Goal: Information Seeking & Learning: Compare options

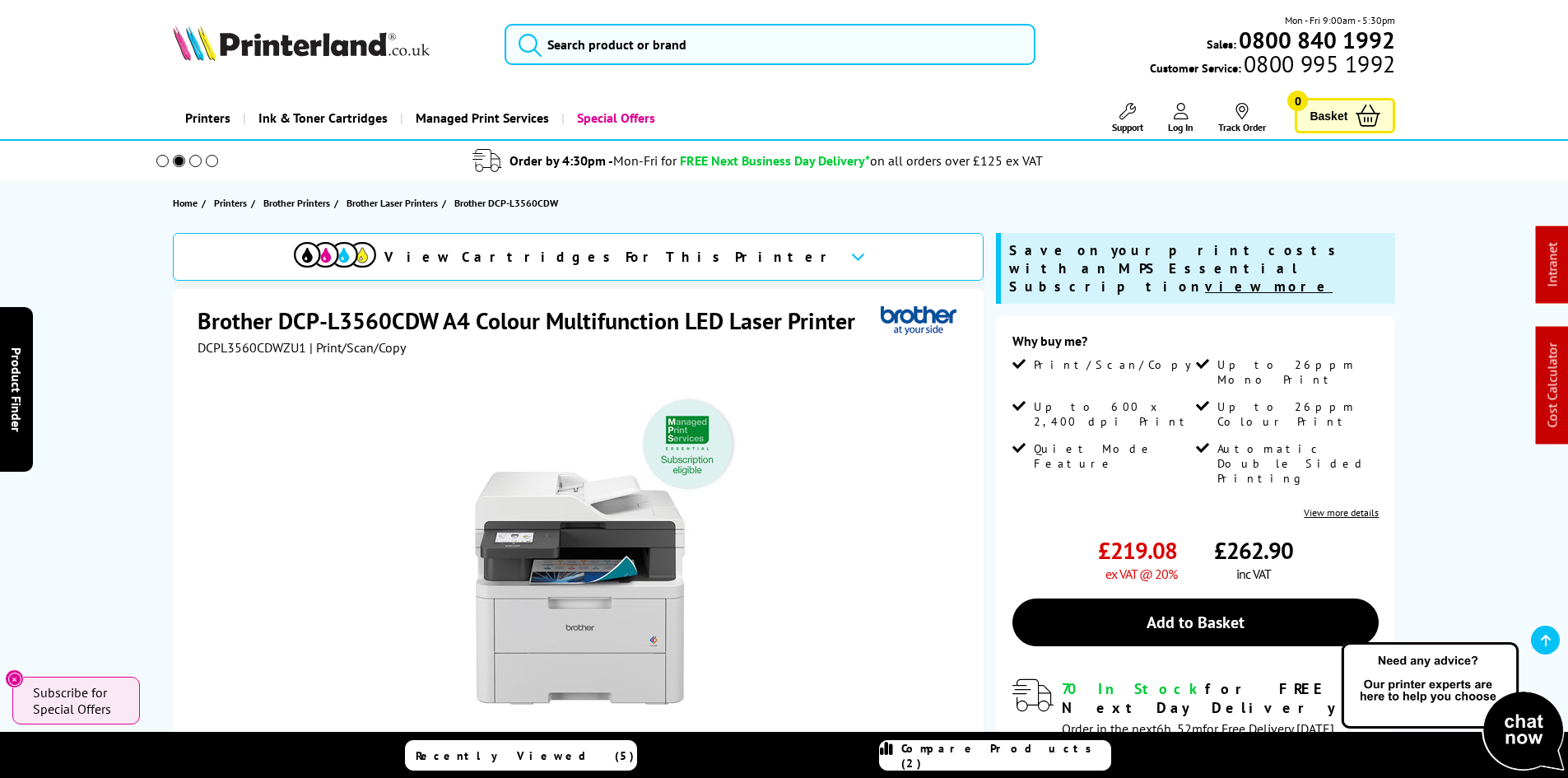
scroll to position [165, 0]
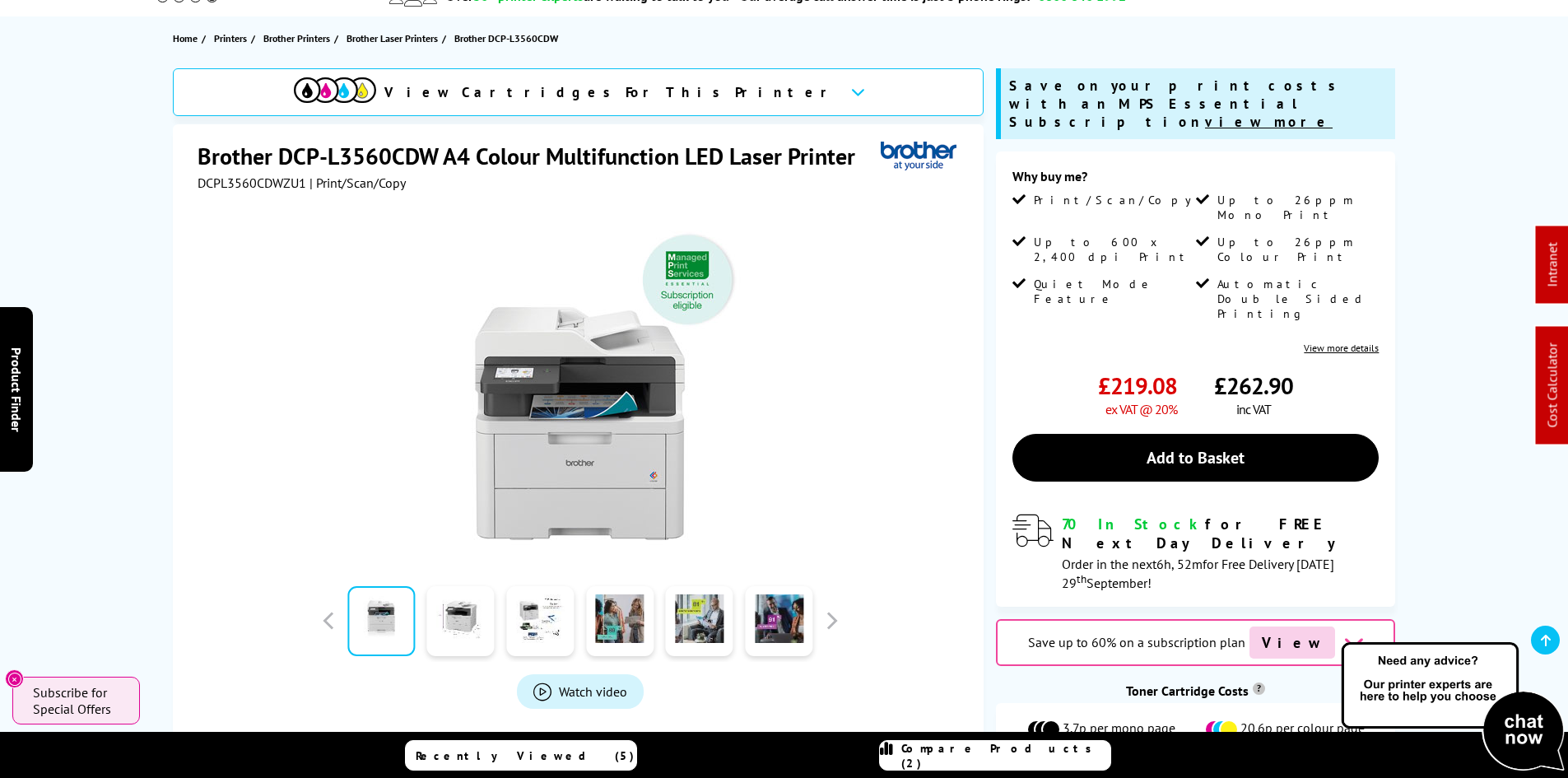
drag, startPoint x: 123, startPoint y: 378, endPoint x: 124, endPoint y: 369, distance: 9.1
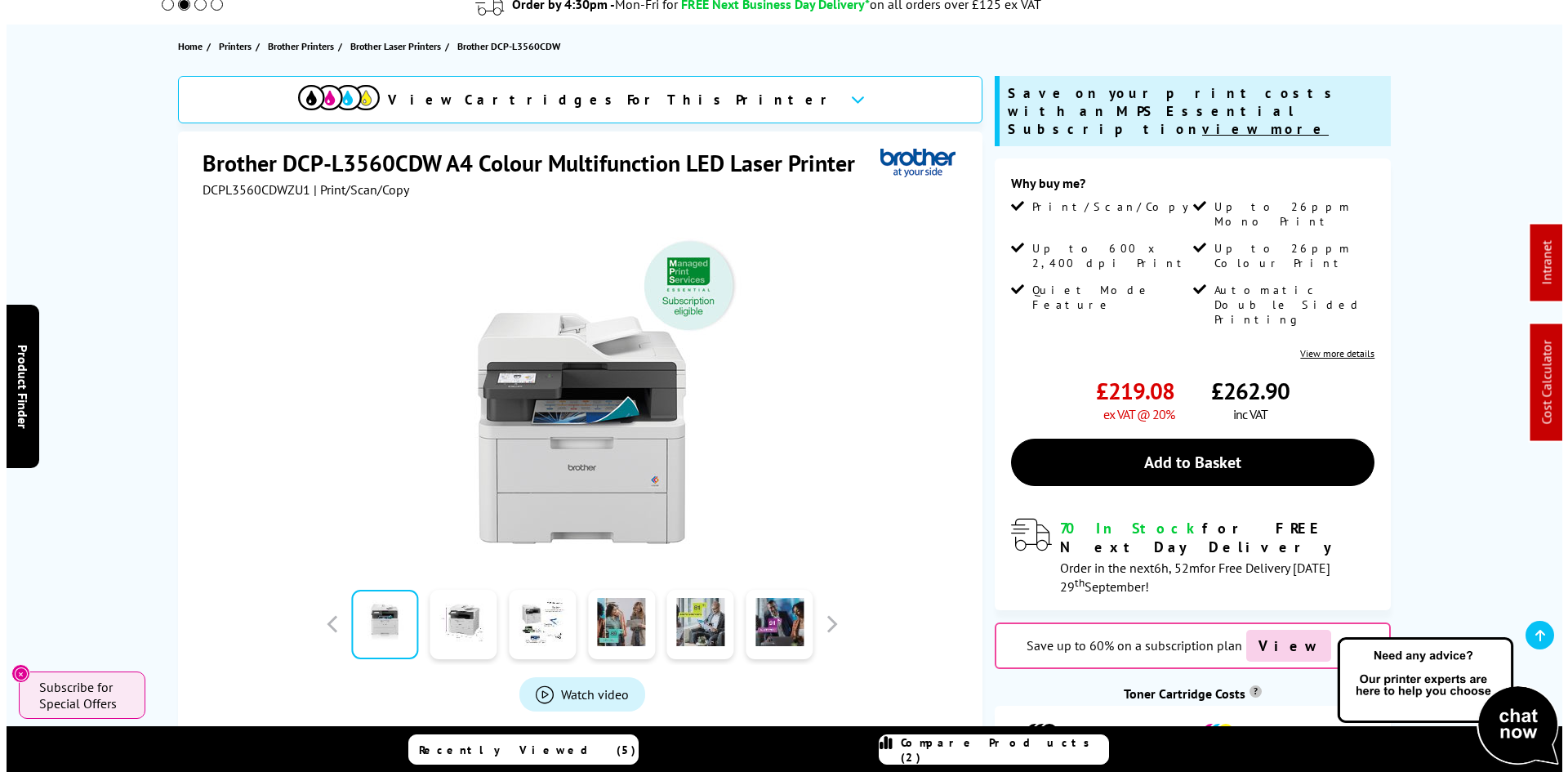
scroll to position [0, 0]
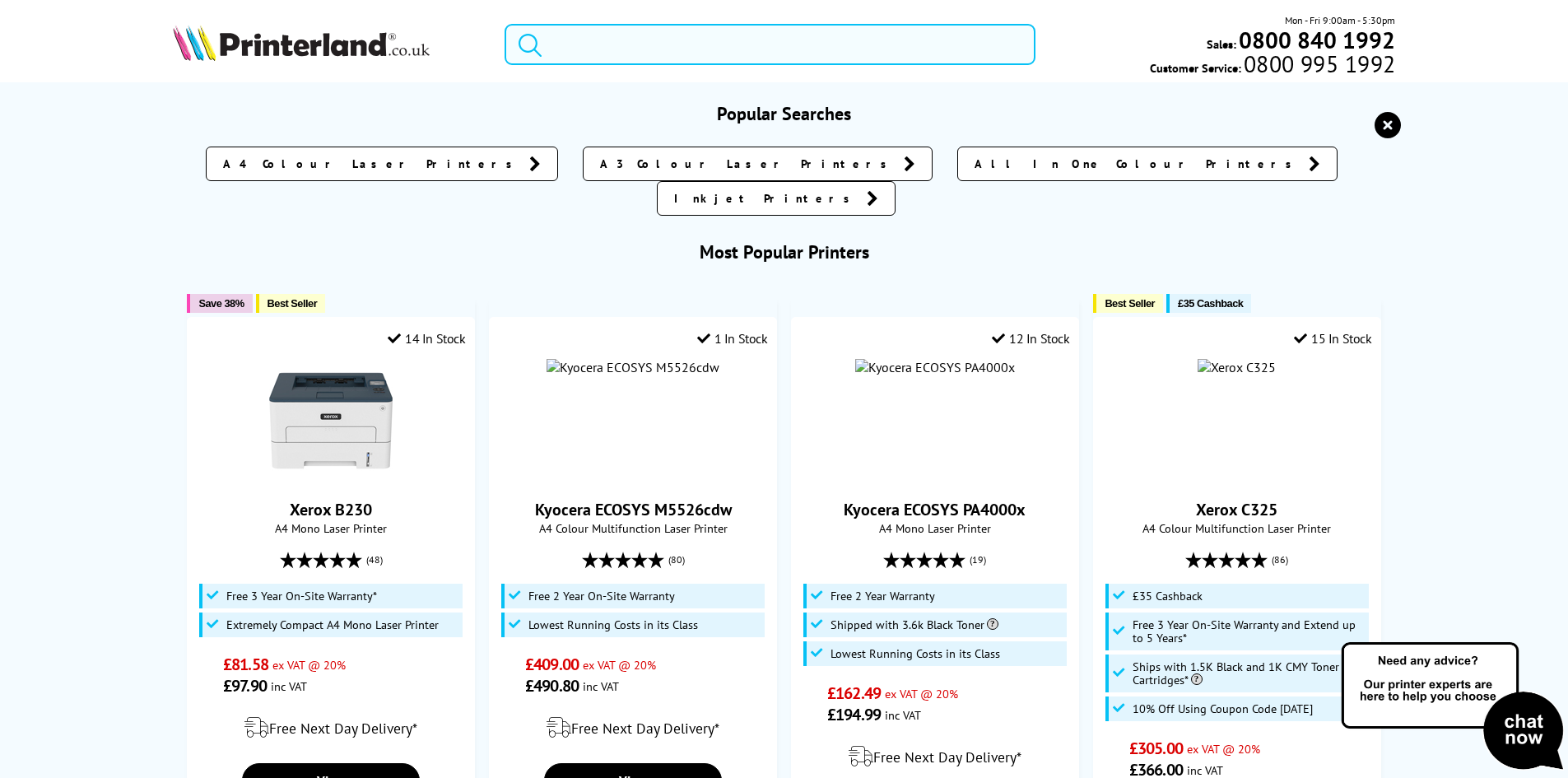
click at [642, 50] on input "search" at bounding box center [770, 45] width 531 height 41
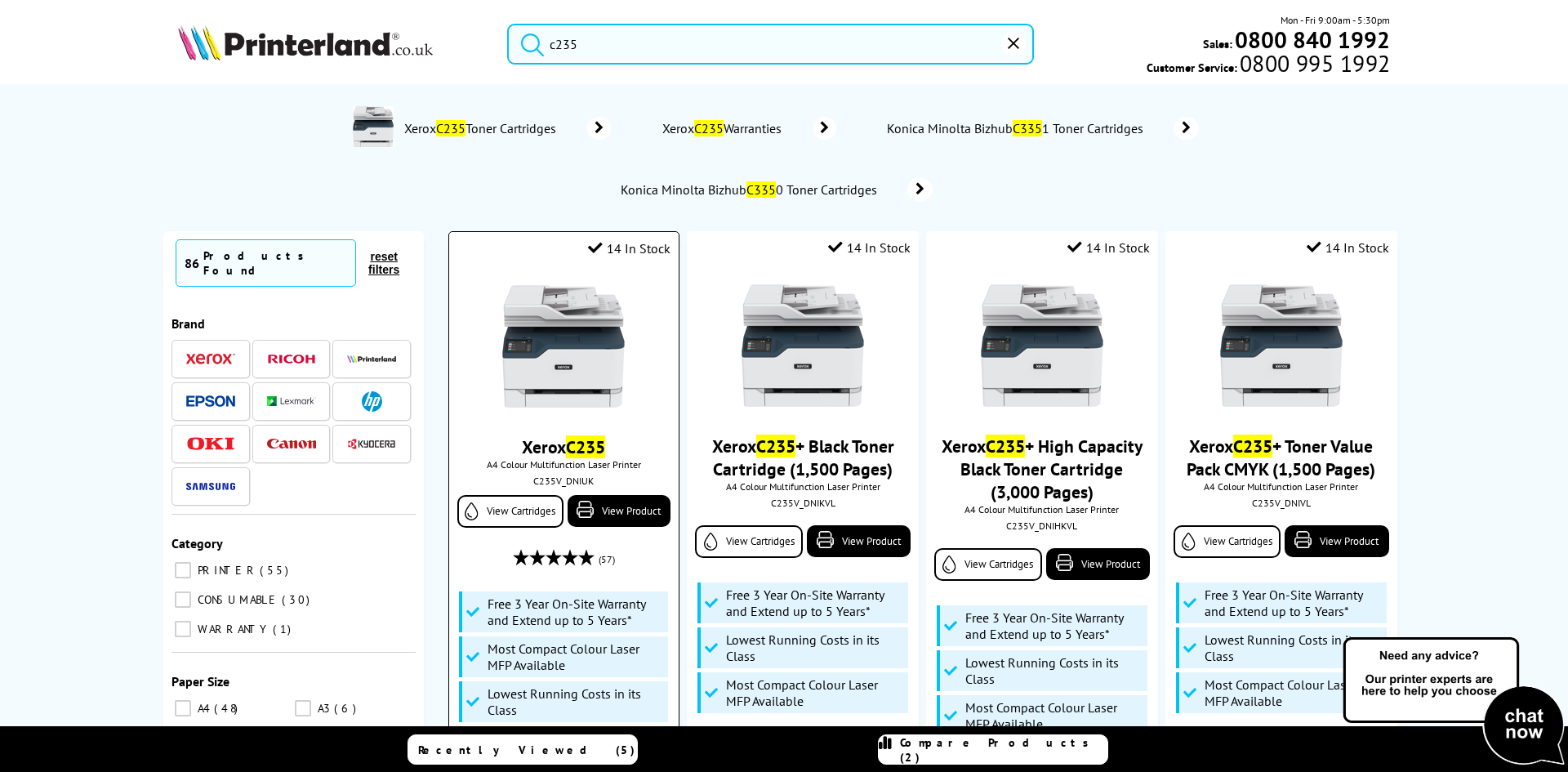
type input "c235"
click at [574, 350] on img at bounding box center [563, 346] width 122 height 122
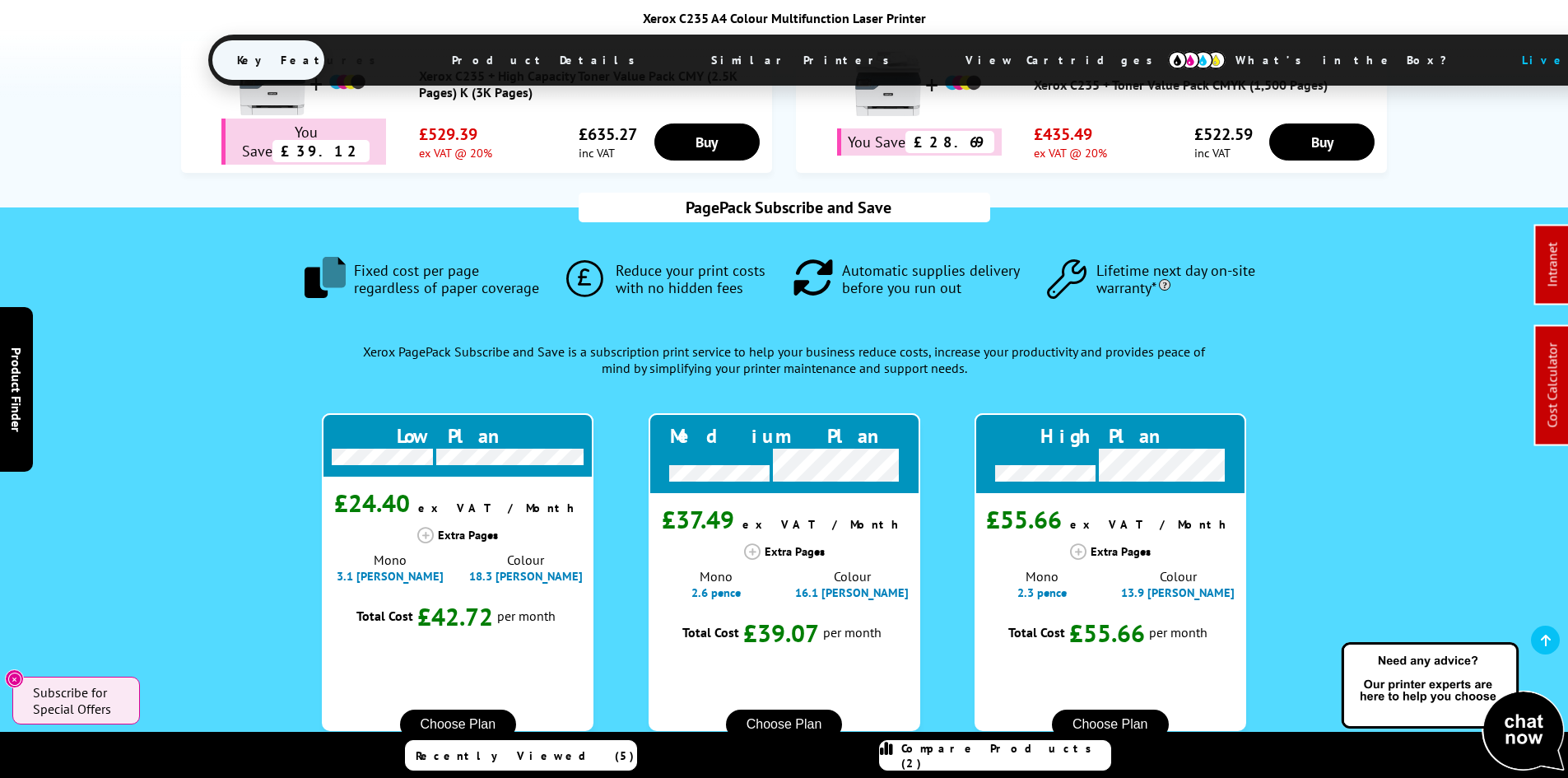
scroll to position [1482, 0]
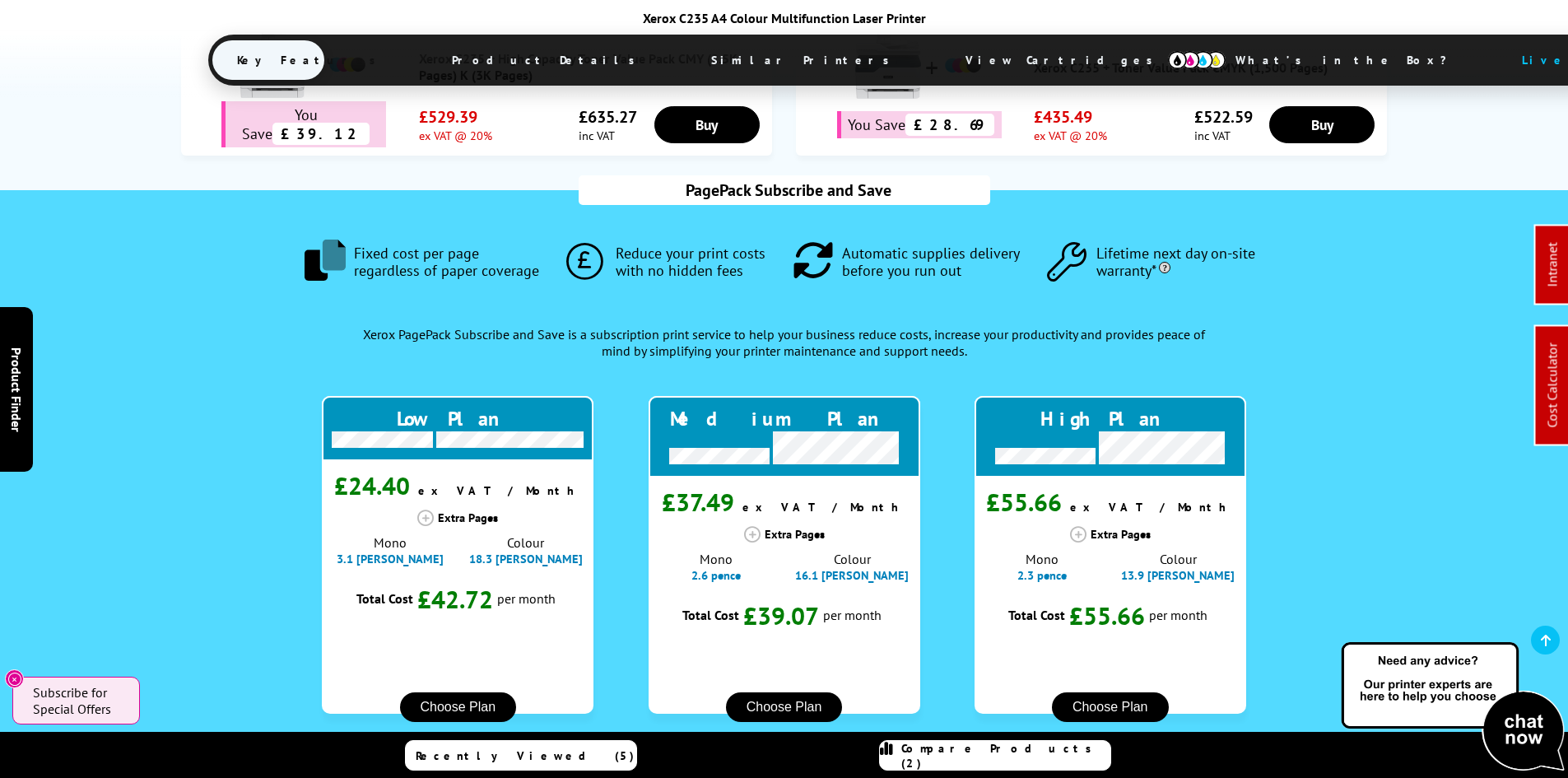
click at [532, 71] on span "Product Details" at bounding box center [547, 60] width 241 height 40
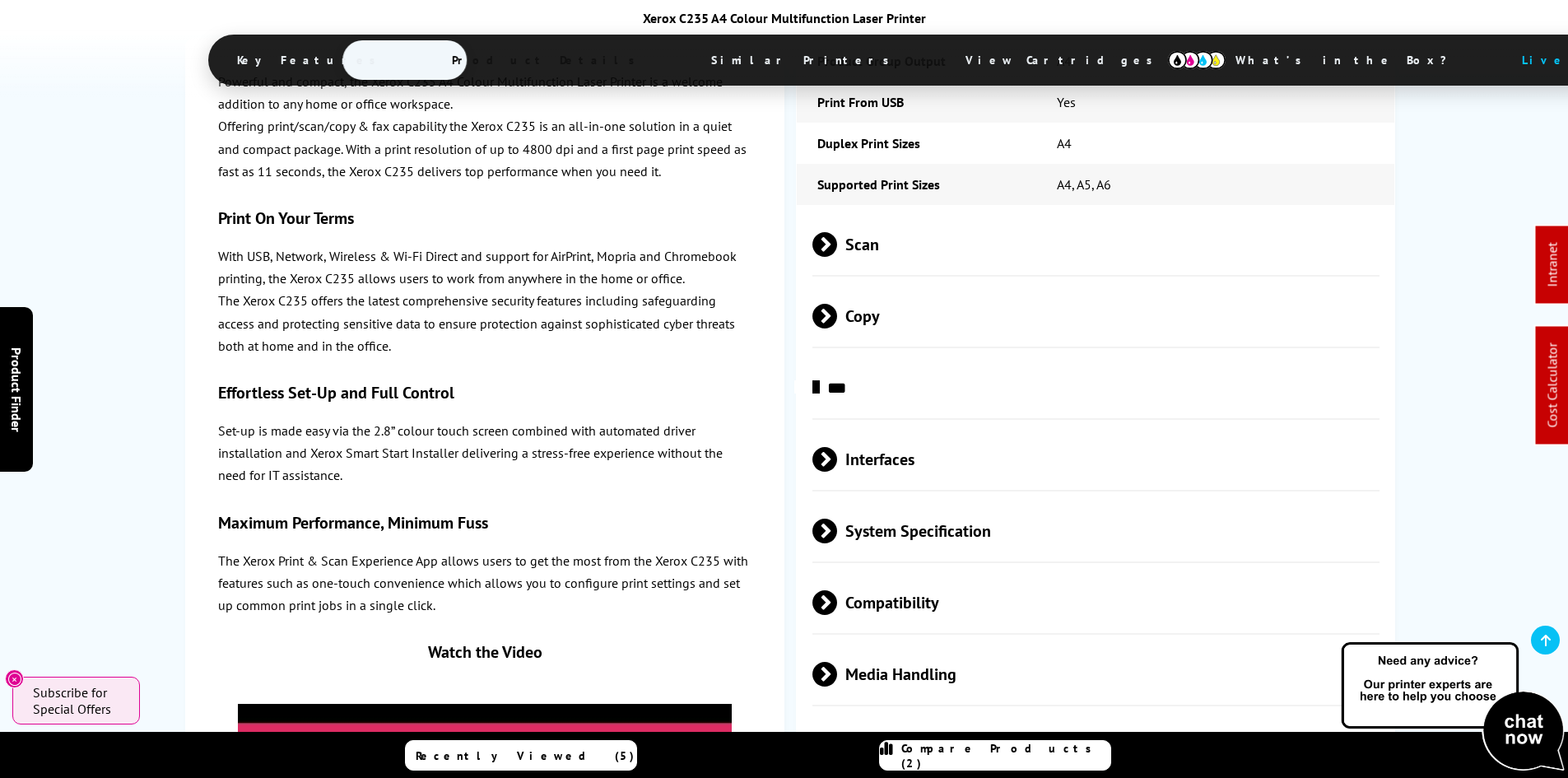
scroll to position [3941, 0]
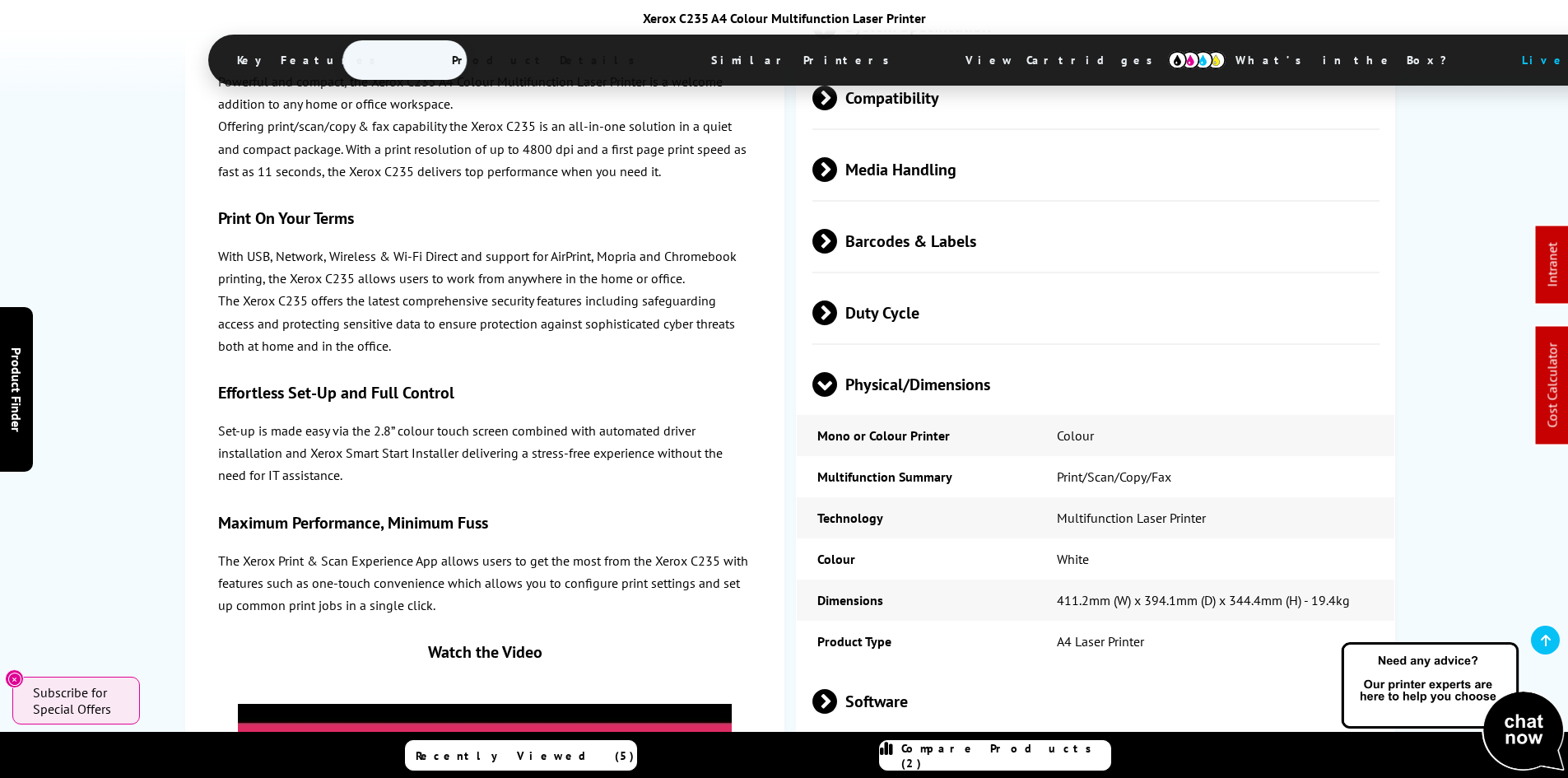
scroll to position [4353, 0]
click at [158, 334] on div "Xerox C235 in More Detail Powerful and compact, the Xerox C235 A4 Colour Multif…" at bounding box center [784, 212] width 1317 height 1993
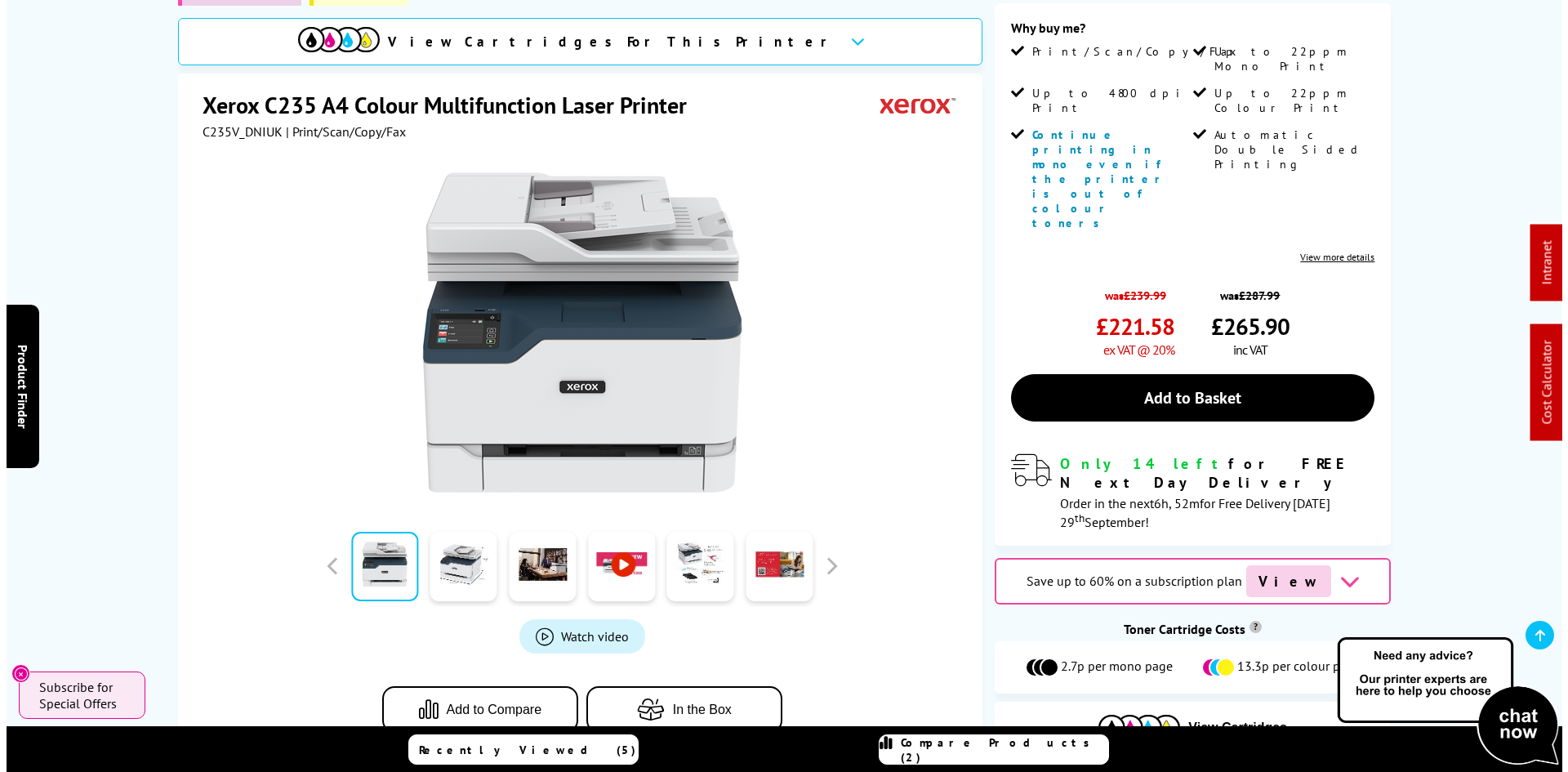
scroll to position [0, 0]
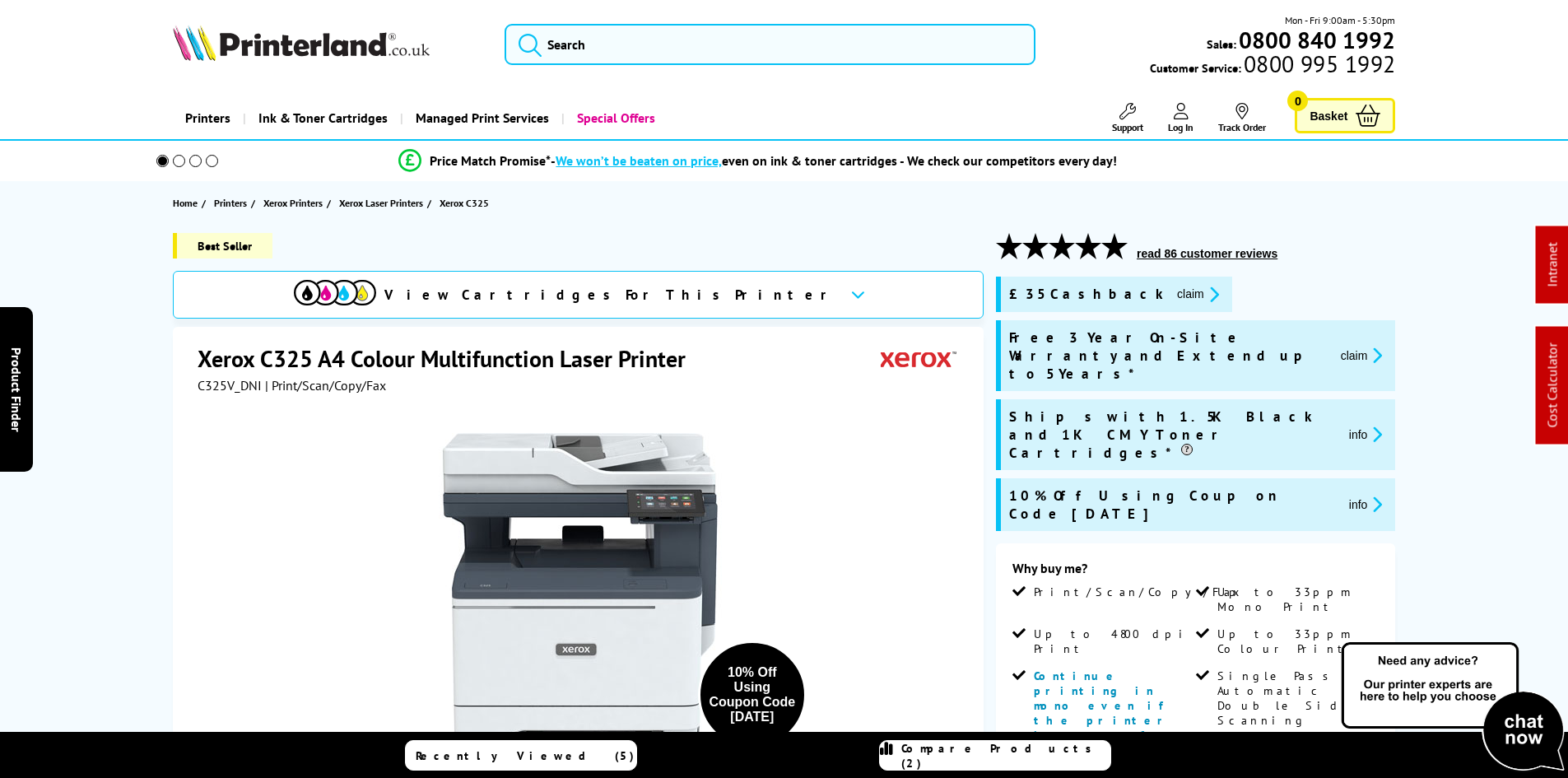
click at [145, 345] on div "Best Seller View Cartridges For This Printer Xerox C325 A4 Colour Multifunction…" at bounding box center [784, 780] width 1317 height 1093
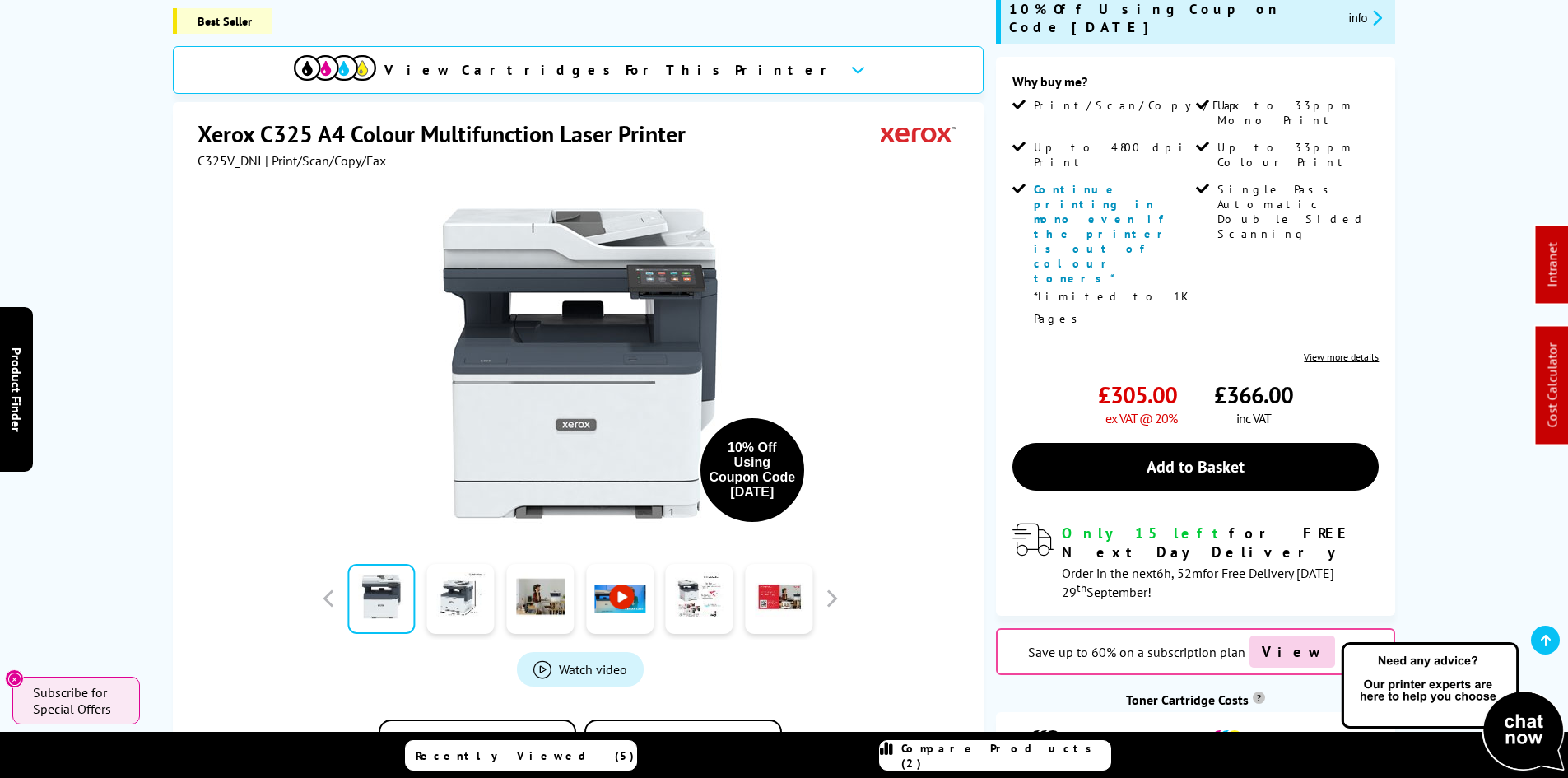
scroll to position [576, 0]
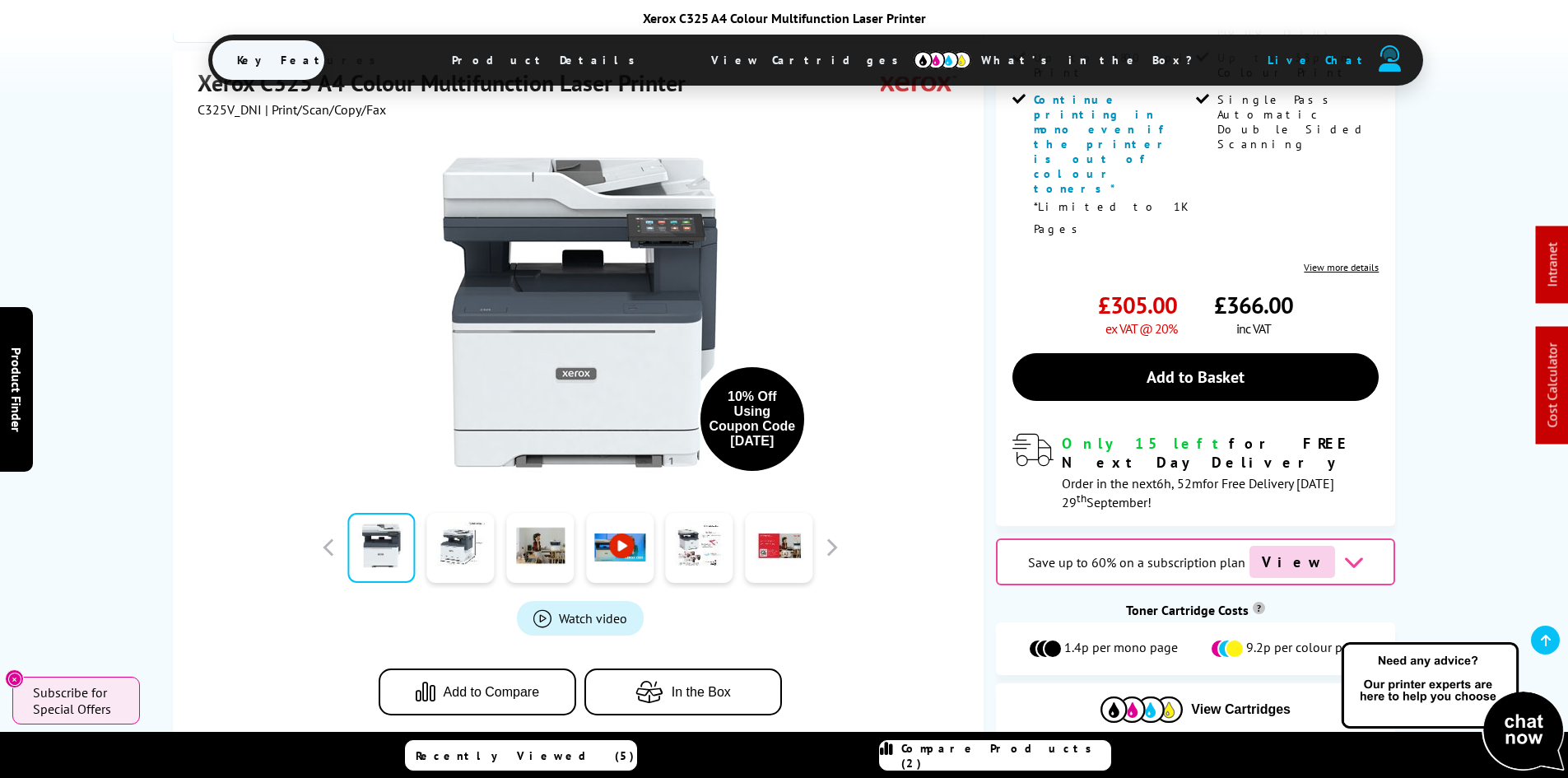
click at [625, 62] on span "Product Details" at bounding box center [547, 60] width 241 height 40
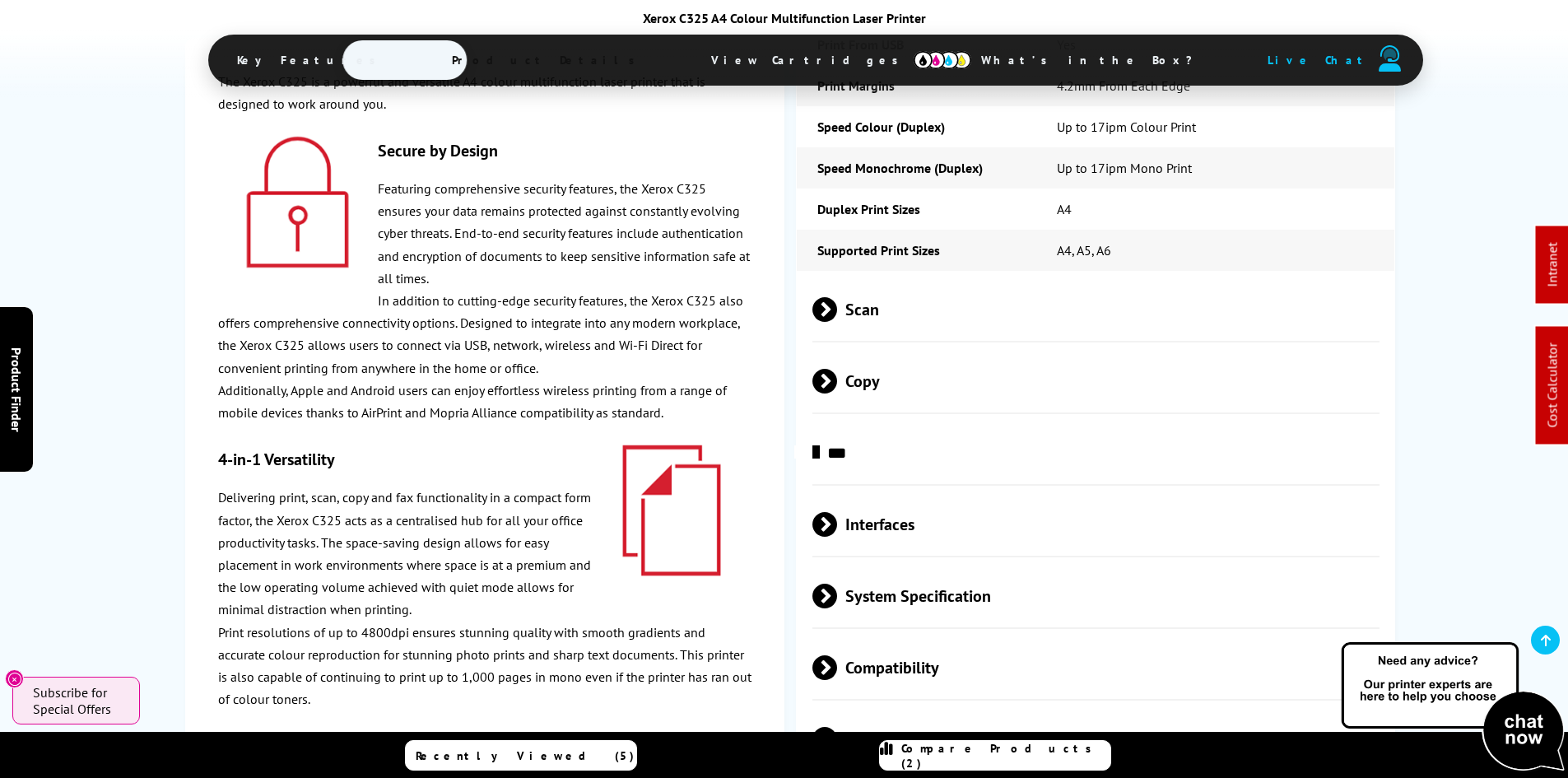
scroll to position [4582, 0]
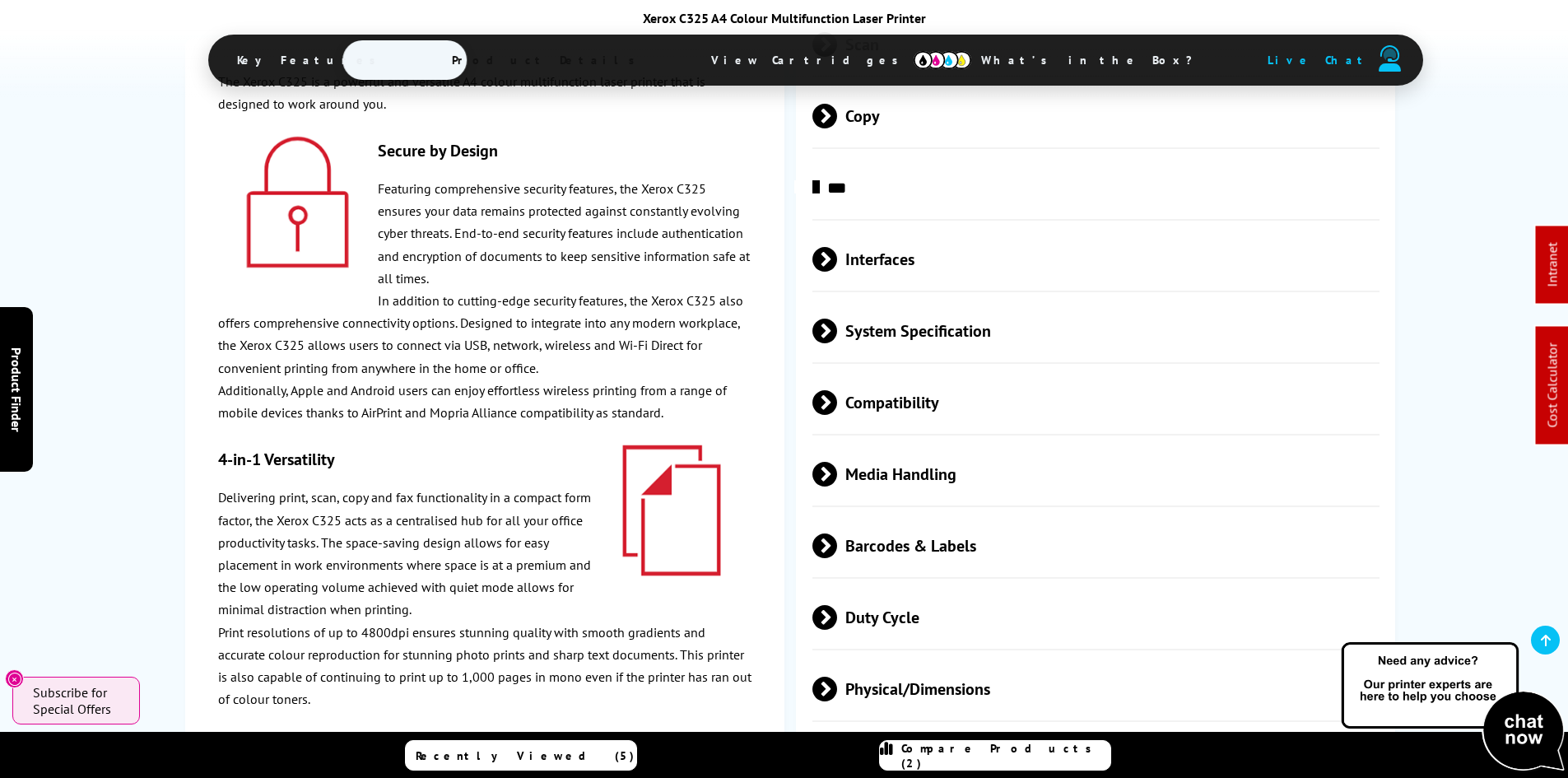
click at [915, 658] on span "Physical/Dimensions" at bounding box center [1095, 689] width 568 height 62
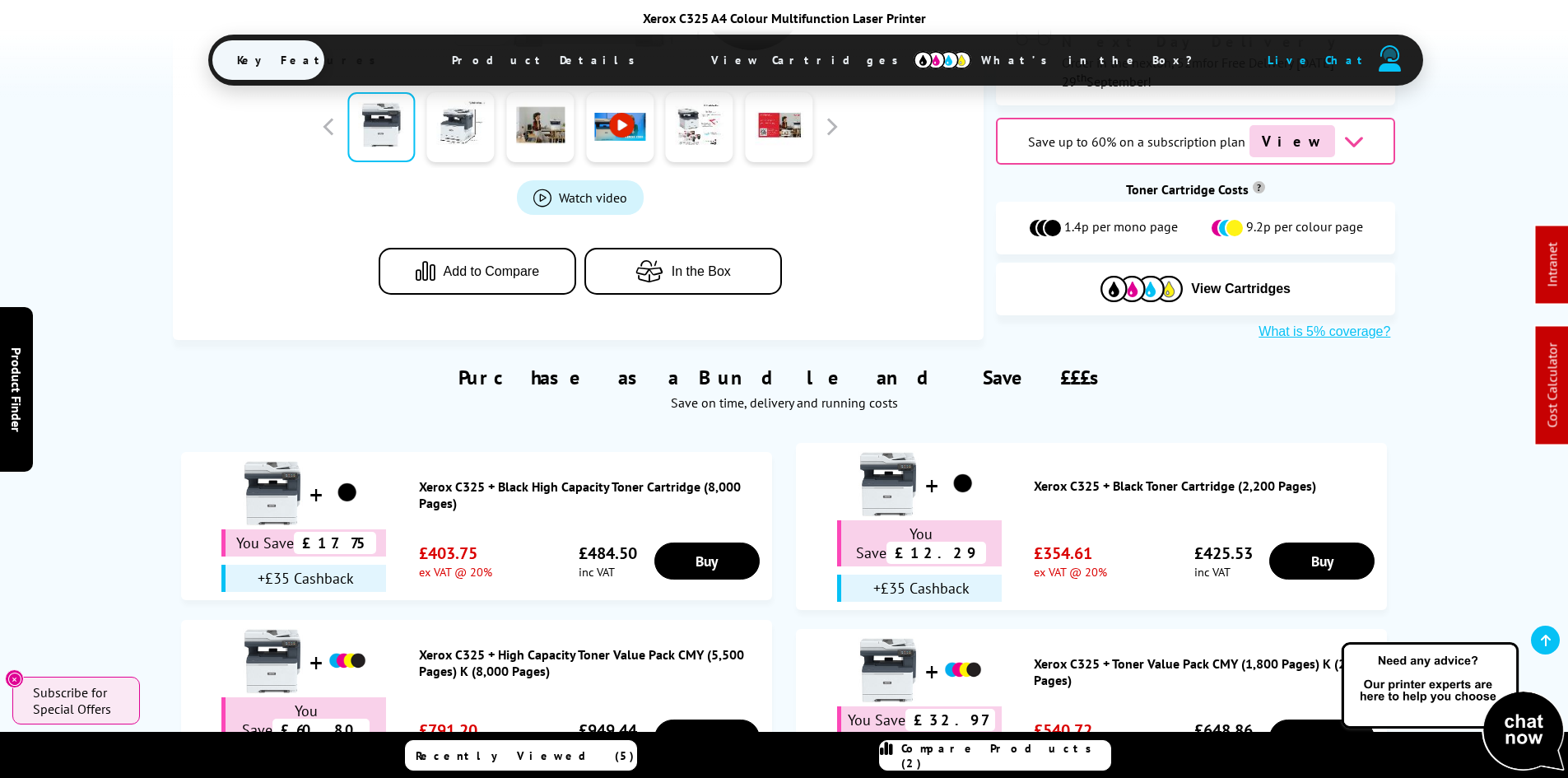
scroll to position [0, 0]
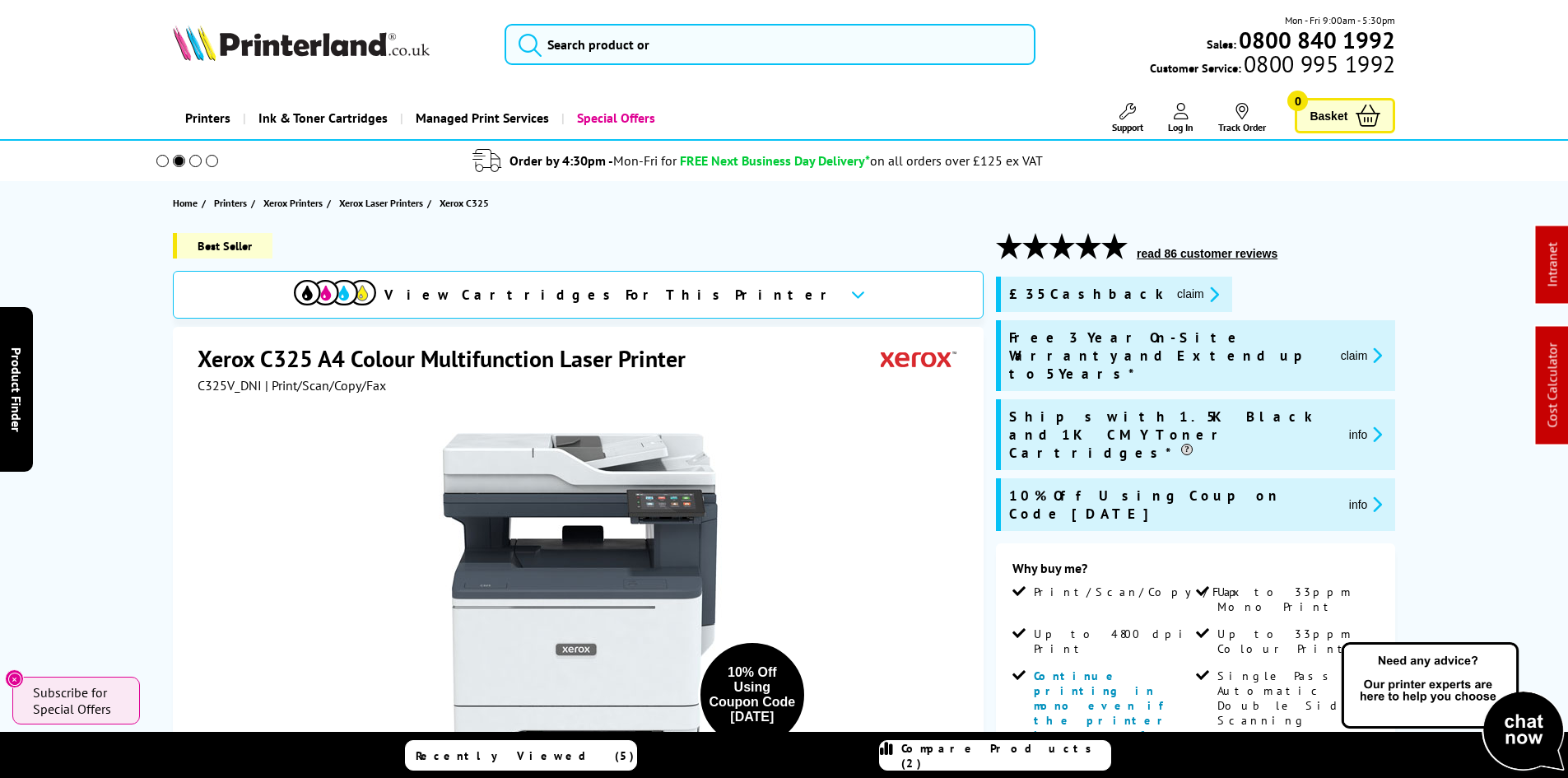
drag, startPoint x: 179, startPoint y: 448, endPoint x: 177, endPoint y: 238, distance: 210.0
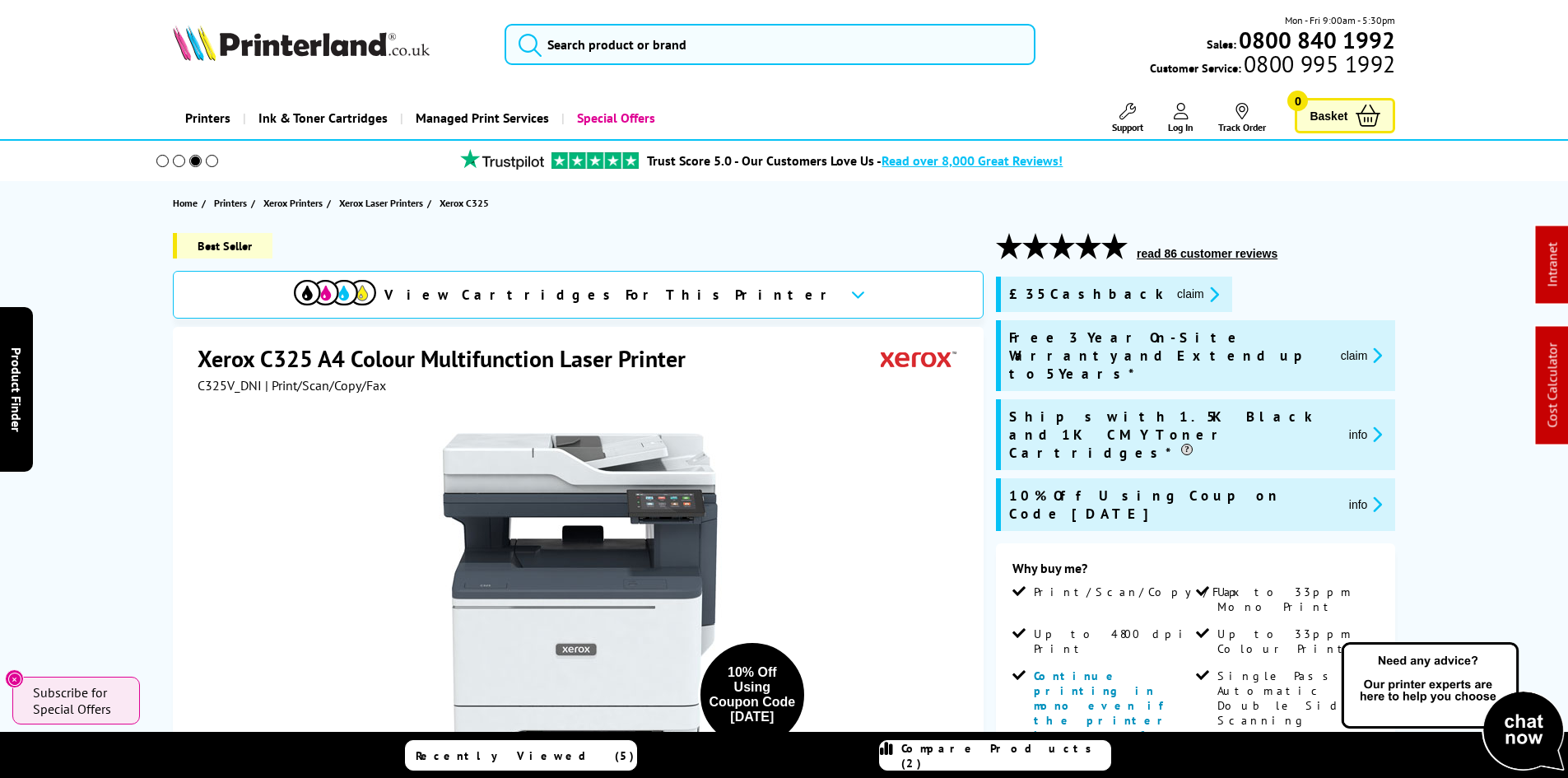
click at [139, 343] on div "Best Seller View Cartridges For This Printer Xerox C325 A4 Colour Multifunction…" at bounding box center [784, 785] width 1317 height 1104
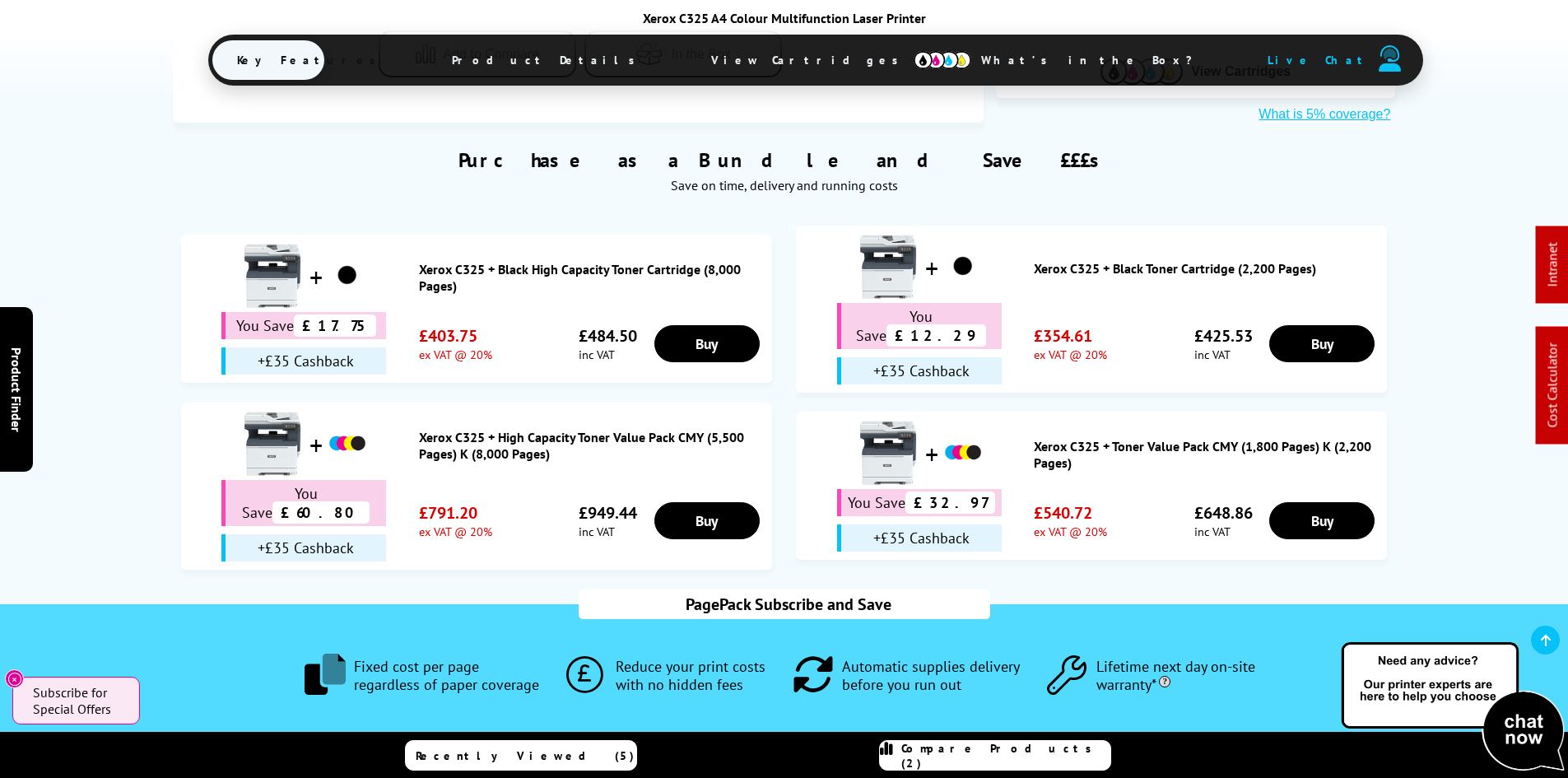
scroll to position [1235, 0]
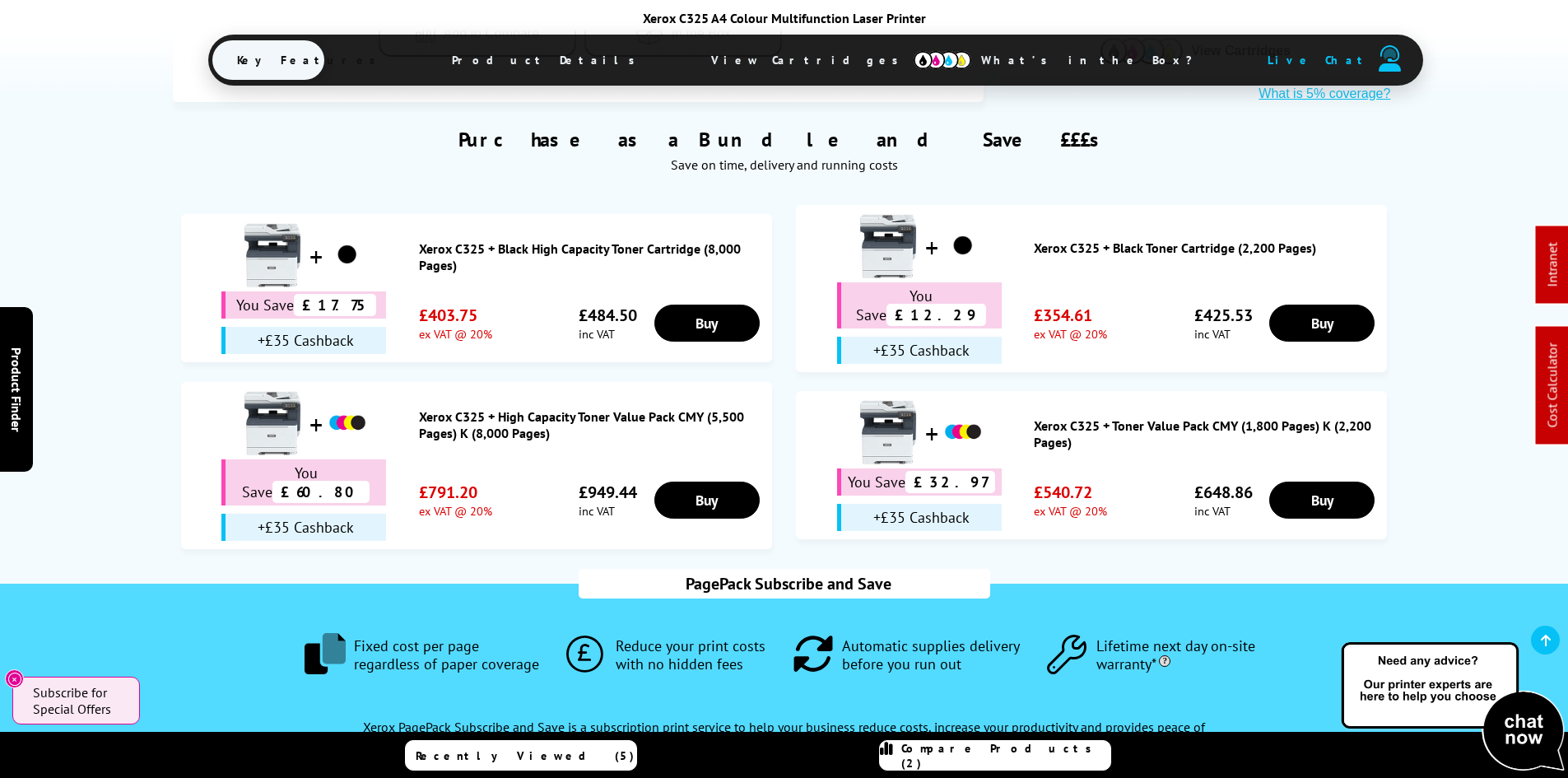
click at [626, 71] on span "Product Details" at bounding box center [547, 60] width 241 height 40
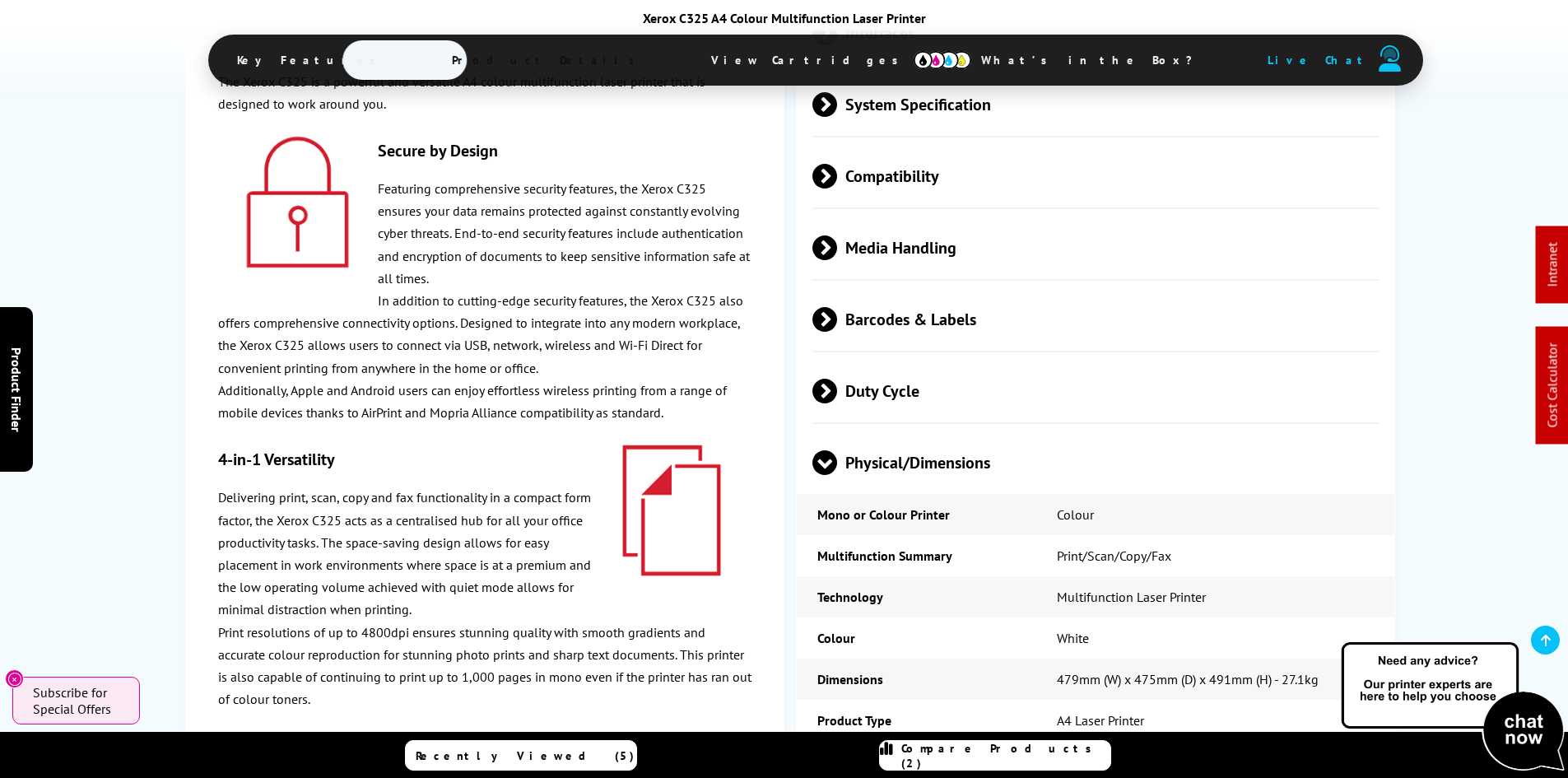
scroll to position [4827, 0]
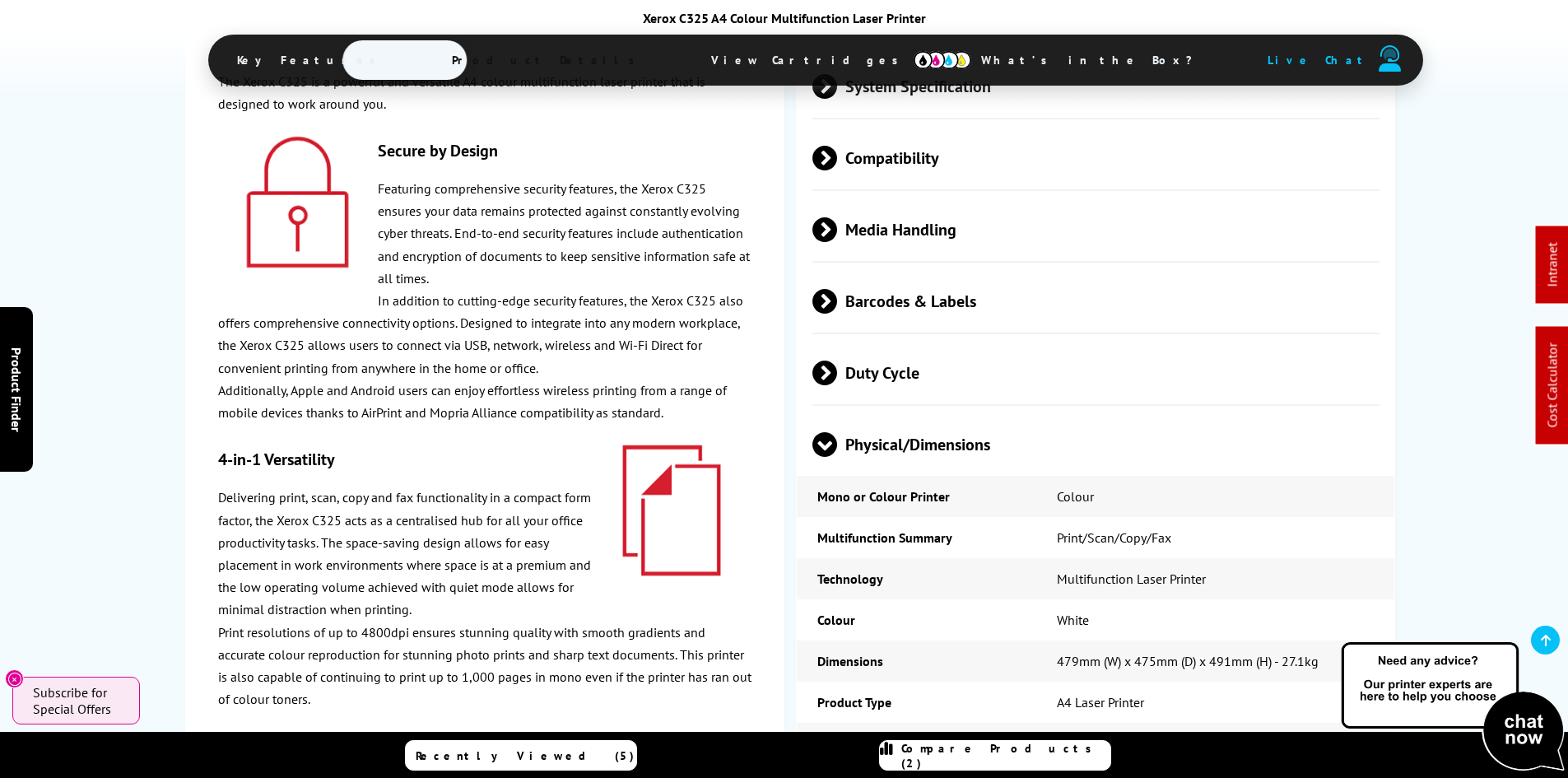
drag, startPoint x: 75, startPoint y: 484, endPoint x: 108, endPoint y: 520, distance: 48.8
click at [84, 493] on div "Home Printers Xerox Printers Xerox Laser Printers Xerox C325 Best Seller View C…" at bounding box center [784, 492] width 1568 height 10277
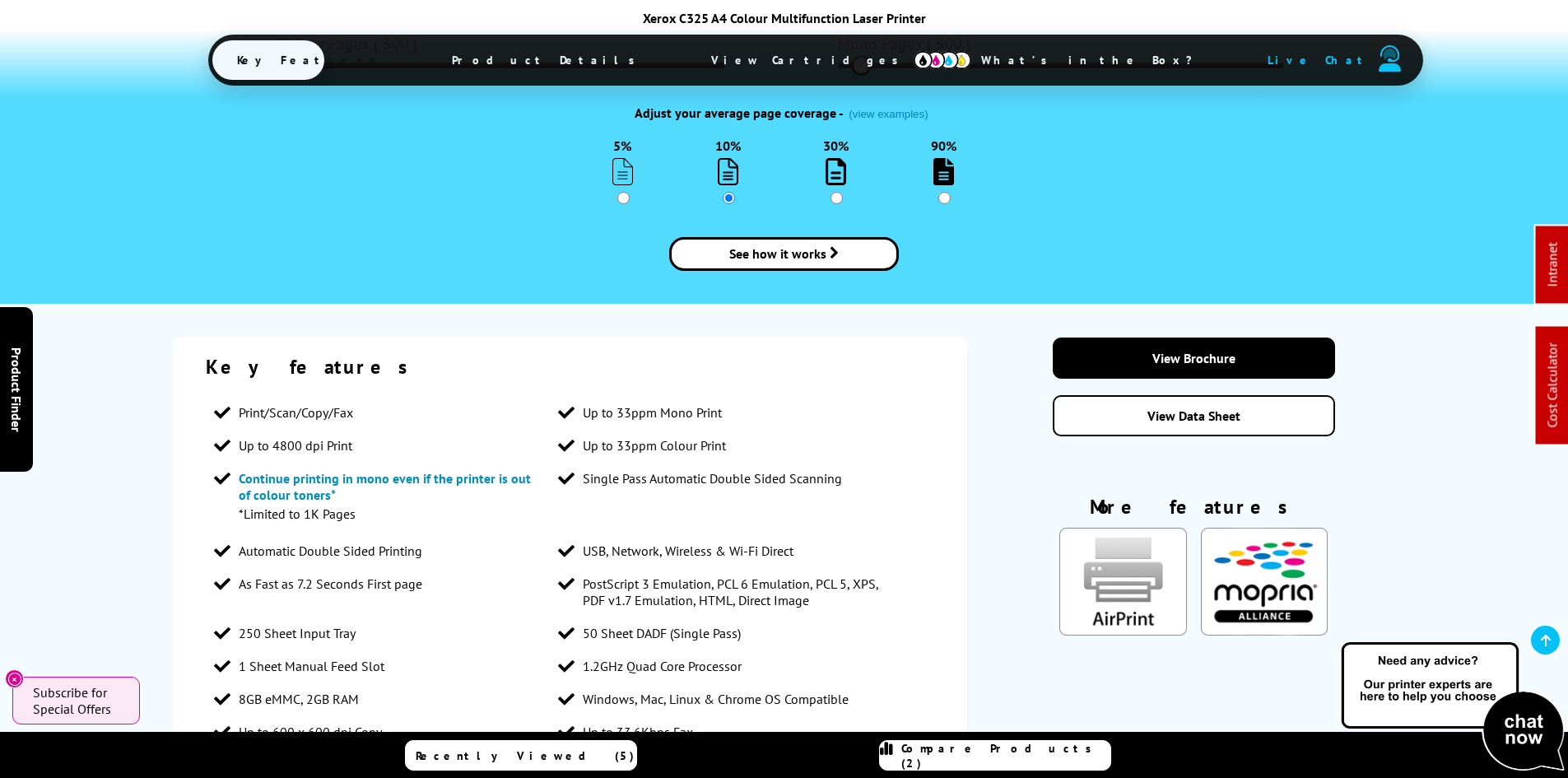
scroll to position [0, 0]
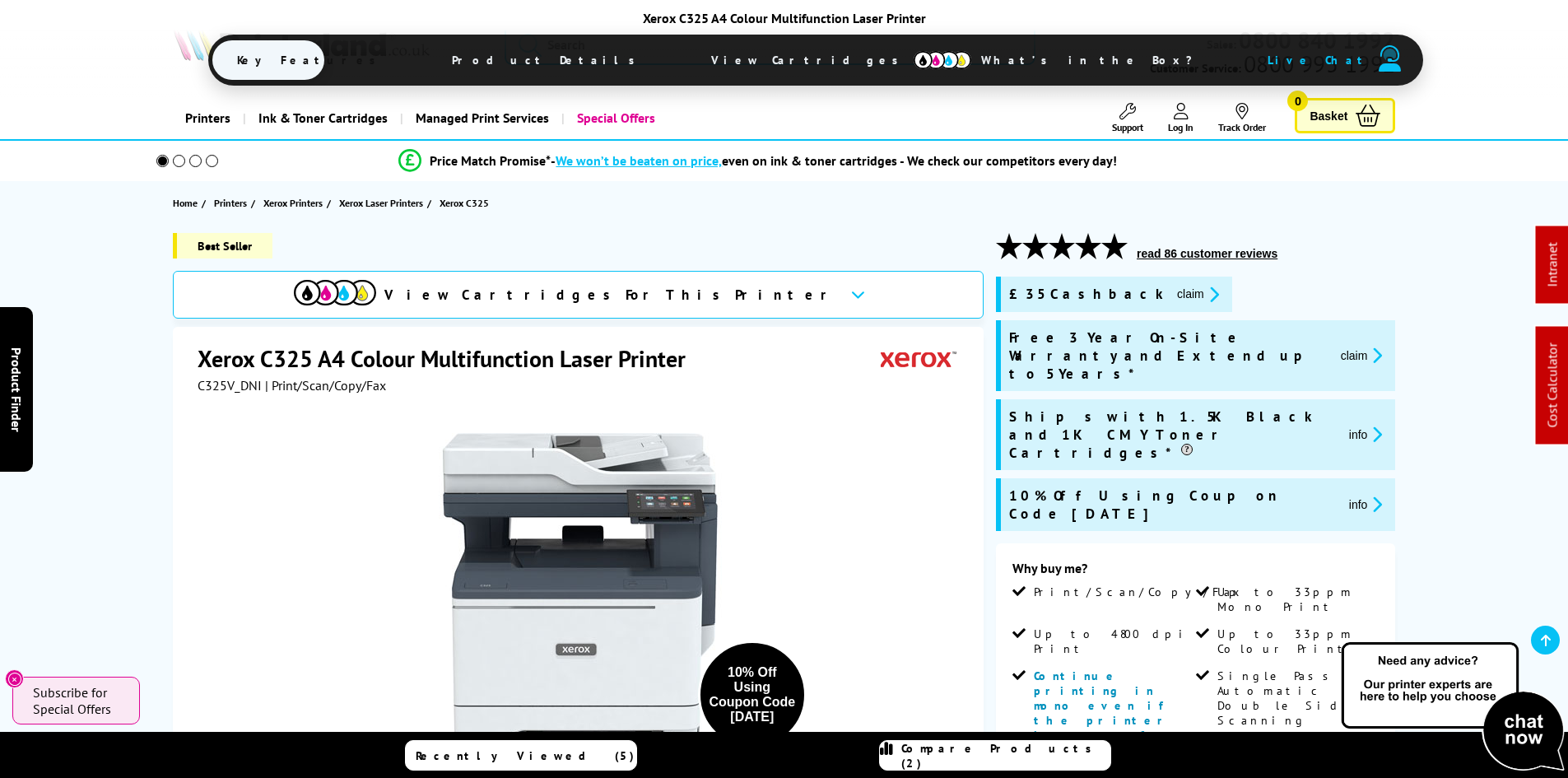
drag, startPoint x: 113, startPoint y: 529, endPoint x: 108, endPoint y: 276, distance: 253.0
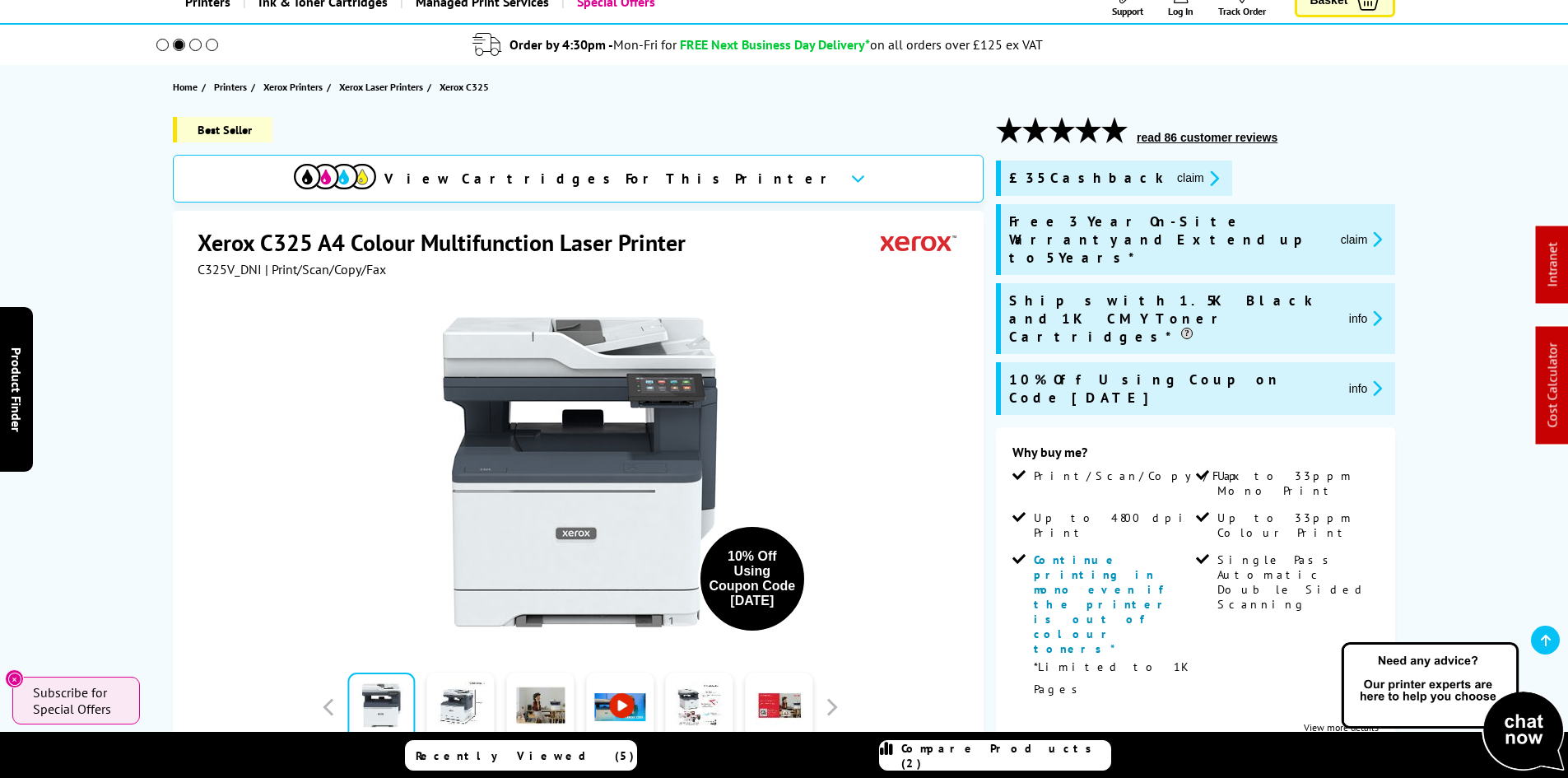
scroll to position [165, 0]
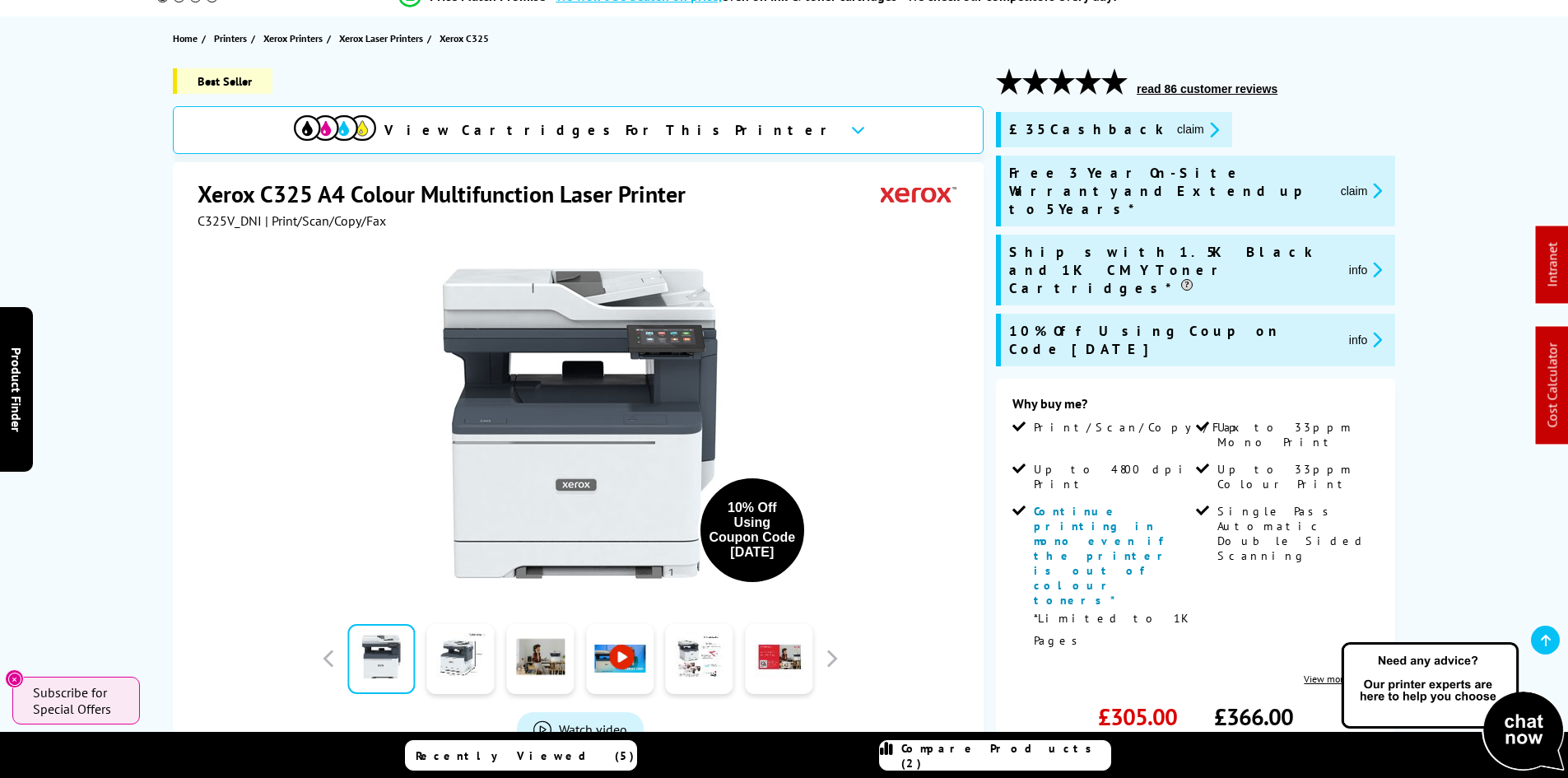
click at [130, 349] on div "Best Seller View Cartridges For This Printer Xerox C325 A4 Colour Multifunction…" at bounding box center [784, 620] width 1317 height 1104
click at [231, 222] on span "C325V_DNI" at bounding box center [229, 221] width 64 height 16
copy span "C325V_DNI"
click at [139, 296] on div "Best Seller View Cartridges For This Printer Xerox C325 A4 Colour Multifunction…" at bounding box center [784, 620] width 1317 height 1104
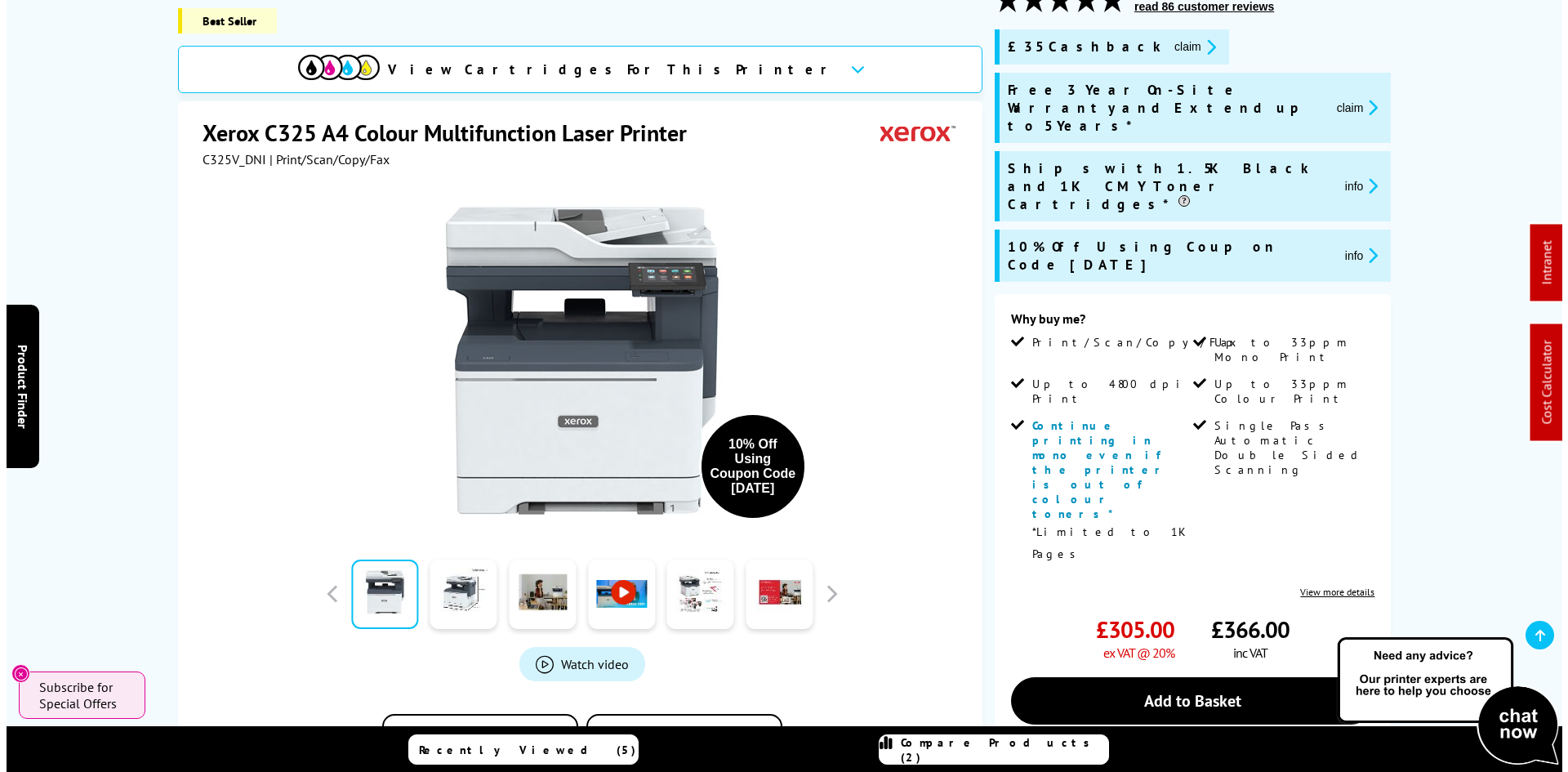
scroll to position [0, 0]
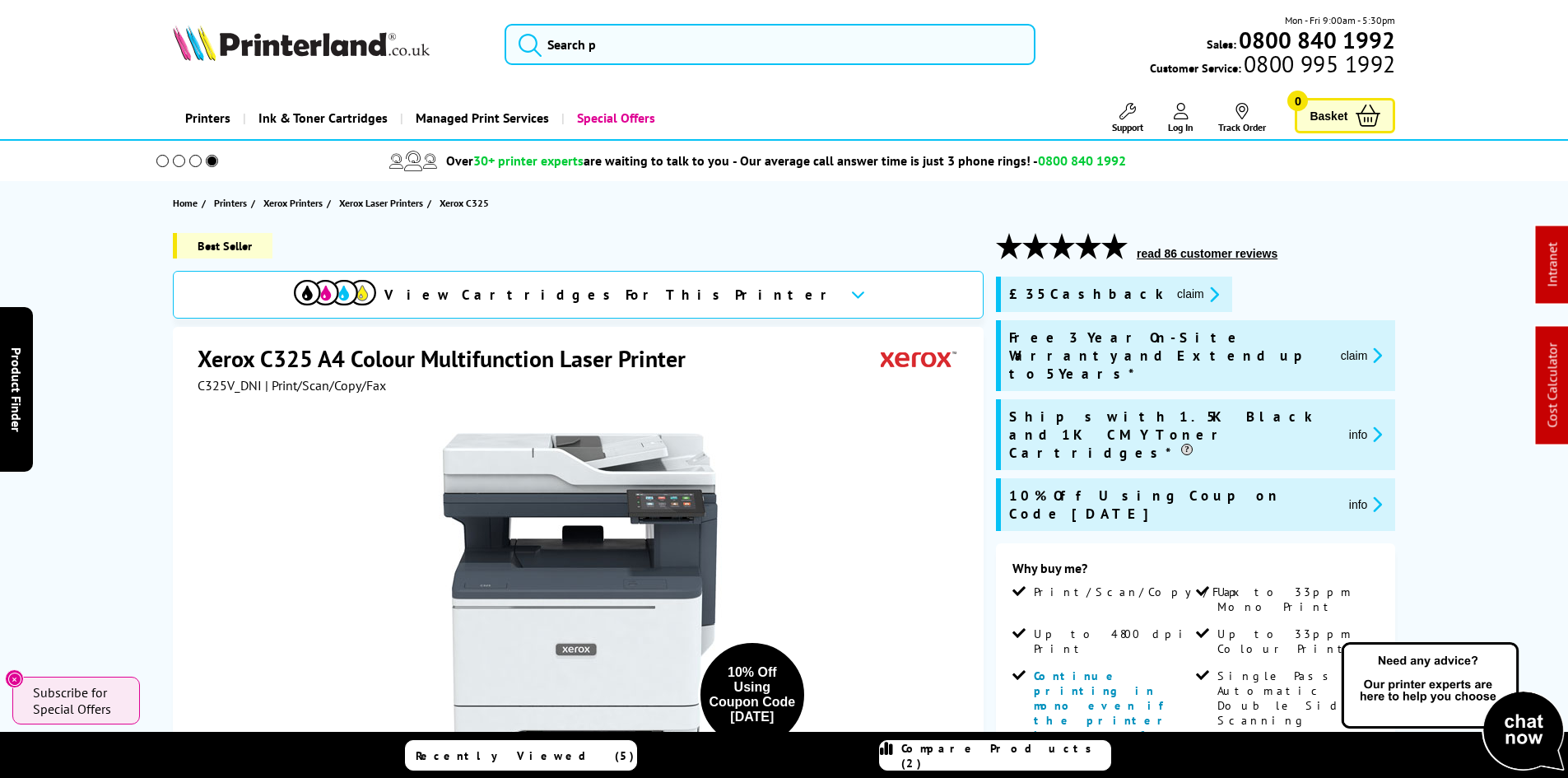
click at [135, 308] on div "Best Seller View Cartridges For This Printer Xerox C325 A4 Colour Multifunction…" at bounding box center [784, 785] width 1317 height 1104
click at [1172, 294] on button "claim" at bounding box center [1198, 294] width 52 height 19
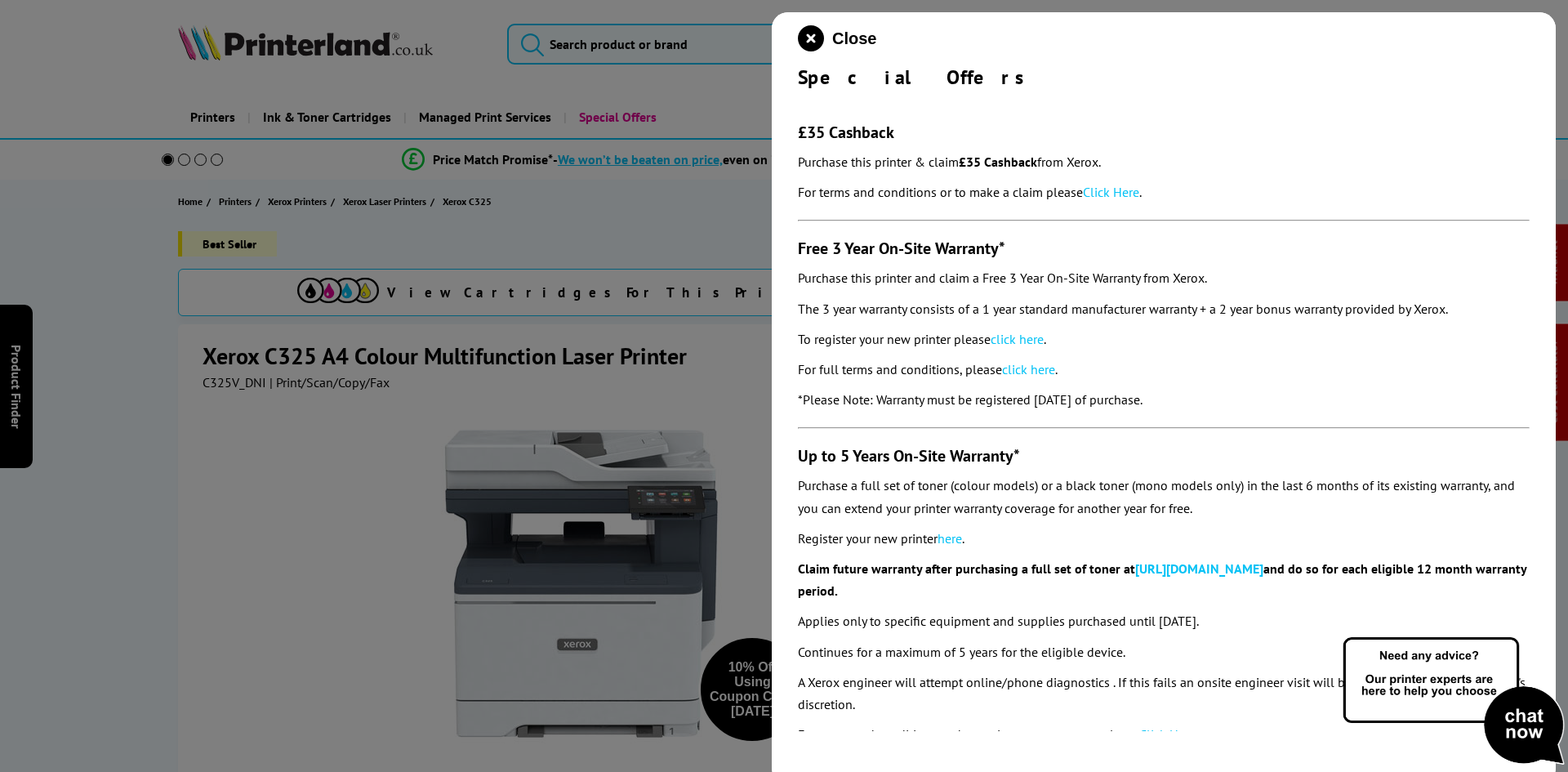
drag, startPoint x: 801, startPoint y: 76, endPoint x: 1242, endPoint y: 402, distance: 548.4
click at [1242, 402] on div "Close Special Offers £35 Cashback Purchase this printer & claim £35 Cashback fr…" at bounding box center [1164, 399] width 784 height 772
copy div "Special Offers £35 Cashback Purchase this printer & claim £35 Cashback from Xer…"
drag, startPoint x: 806, startPoint y: 43, endPoint x: 495, endPoint y: 405, distance: 477.2
click at [806, 43] on icon "close modal" at bounding box center [810, 38] width 26 height 26
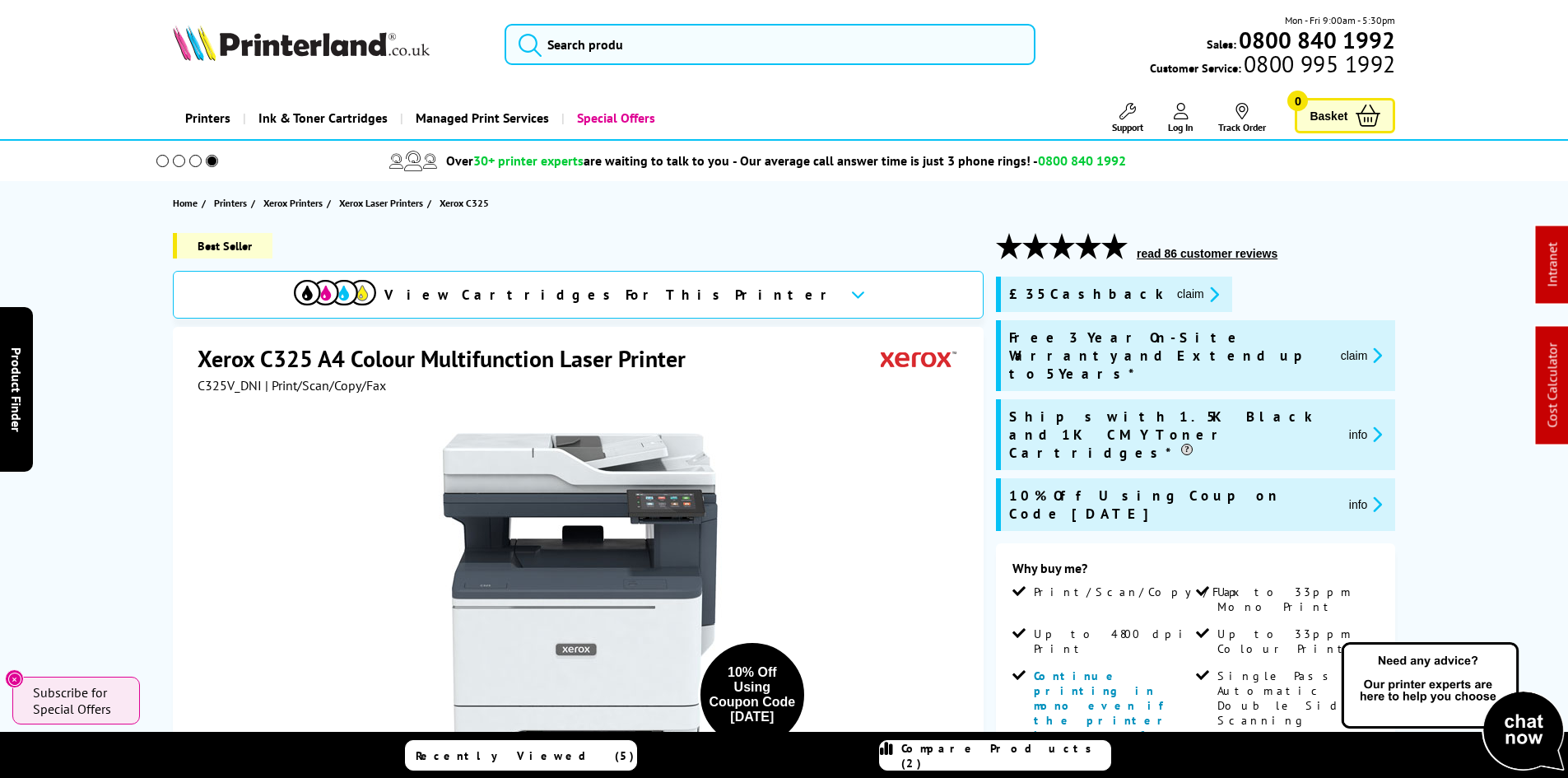
drag, startPoint x: 140, startPoint y: 456, endPoint x: 113, endPoint y: 421, distance: 44.2
click at [131, 442] on div "Best Seller View Cartridges For This Printer Xerox C325 A4 Colour Multifunction…" at bounding box center [784, 785] width 1317 height 1104
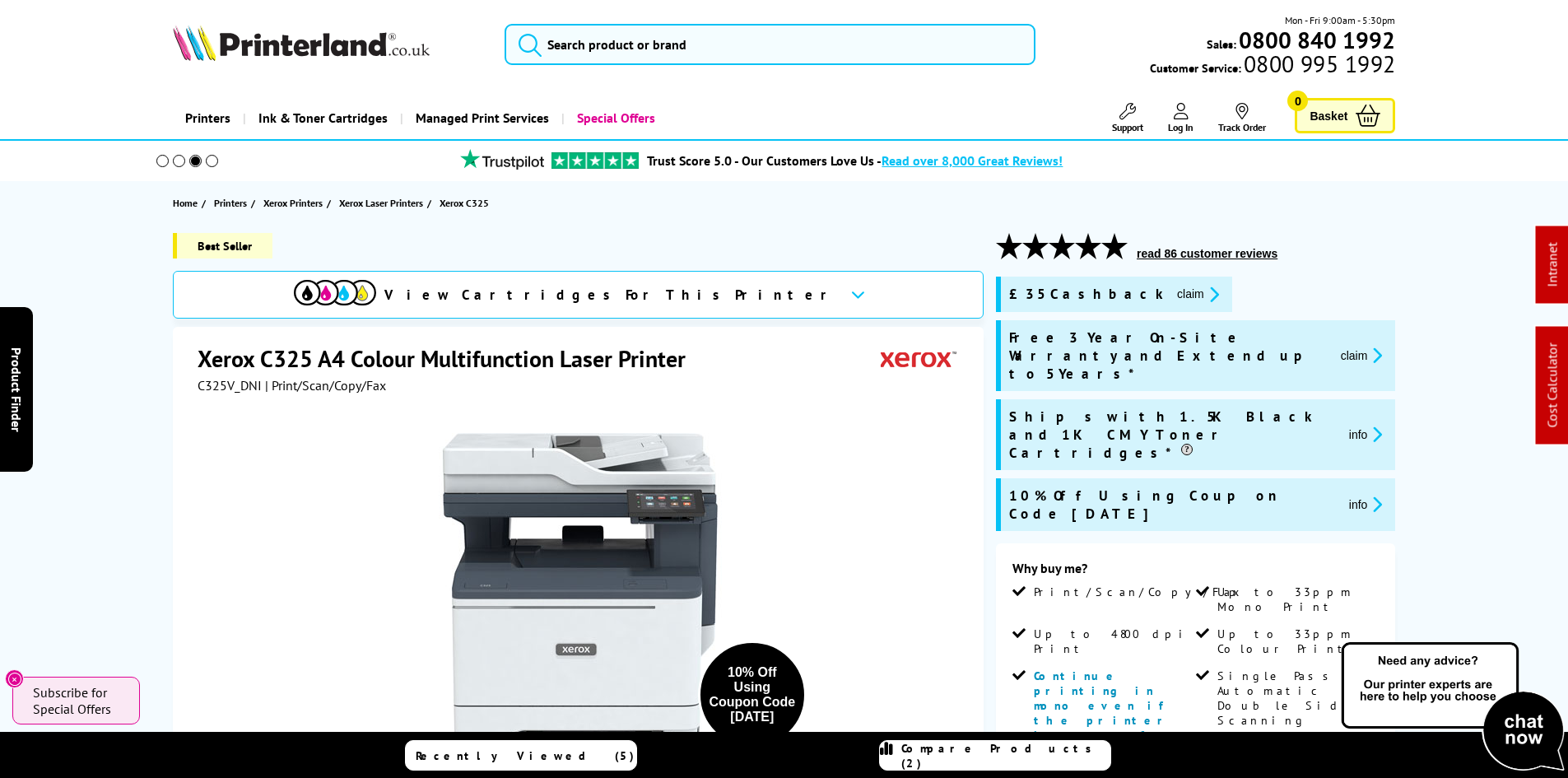
click at [203, 390] on span "C325V_DNI" at bounding box center [229, 385] width 64 height 16
copy span "C325V_DNI"
click at [158, 427] on div "Best Seller View Cartridges For This Printer Xerox C325 A4 Colour Multifunction…" at bounding box center [784, 785] width 1317 height 1104
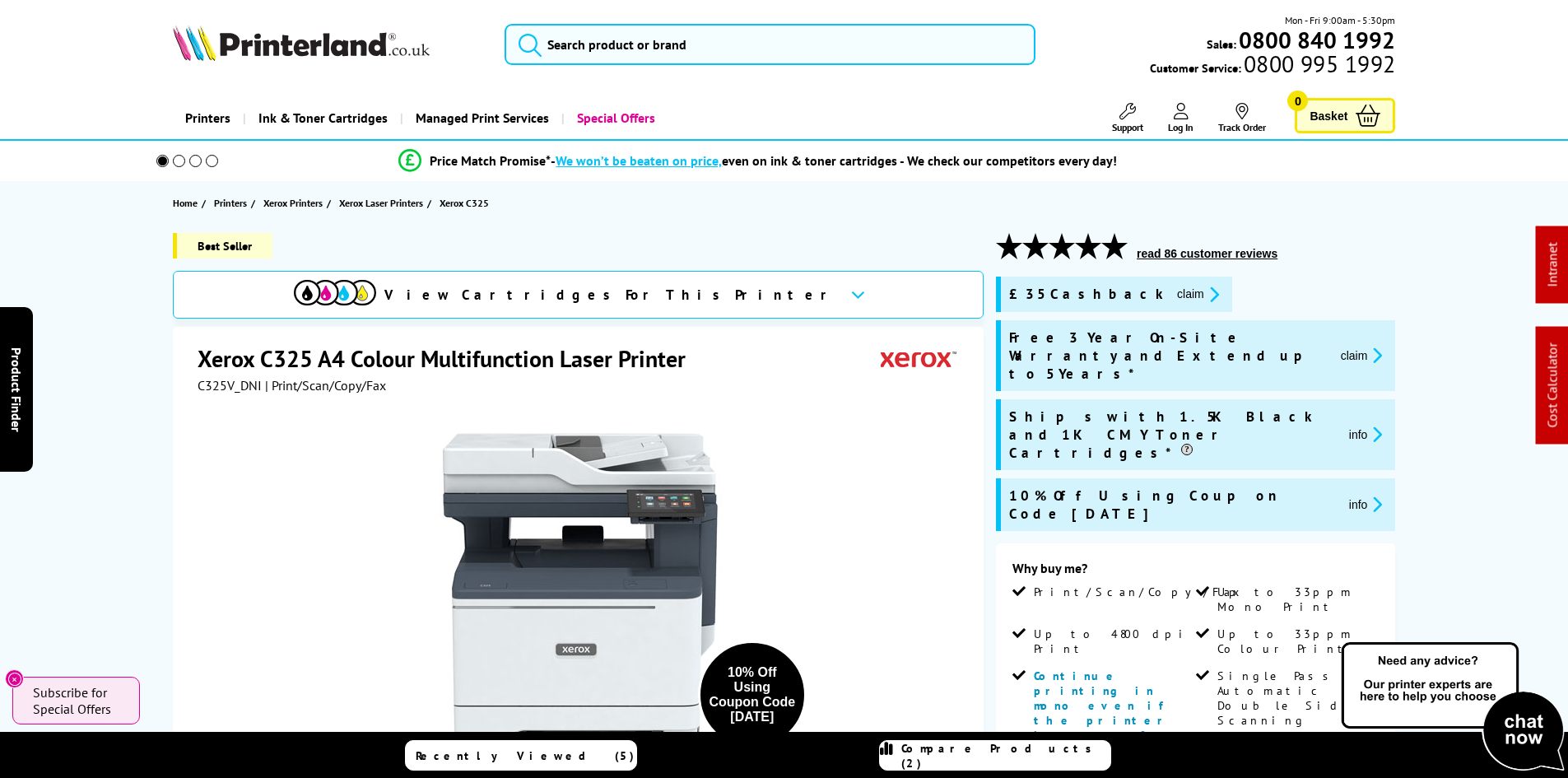
click at [208, 386] on span "C325V_DNI" at bounding box center [229, 385] width 64 height 16
copy span "C325V_DNI"
click at [147, 470] on div "Best Seller View Cartridges For This Printer Xerox C325 A4 Colour Multifunction…" at bounding box center [784, 785] width 1317 height 1104
click at [213, 388] on span "C325V_DNI" at bounding box center [229, 385] width 64 height 16
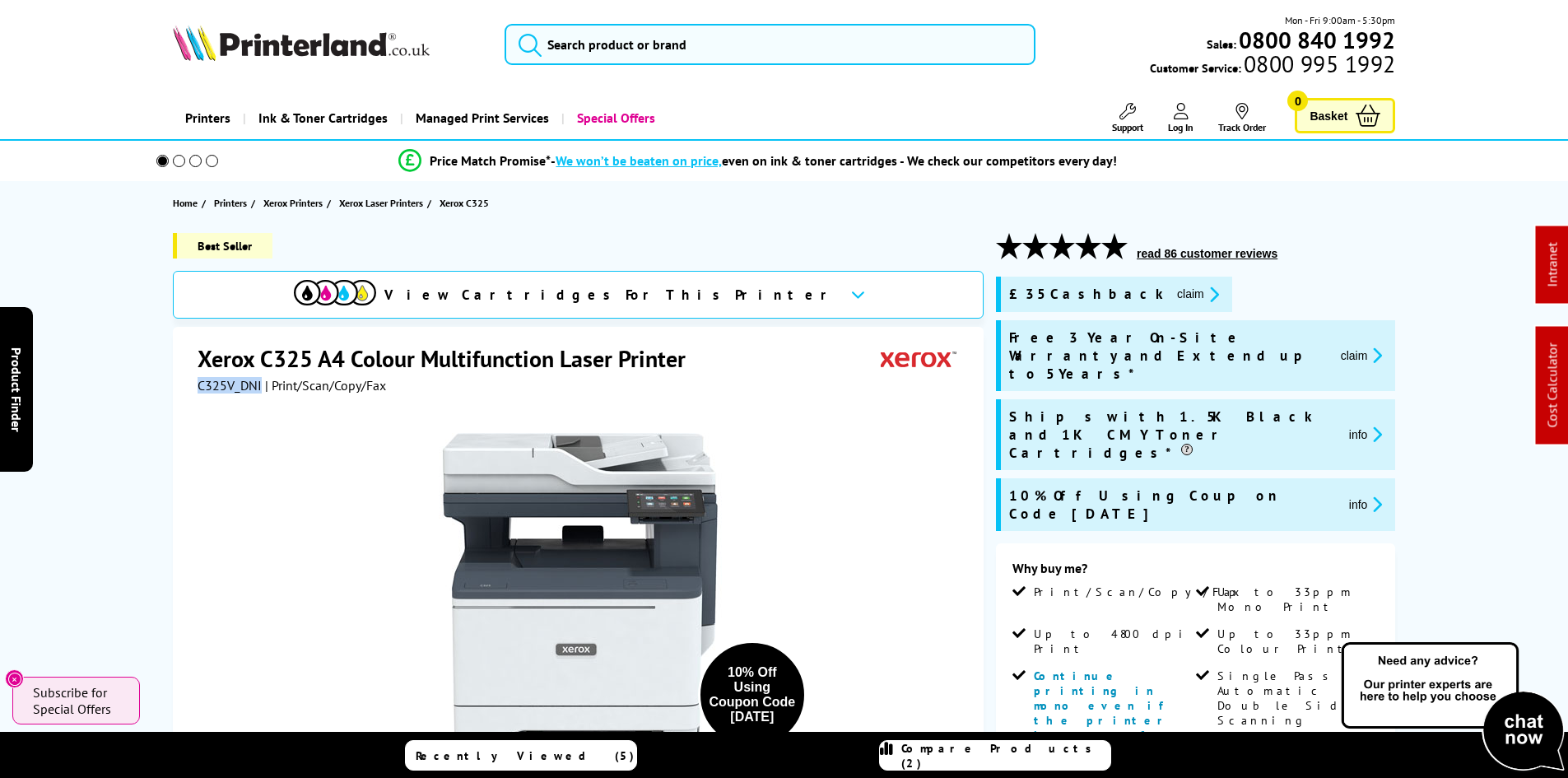
click at [213, 388] on span "C325V_DNI" at bounding box center [229, 385] width 64 height 16
copy span "C325V_DNI"
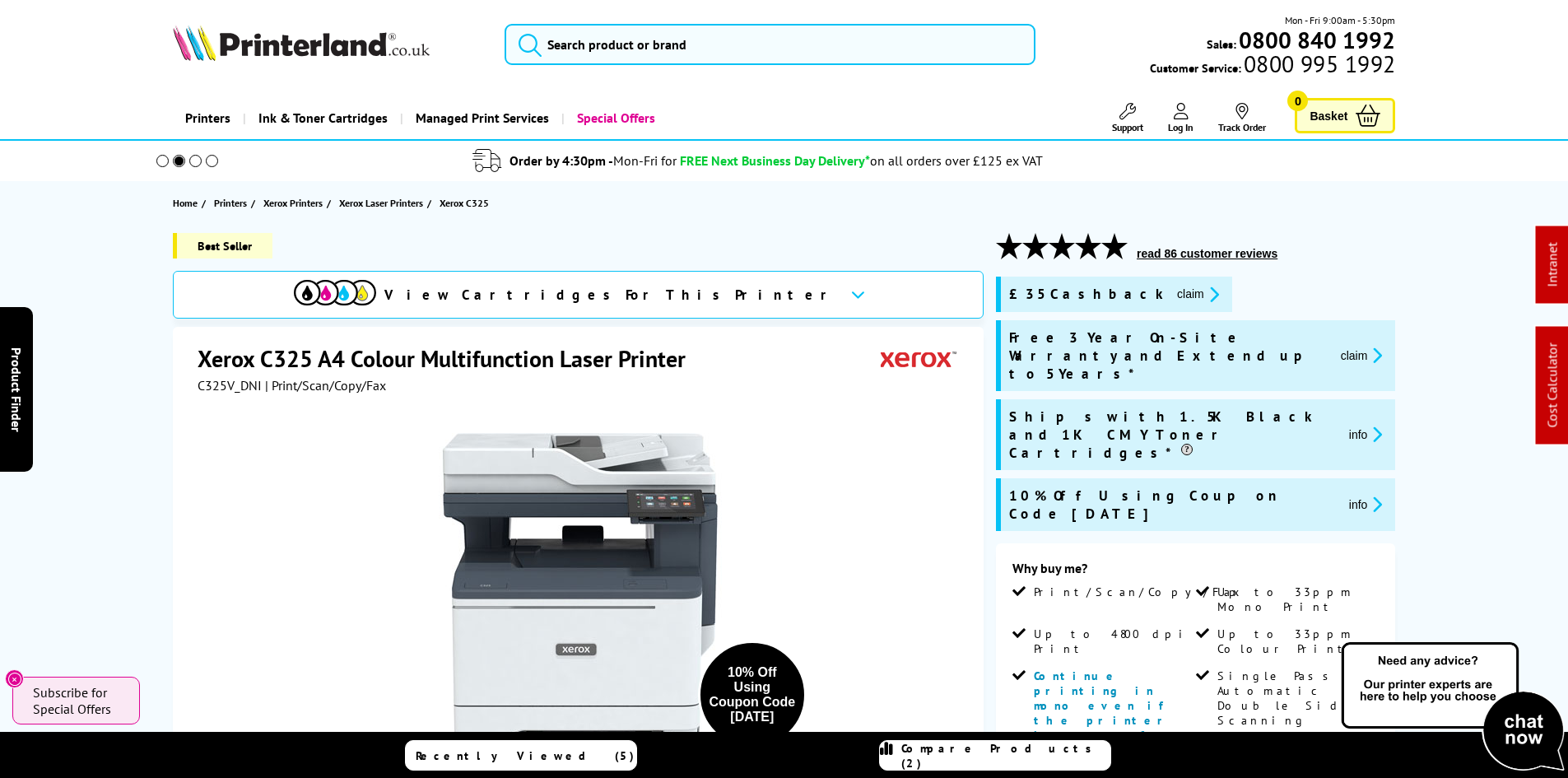
click at [131, 446] on div "Best Seller View Cartridges For This Printer Xerox C325 A4 Colour Multifunction…" at bounding box center [784, 785] width 1317 height 1104
click at [229, 389] on span "C325V_DNI" at bounding box center [229, 385] width 64 height 16
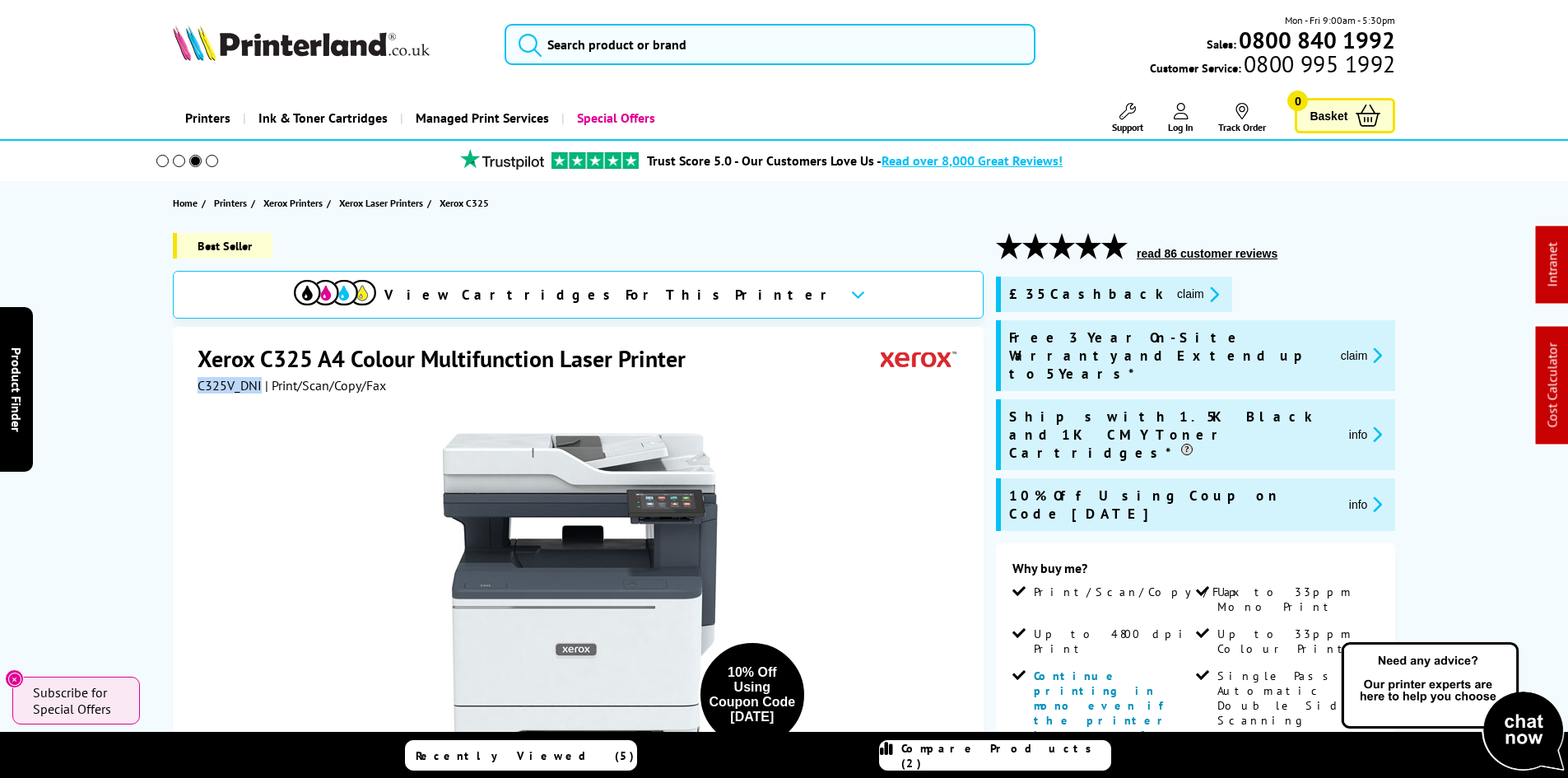
copy span "C325V_DNI"
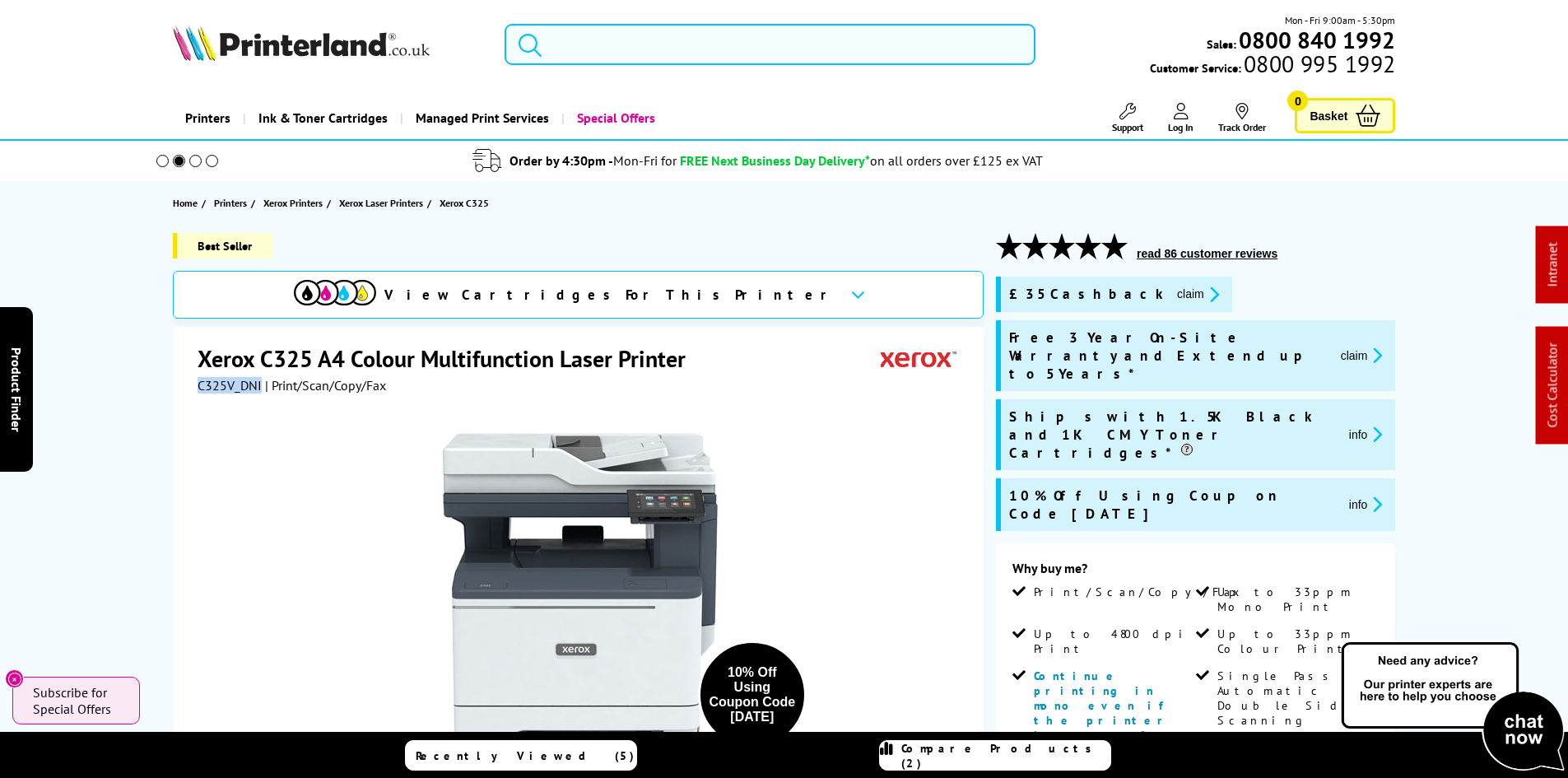
copy span "C325V_DNI"
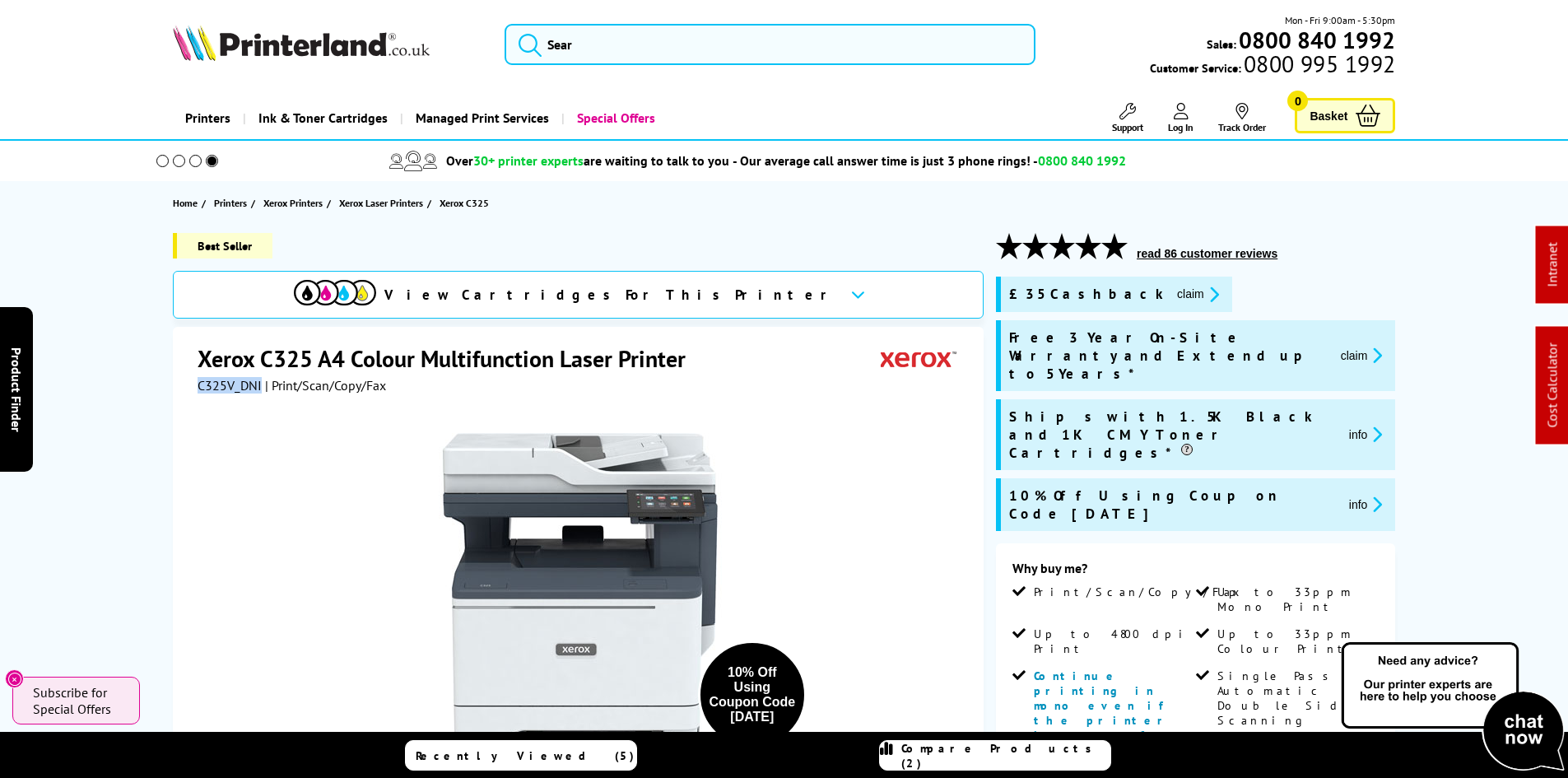
click at [146, 378] on div "Best Seller View Cartridges For This Printer Xerox C325 A4 Colour Multifunction…" at bounding box center [784, 785] width 1317 height 1104
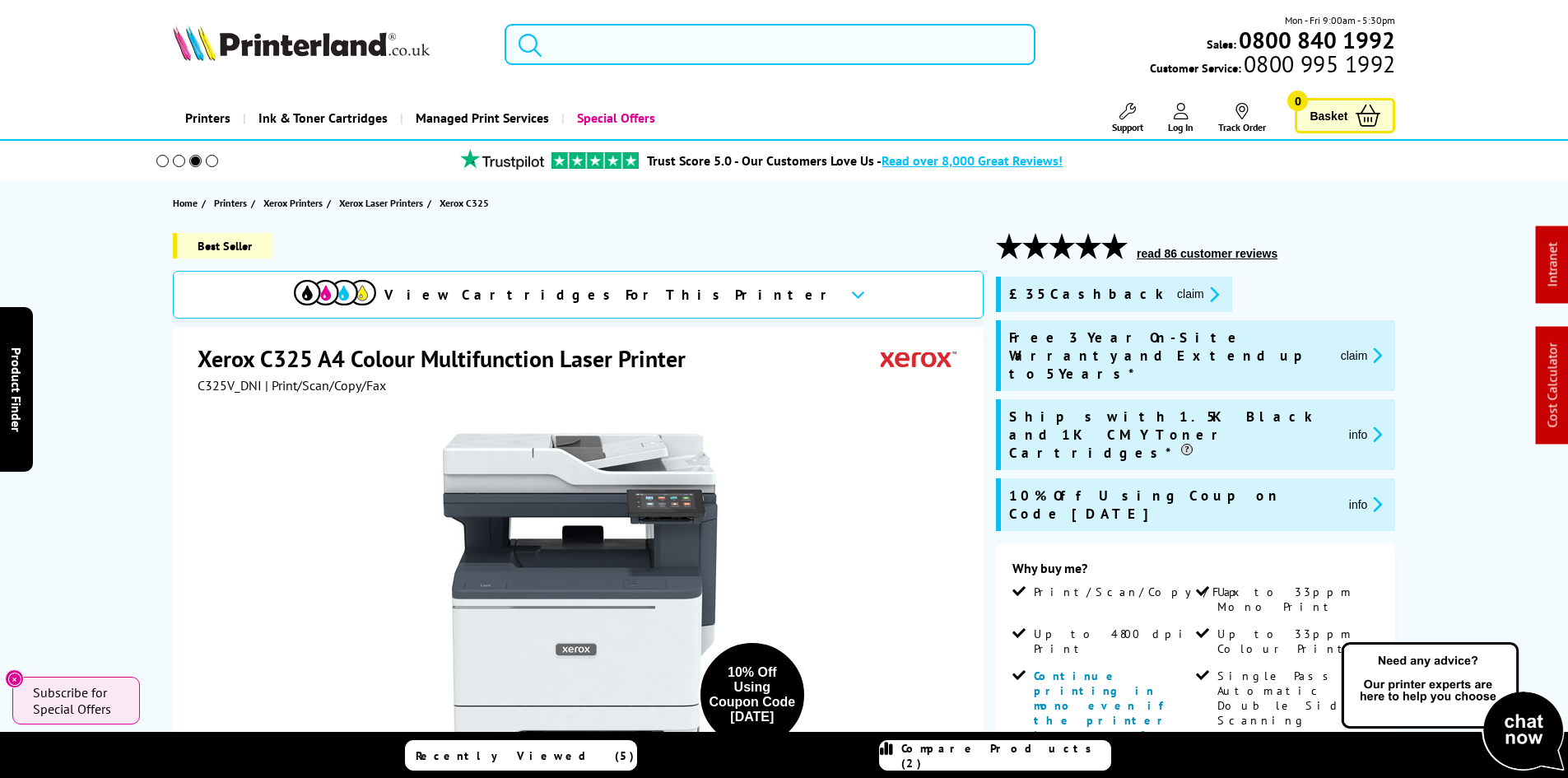
click at [554, 54] on input "search" at bounding box center [770, 45] width 531 height 41
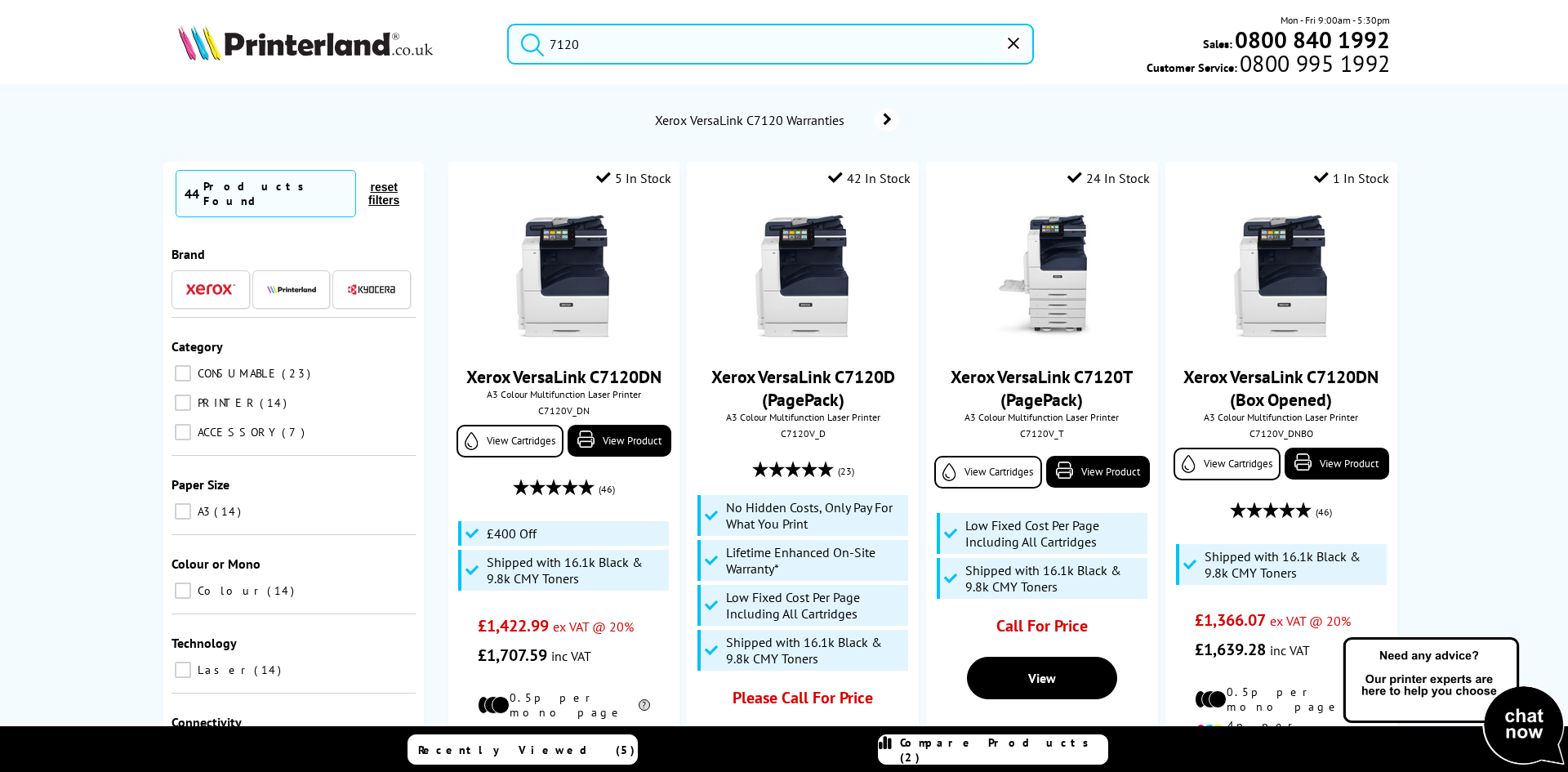
scroll to position [164, 0]
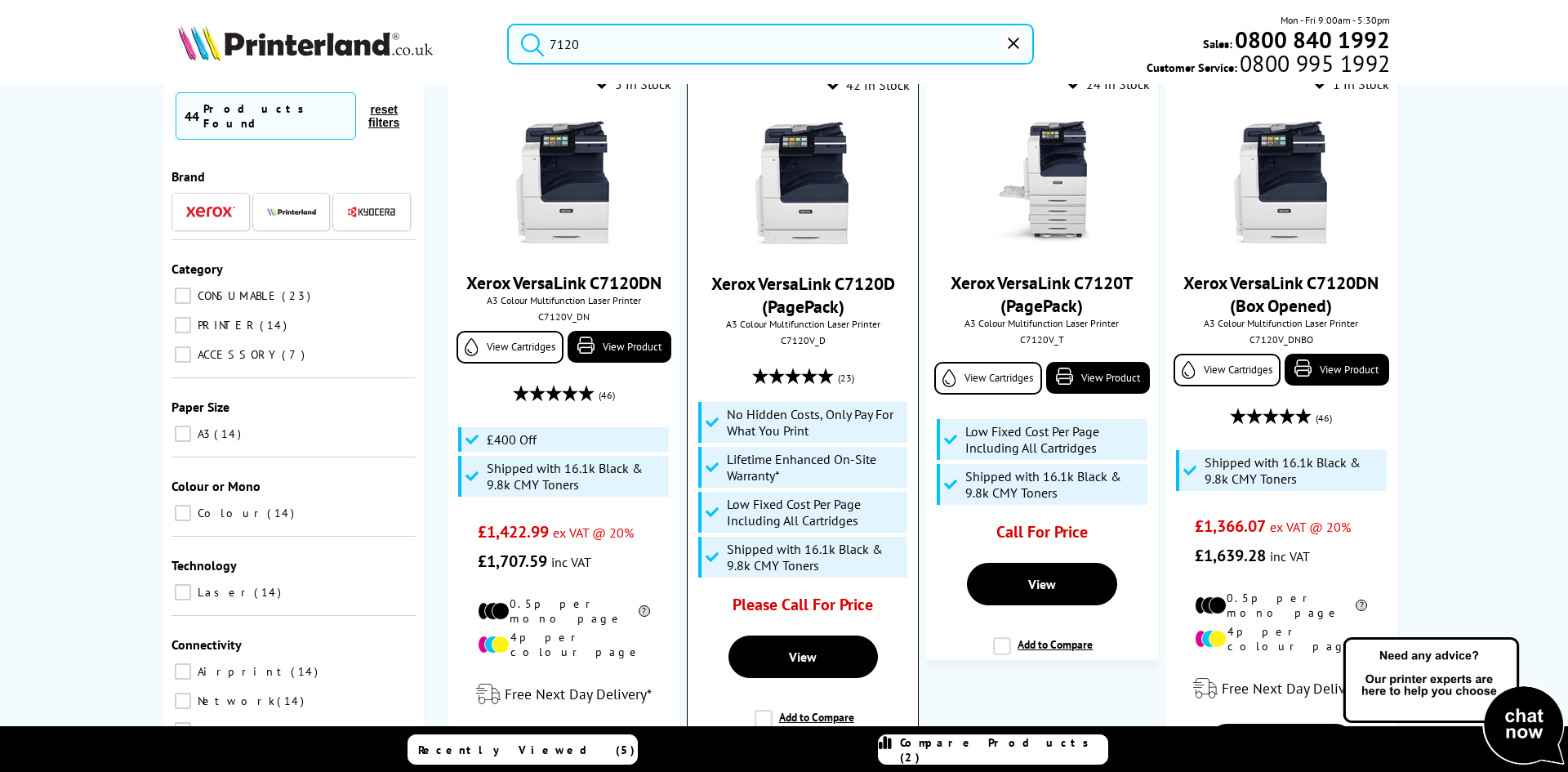
type input "7120"
click at [817, 221] on img at bounding box center [802, 182] width 122 height 122
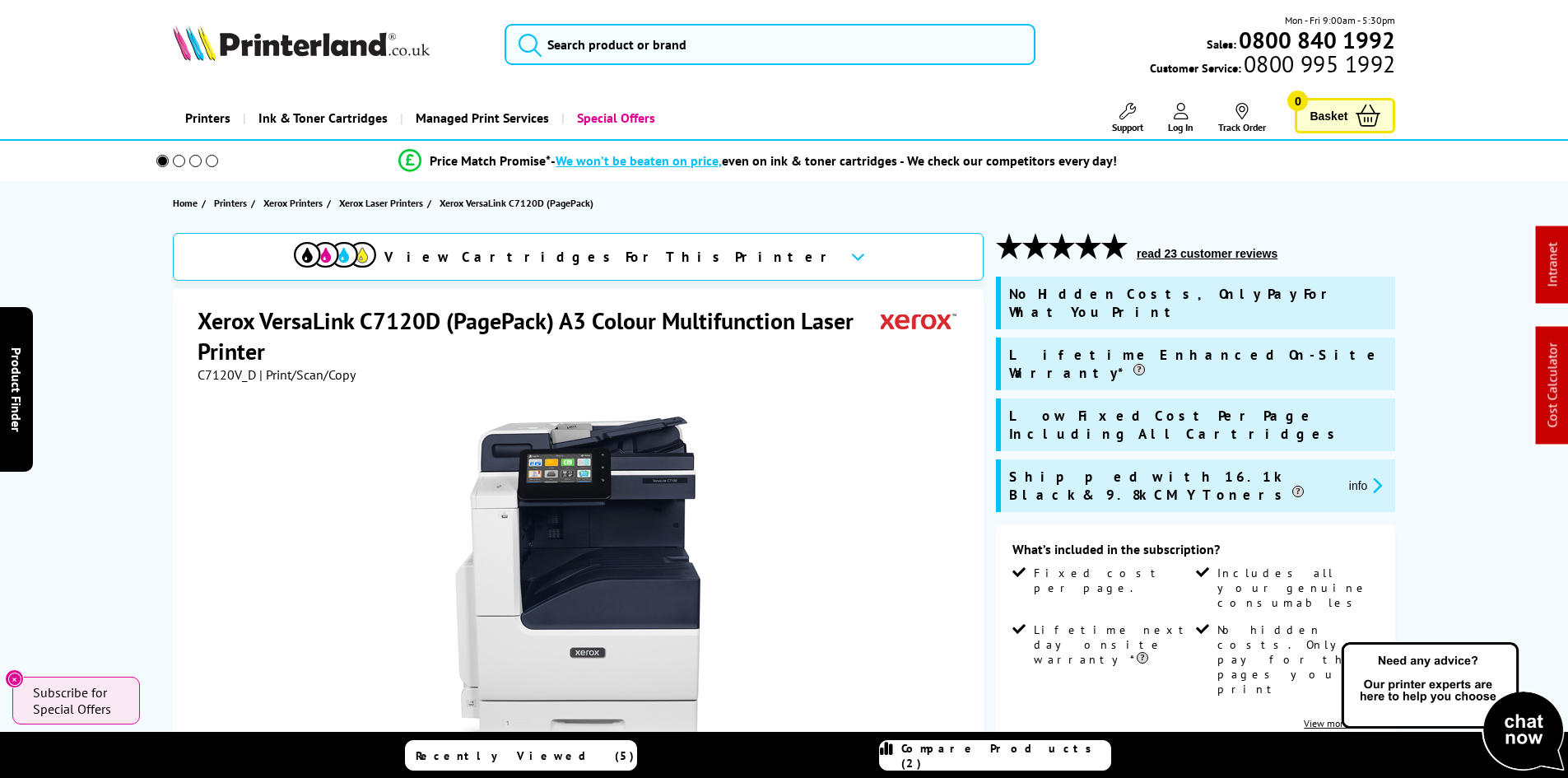
click at [130, 337] on div "View Cartridges For This Printer Xerox VersaLink C7120D (PagePack) A3 Colour Mu…" at bounding box center [784, 754] width 1317 height 1041
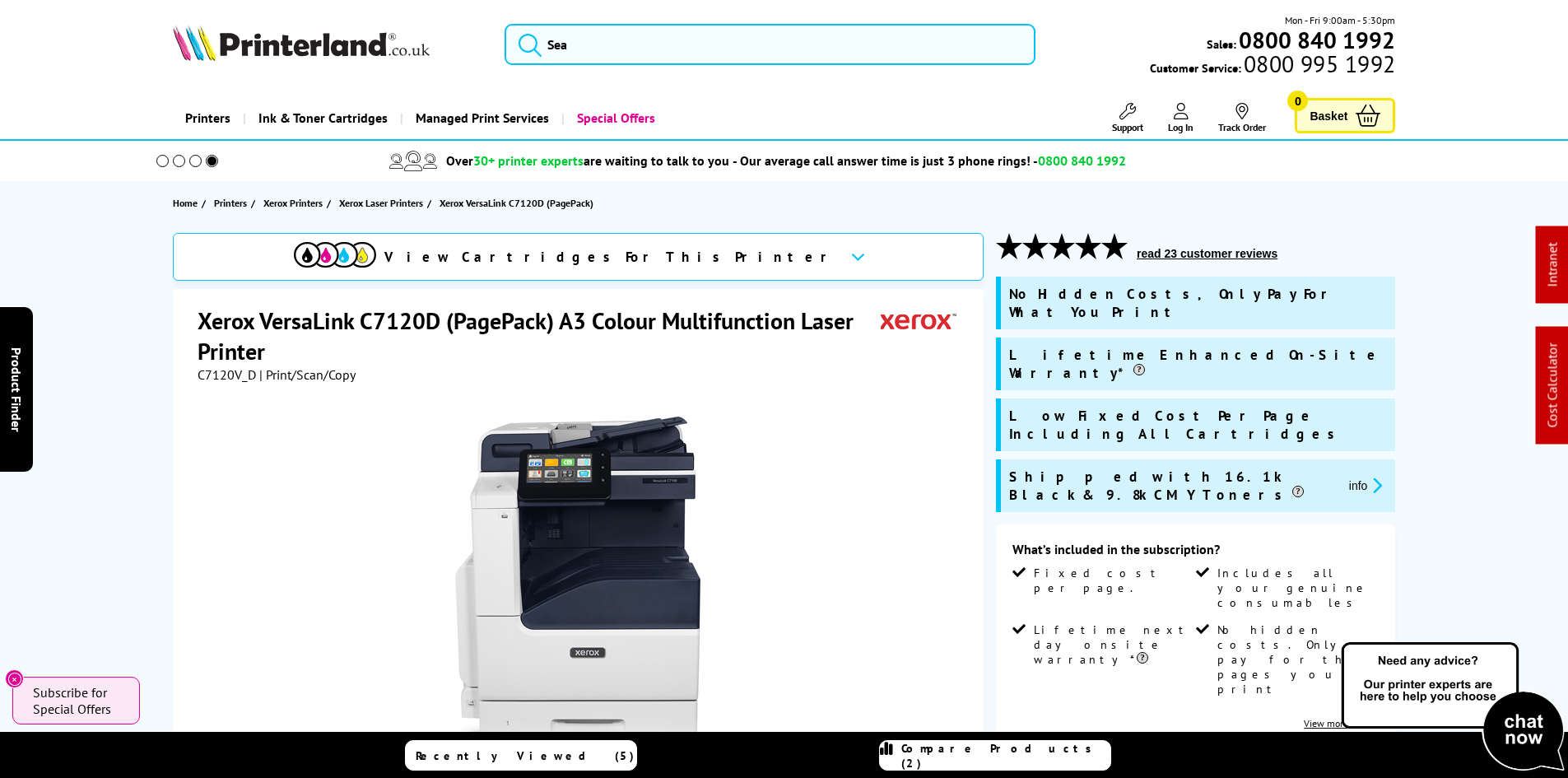
click at [130, 337] on div "View Cartridges For This Printer Xerox VersaLink C7120D (PagePack) A3 Colour Mu…" at bounding box center [784, 754] width 1317 height 1041
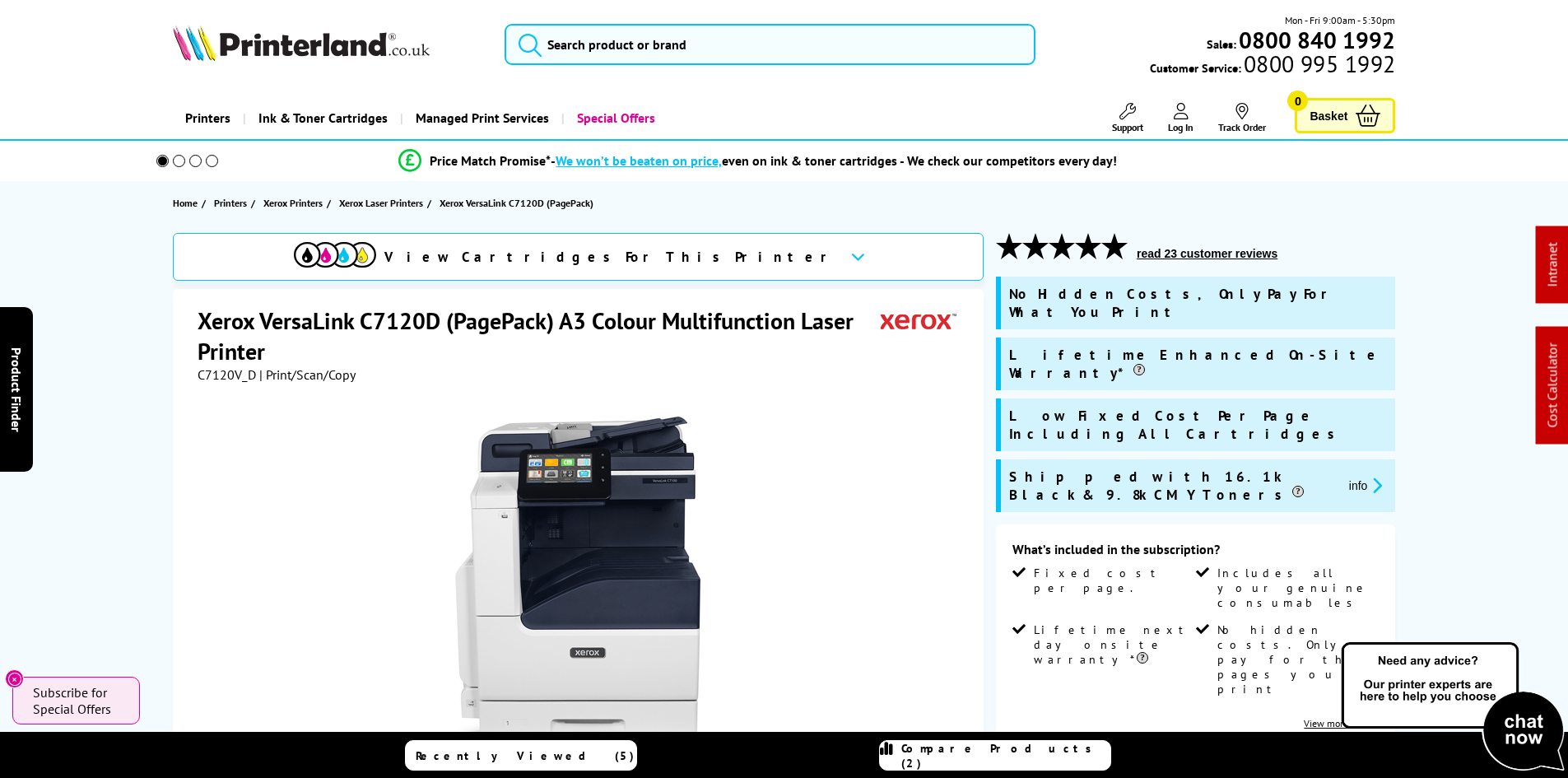
scroll to position [330, 0]
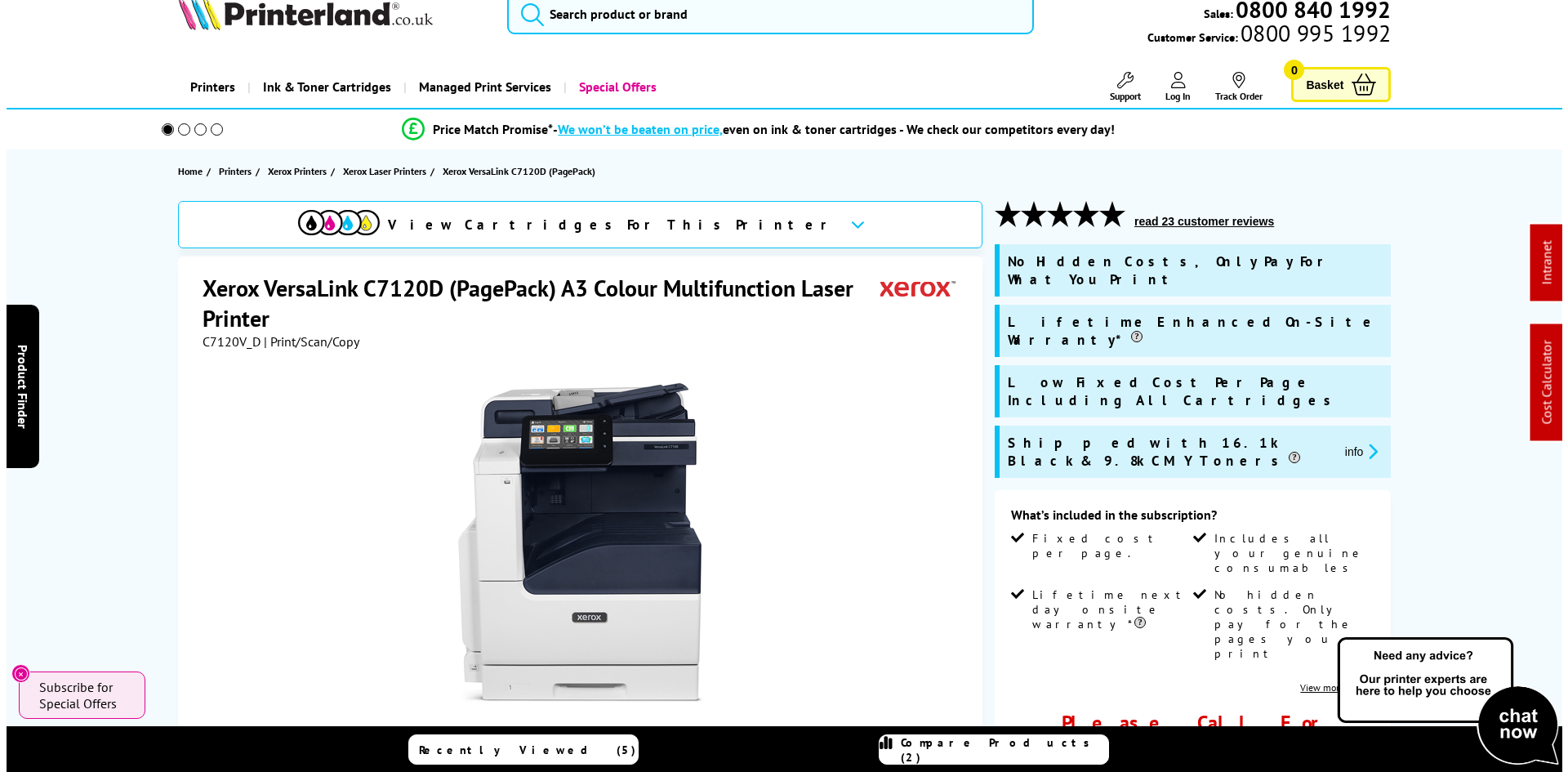
scroll to position [0, 0]
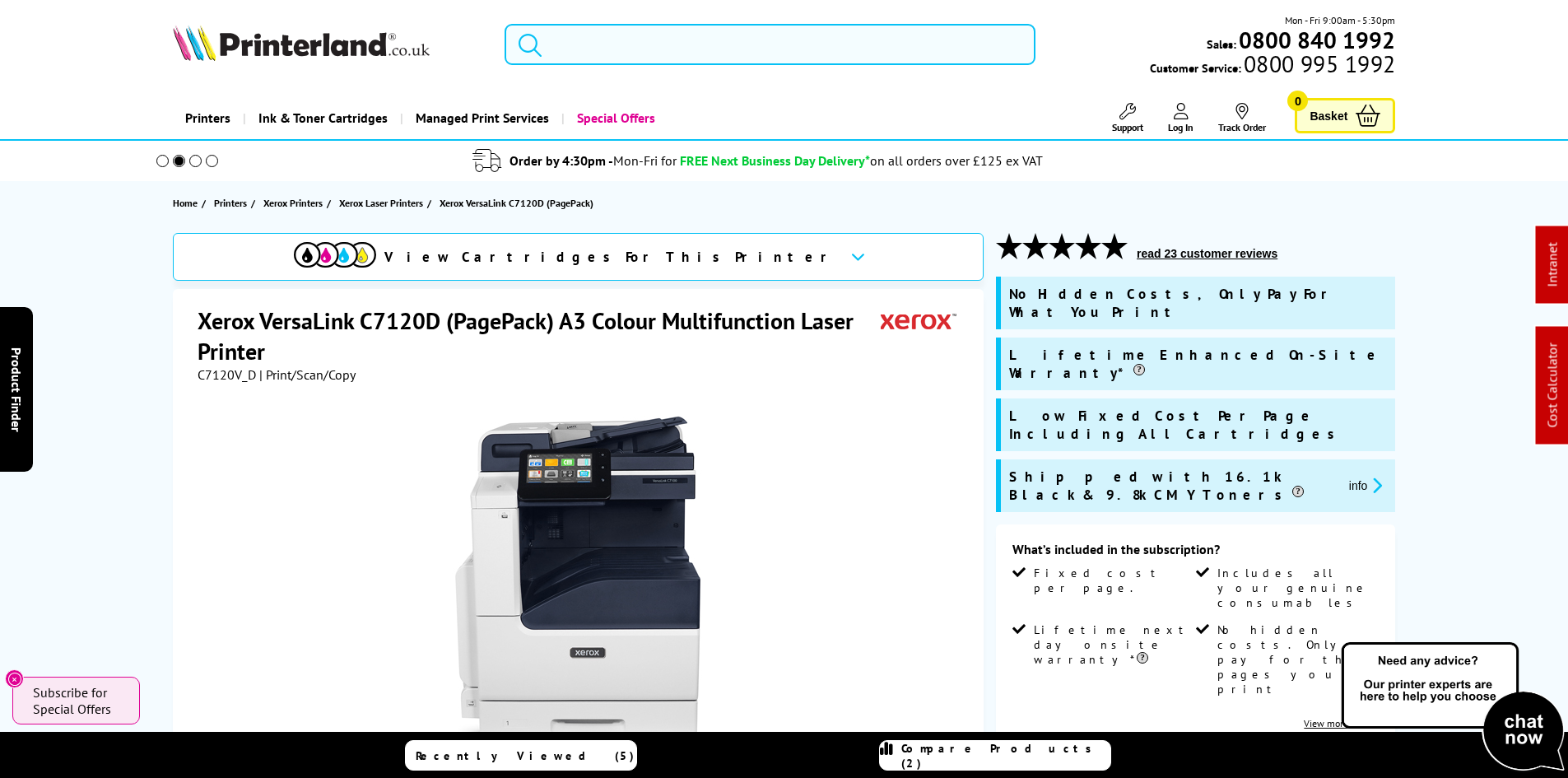
click at [575, 57] on input "search" at bounding box center [770, 45] width 531 height 41
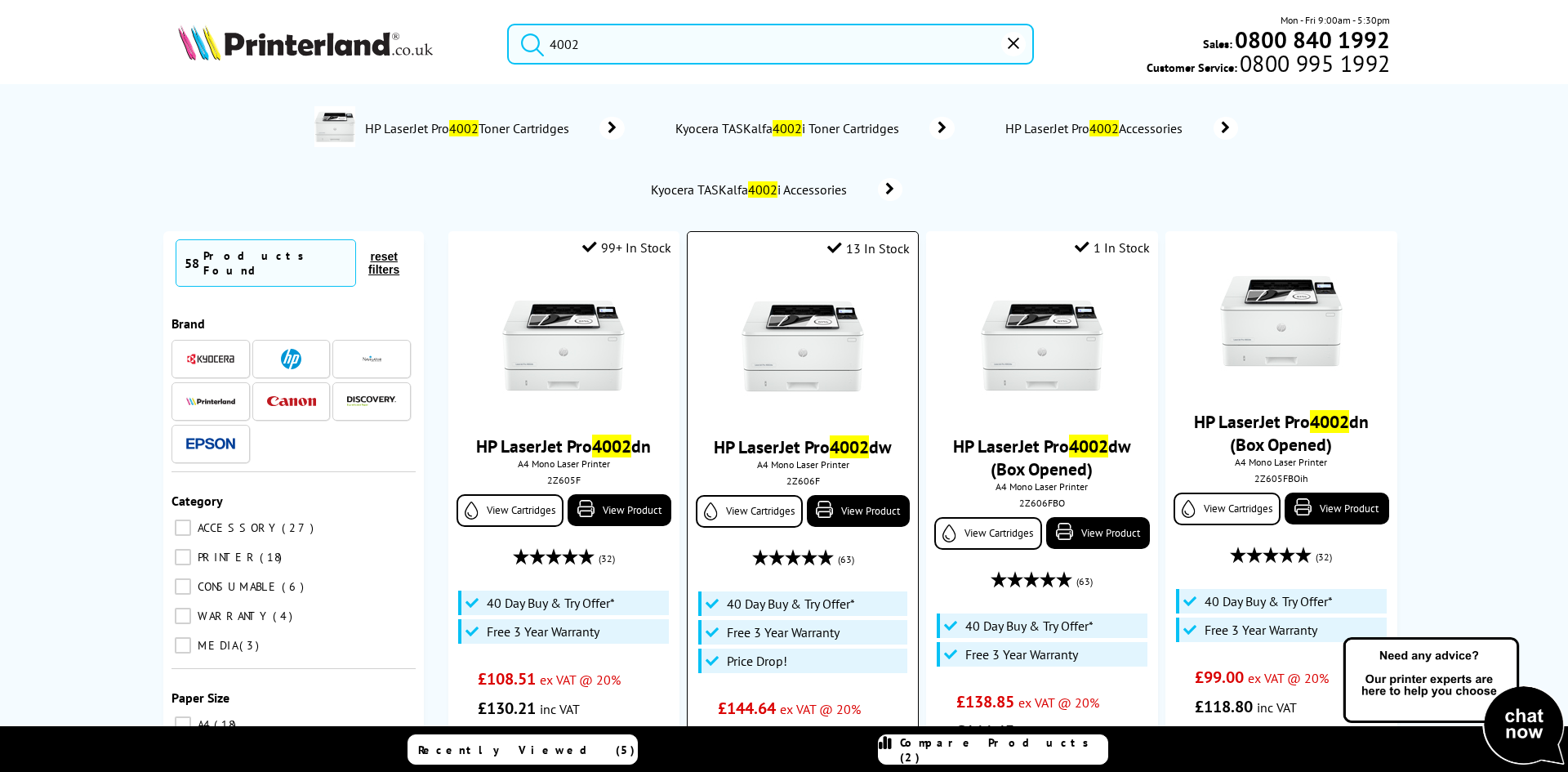
type input "4002"
click at [758, 368] on img at bounding box center [802, 346] width 122 height 122
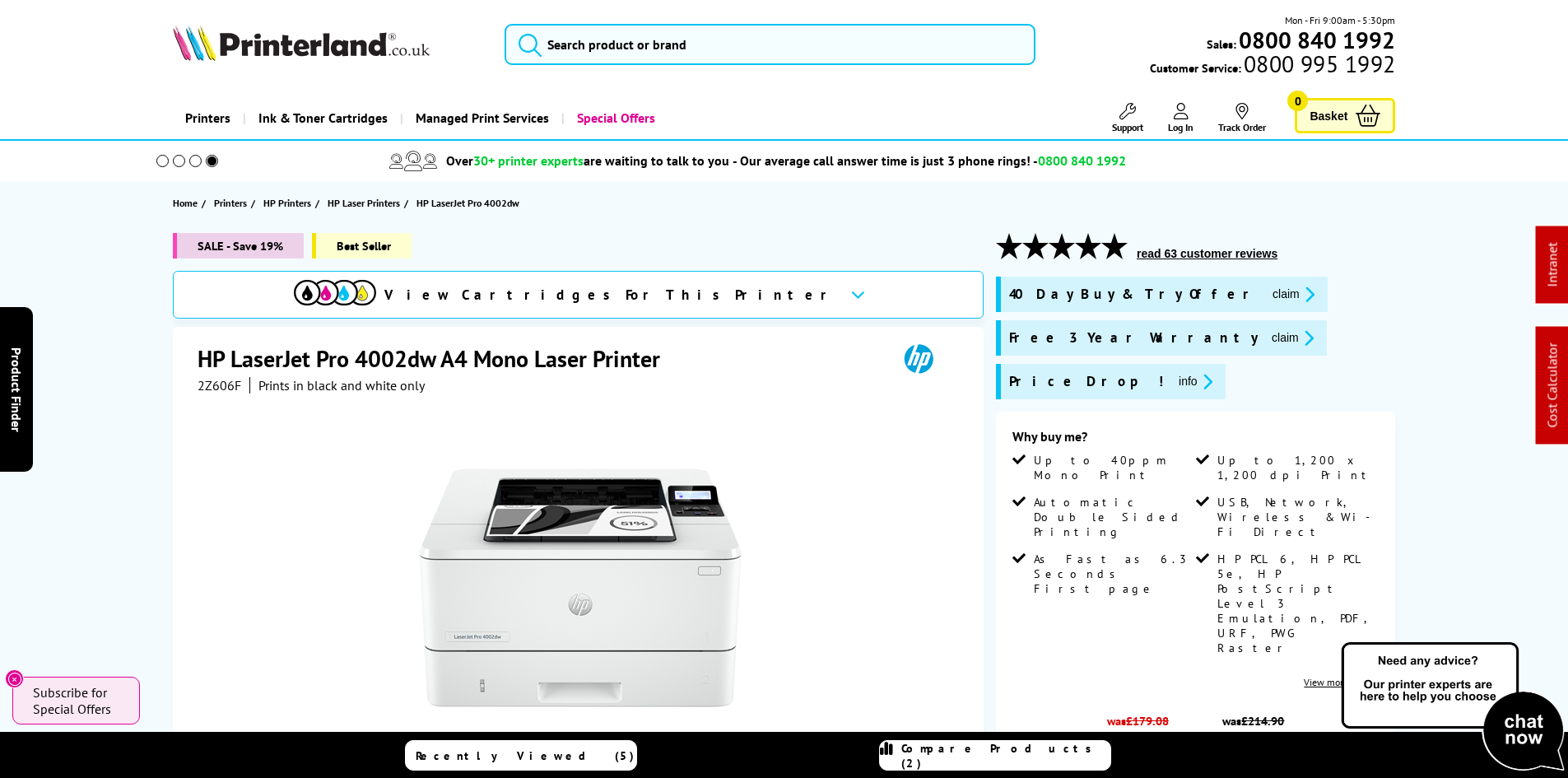
drag, startPoint x: 106, startPoint y: 450, endPoint x: 154, endPoint y: 166, distance: 288.0
click at [601, 62] on input "search" at bounding box center [770, 45] width 531 height 41
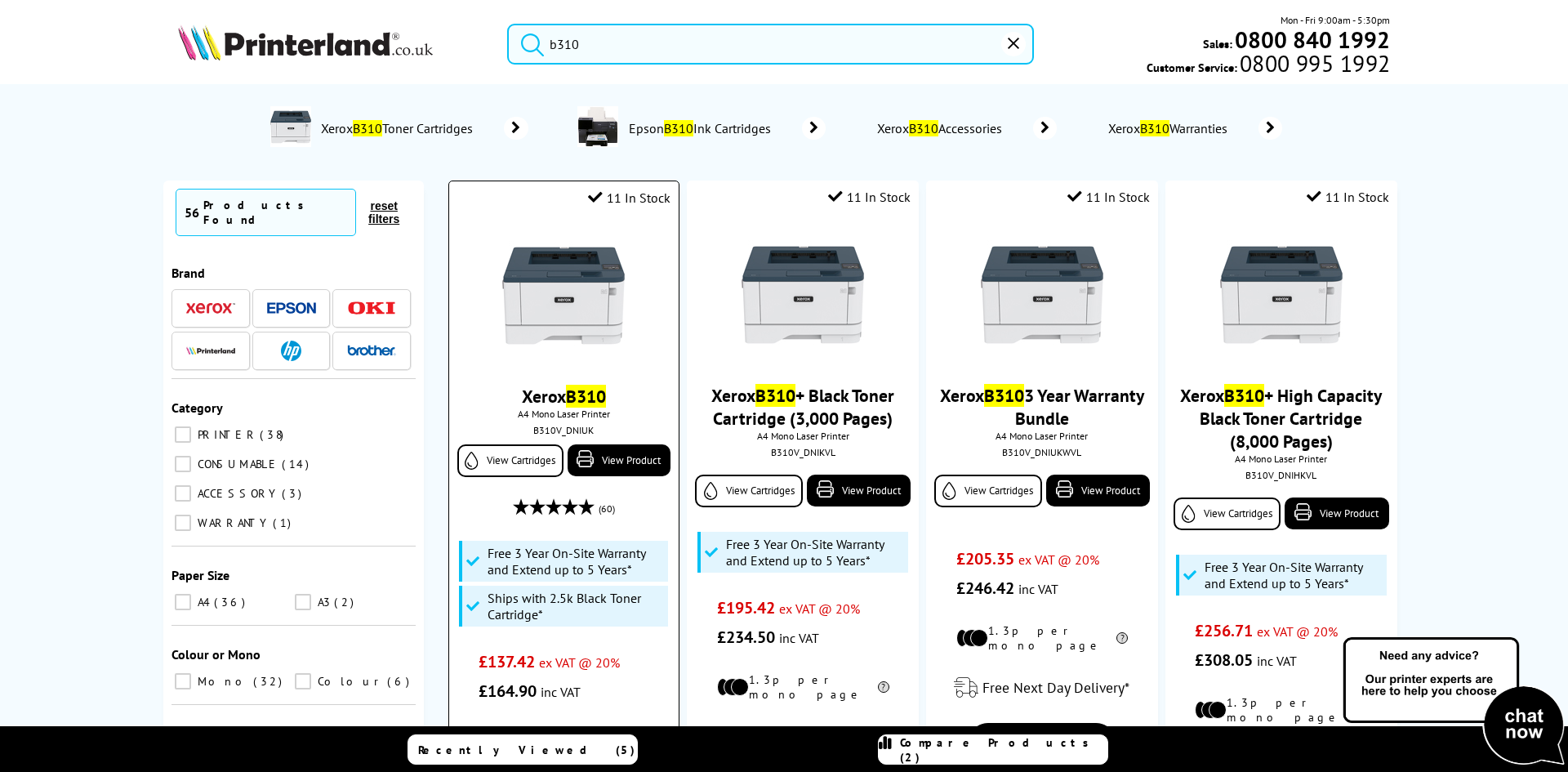
type input "b310"
click at [516, 307] on img at bounding box center [563, 295] width 122 height 122
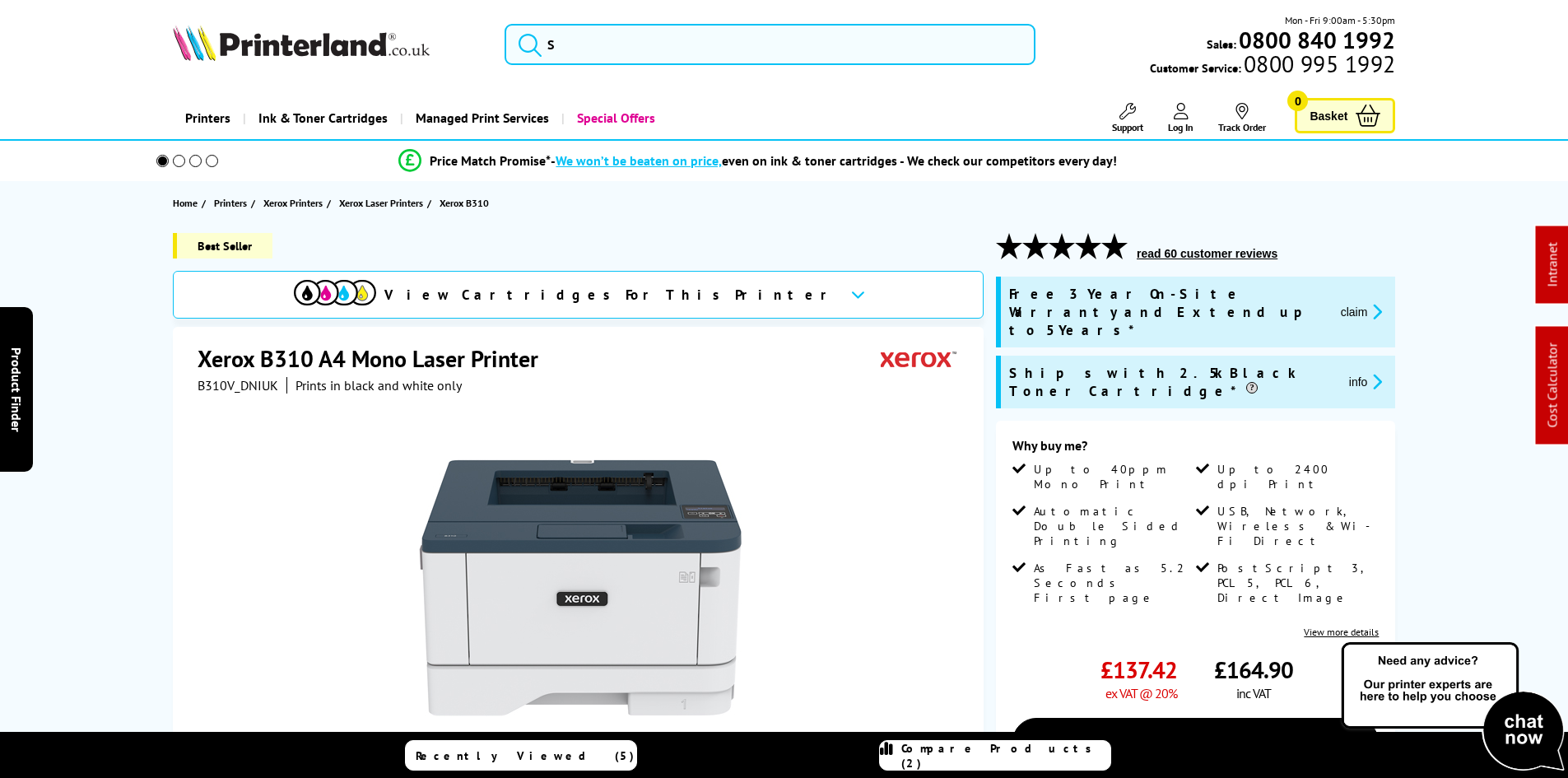
click at [131, 400] on div "Best Seller View Cartridges For This Printer Xerox B310 A4 Mono Laser Printer B…" at bounding box center [784, 674] width 1317 height 881
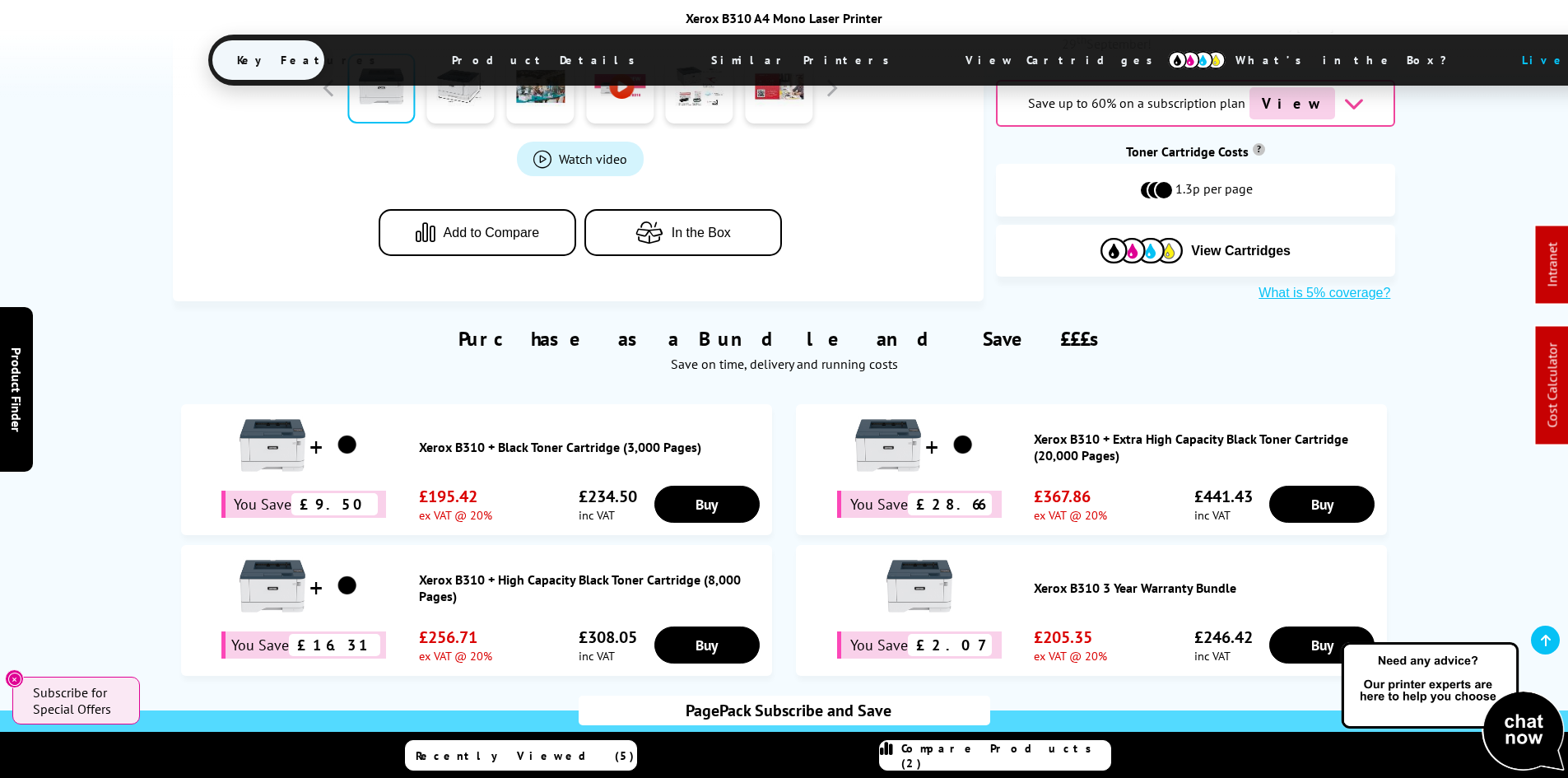
scroll to position [672, 0]
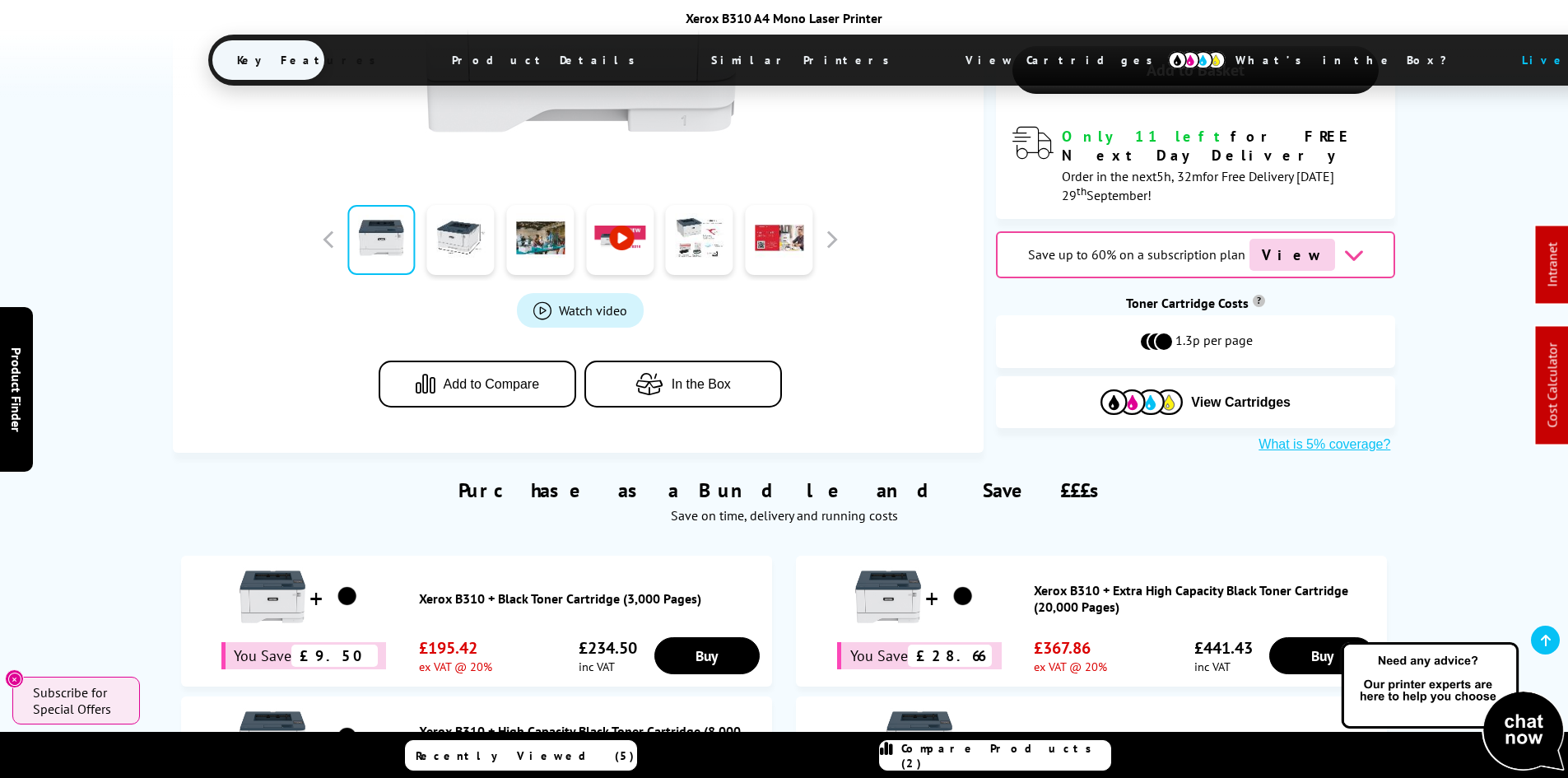
drag, startPoint x: 127, startPoint y: 447, endPoint x: 173, endPoint y: 214, distance: 237.5
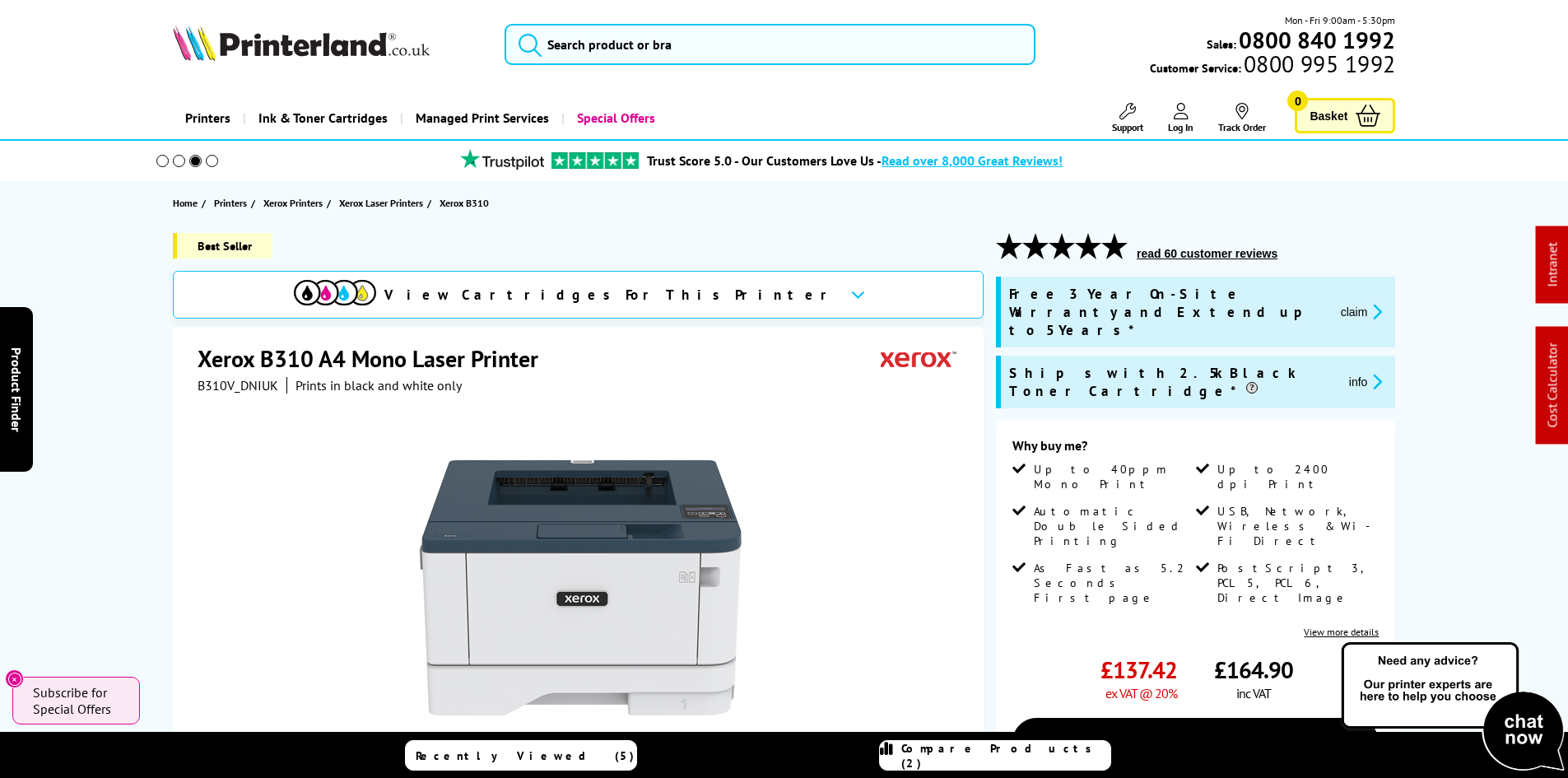
click at [142, 293] on div "Best Seller View Cartridges For This Printer Xerox B310 A4 Mono Laser Printer B…" at bounding box center [784, 679] width 1317 height 892
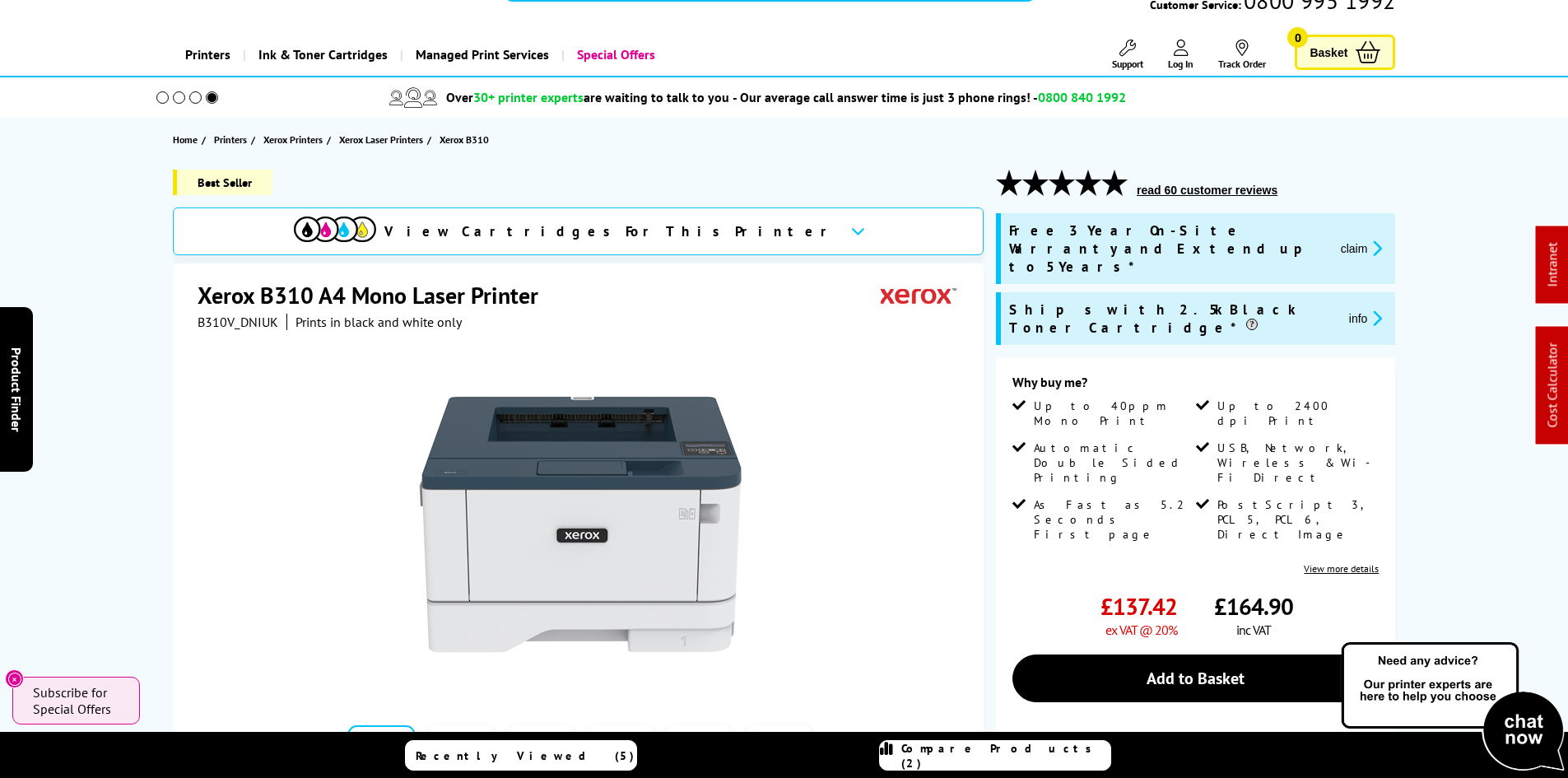
scroll to position [82, 0]
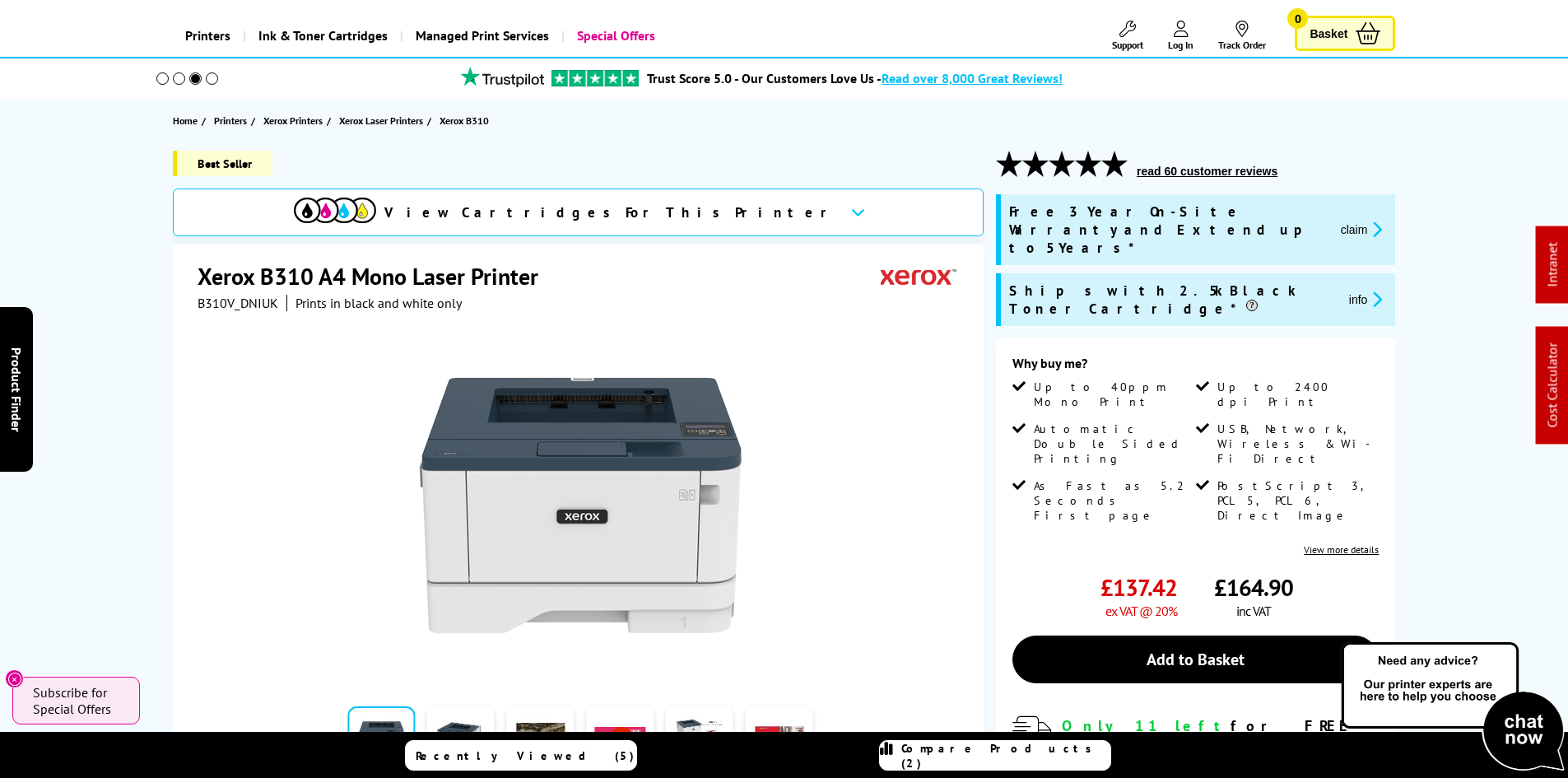
click at [136, 301] on div "Best Seller View Cartridges For This Printer Xerox B310 A4 Mono Laser Printer B…" at bounding box center [784, 596] width 1317 height 892
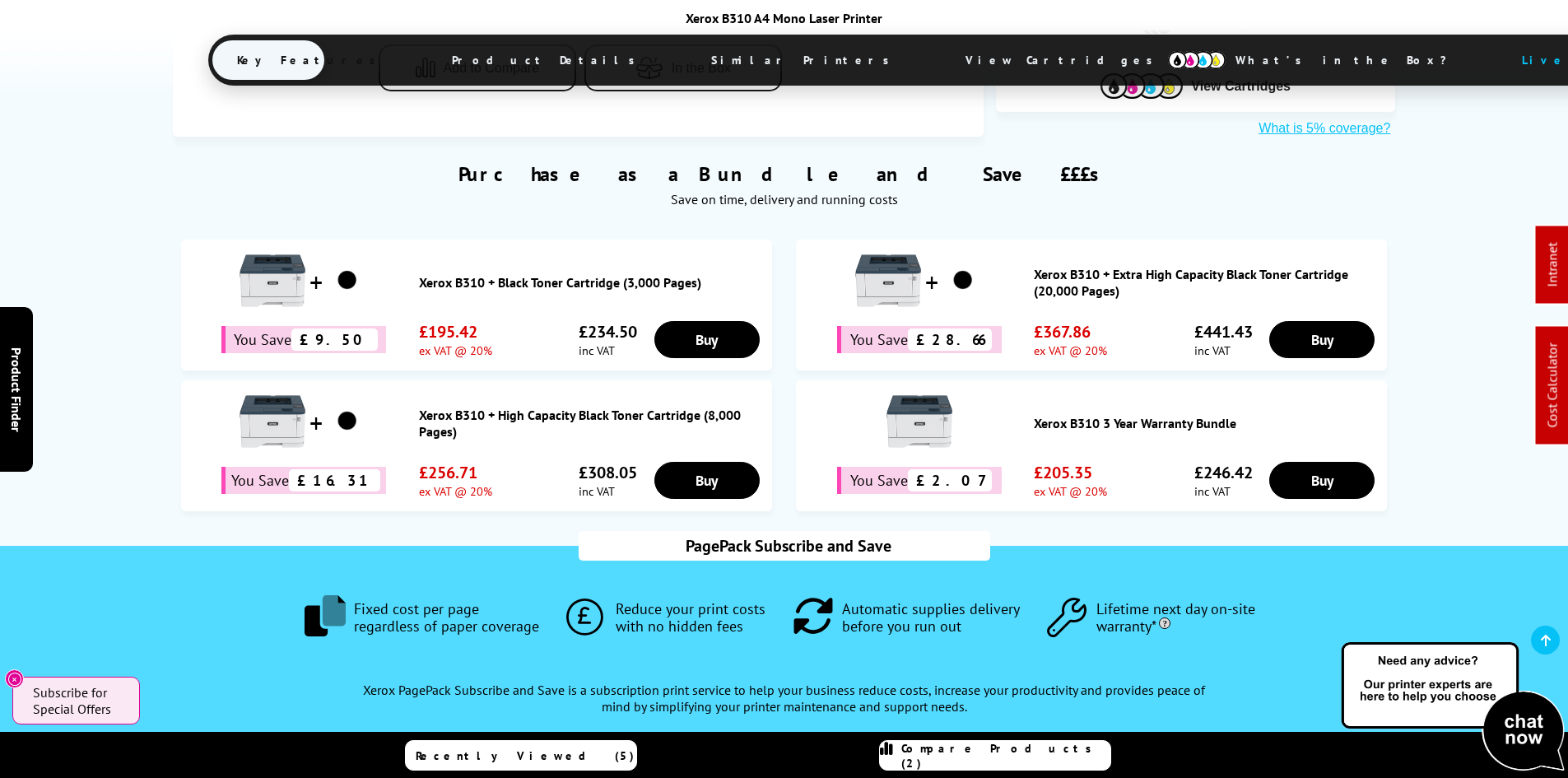
click at [941, 62] on span "View Cartridges" at bounding box center [1067, 60] width 252 height 43
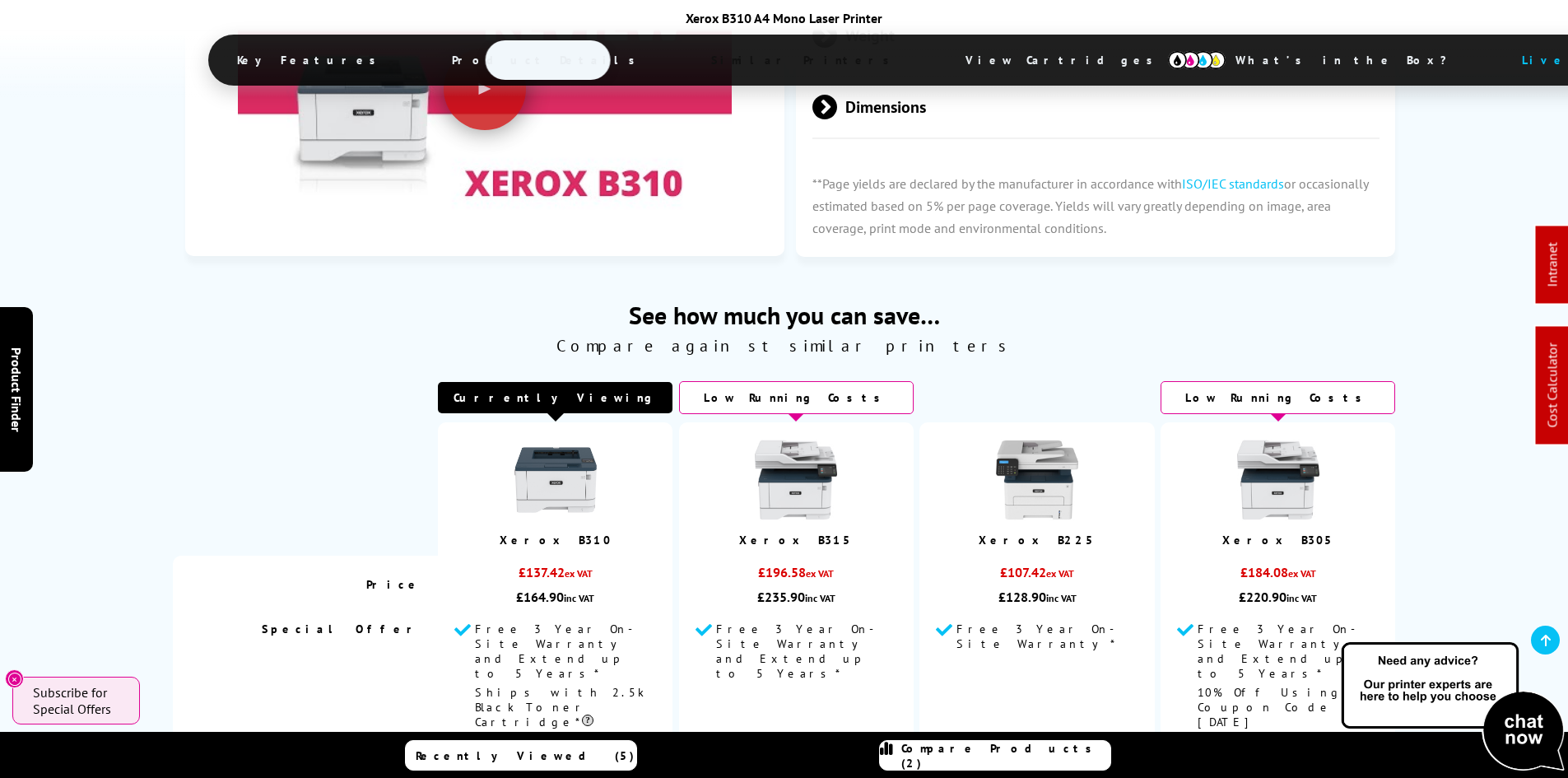
scroll to position [1832, 0]
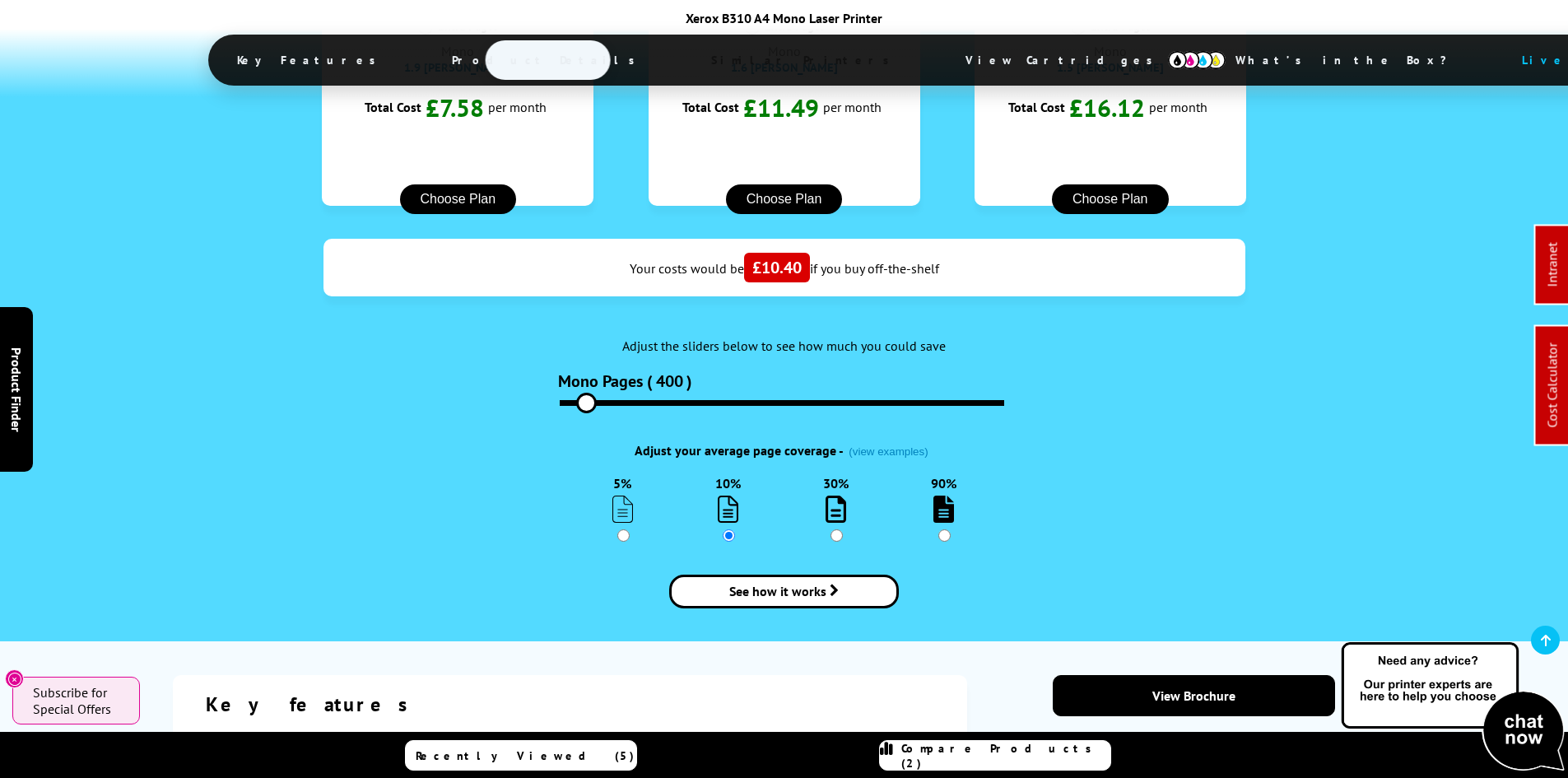
drag, startPoint x: 417, startPoint y: 560, endPoint x: 442, endPoint y: 197, distance: 363.9
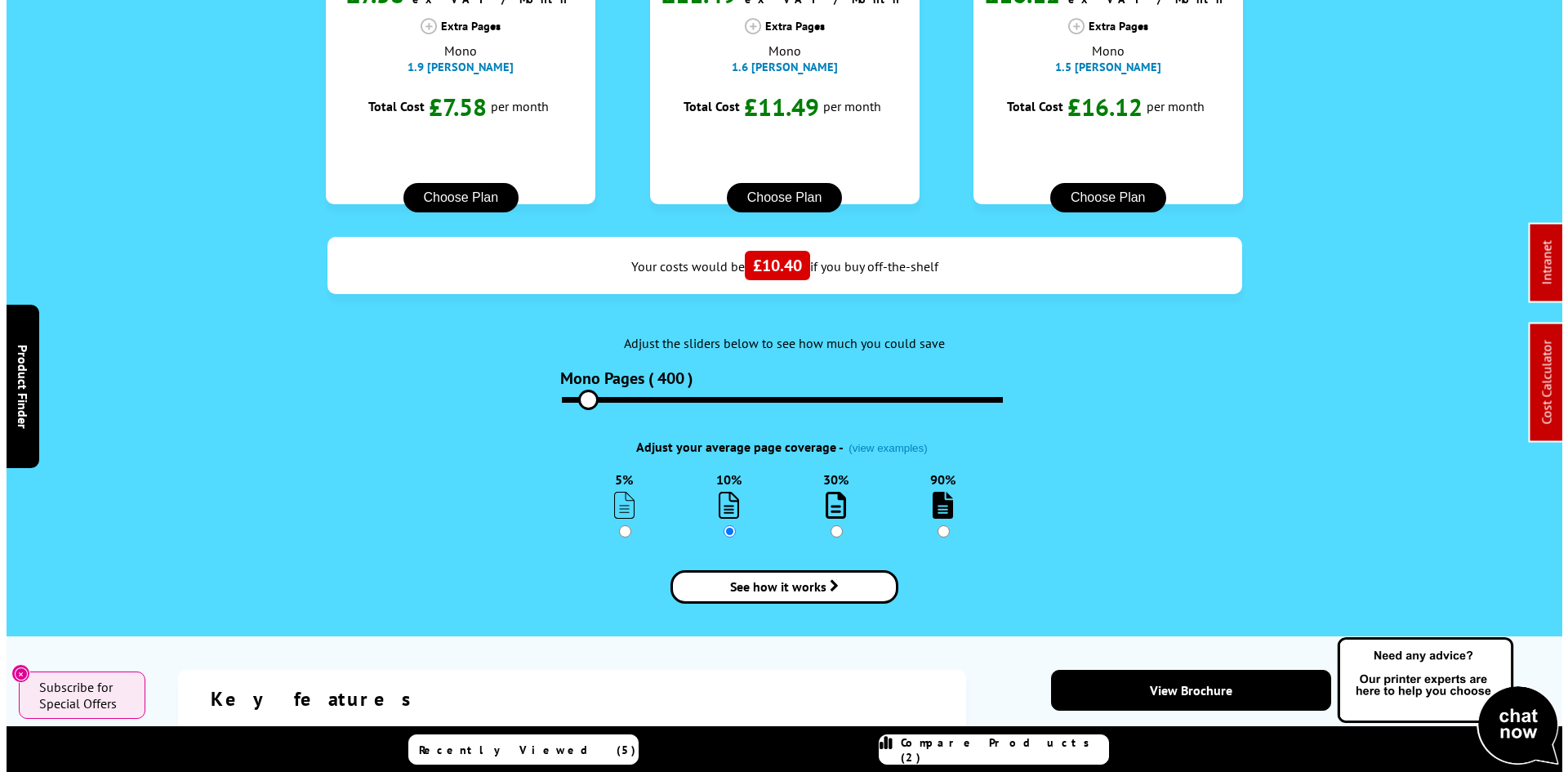
scroll to position [0, 0]
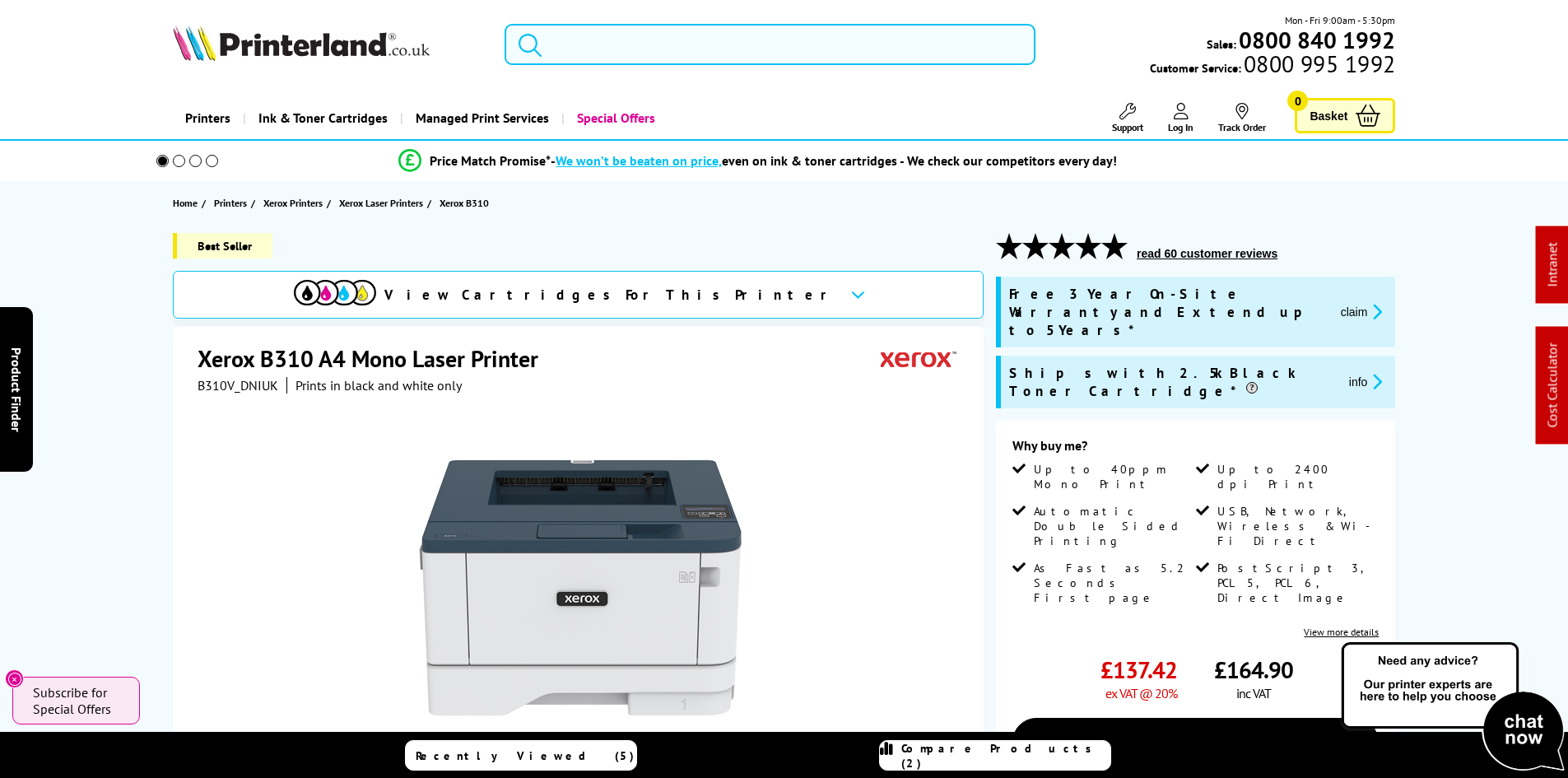
click at [616, 41] on input "search" at bounding box center [770, 45] width 531 height 41
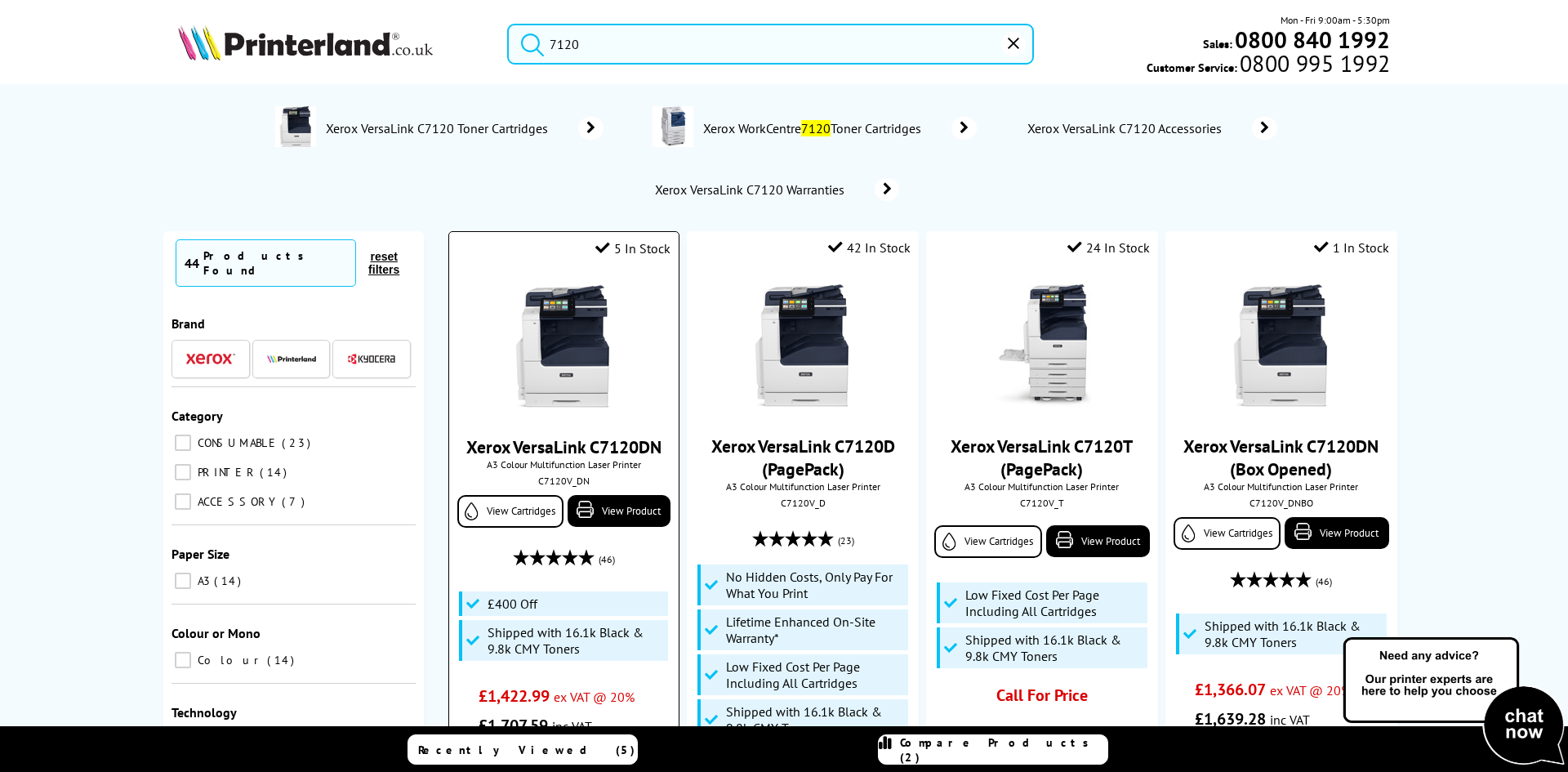
type input "7120"
click at [563, 481] on div "C7120V_DN" at bounding box center [564, 481] width 205 height 13
copy div "C7120V_DN"
click at [541, 383] on img at bounding box center [563, 346] width 122 height 122
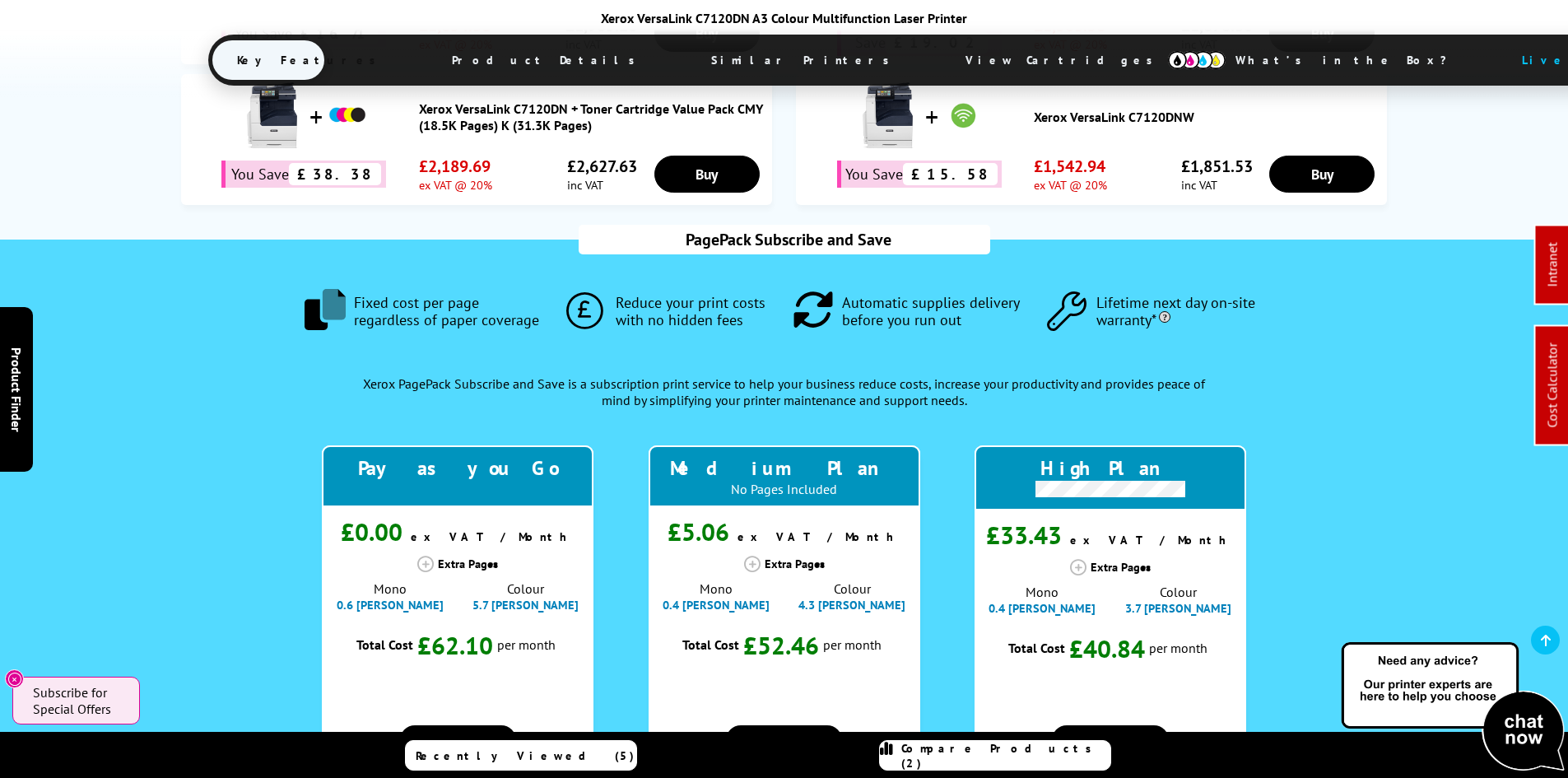
click at [941, 68] on span "View Cartridges" at bounding box center [1067, 60] width 252 height 43
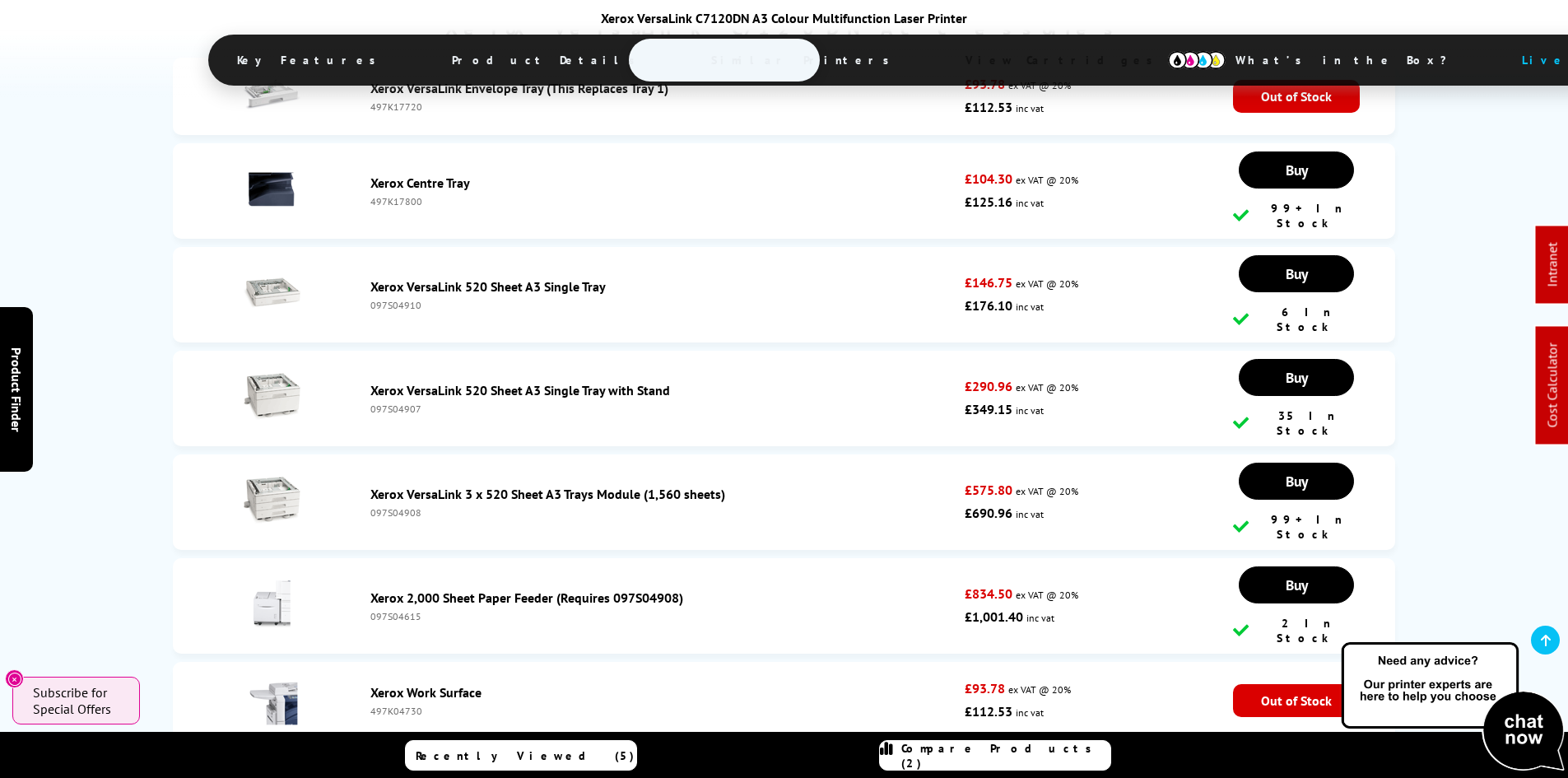
scroll to position [8468, 0]
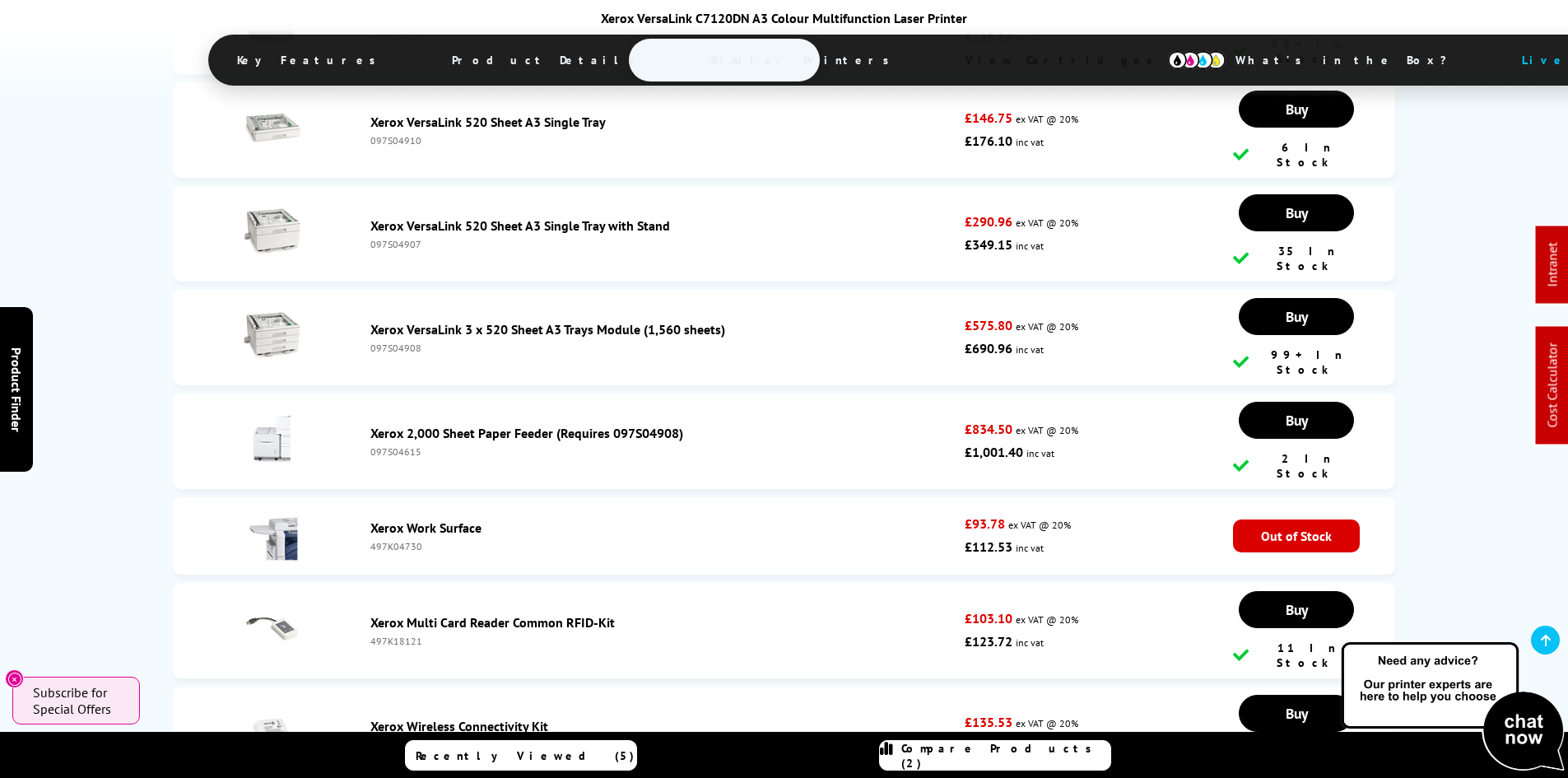
click at [398, 738] on div "497K23470" at bounding box center [663, 745] width 587 height 13
copy div "497K23470"
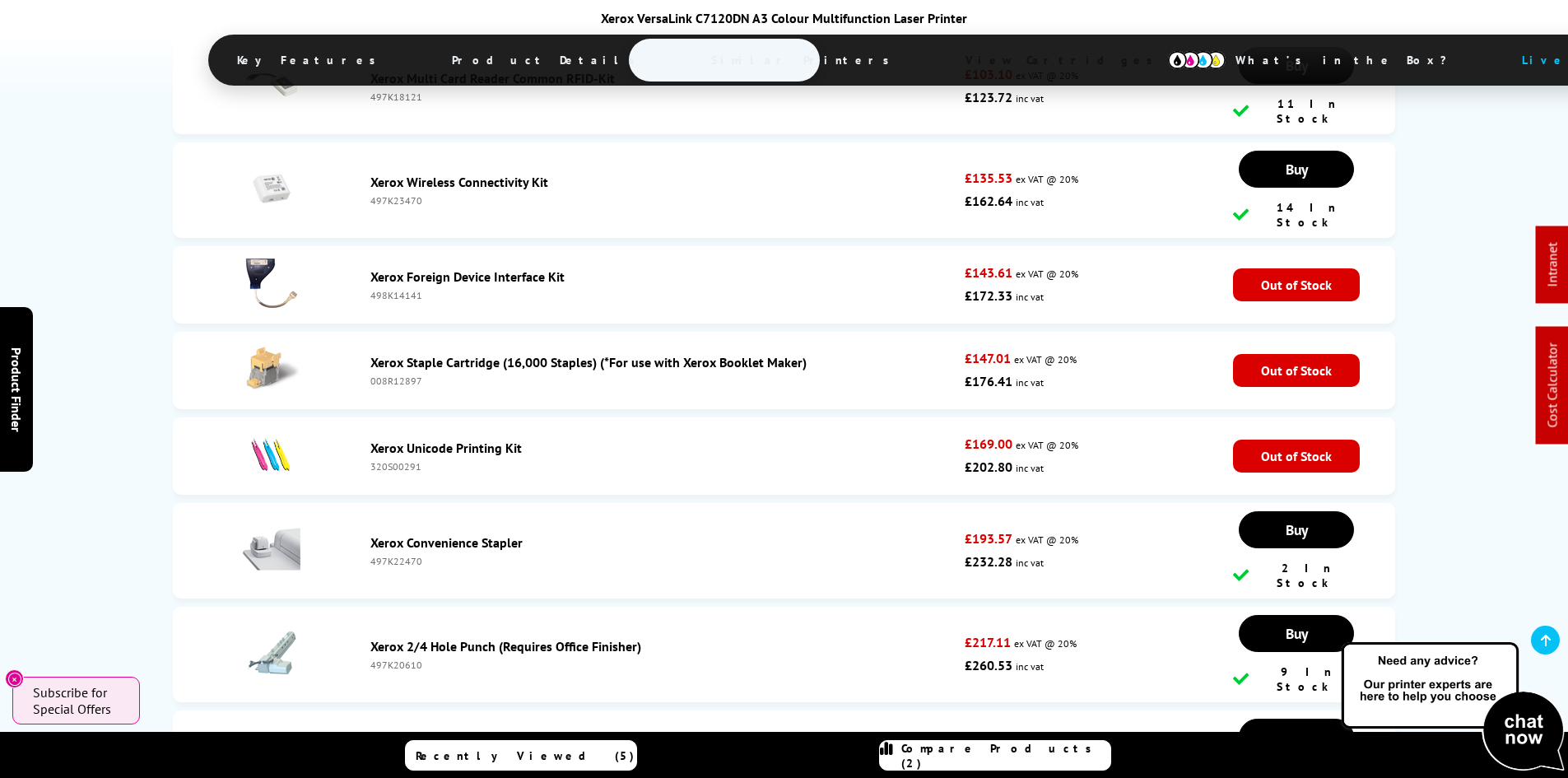
scroll to position [9126, 0]
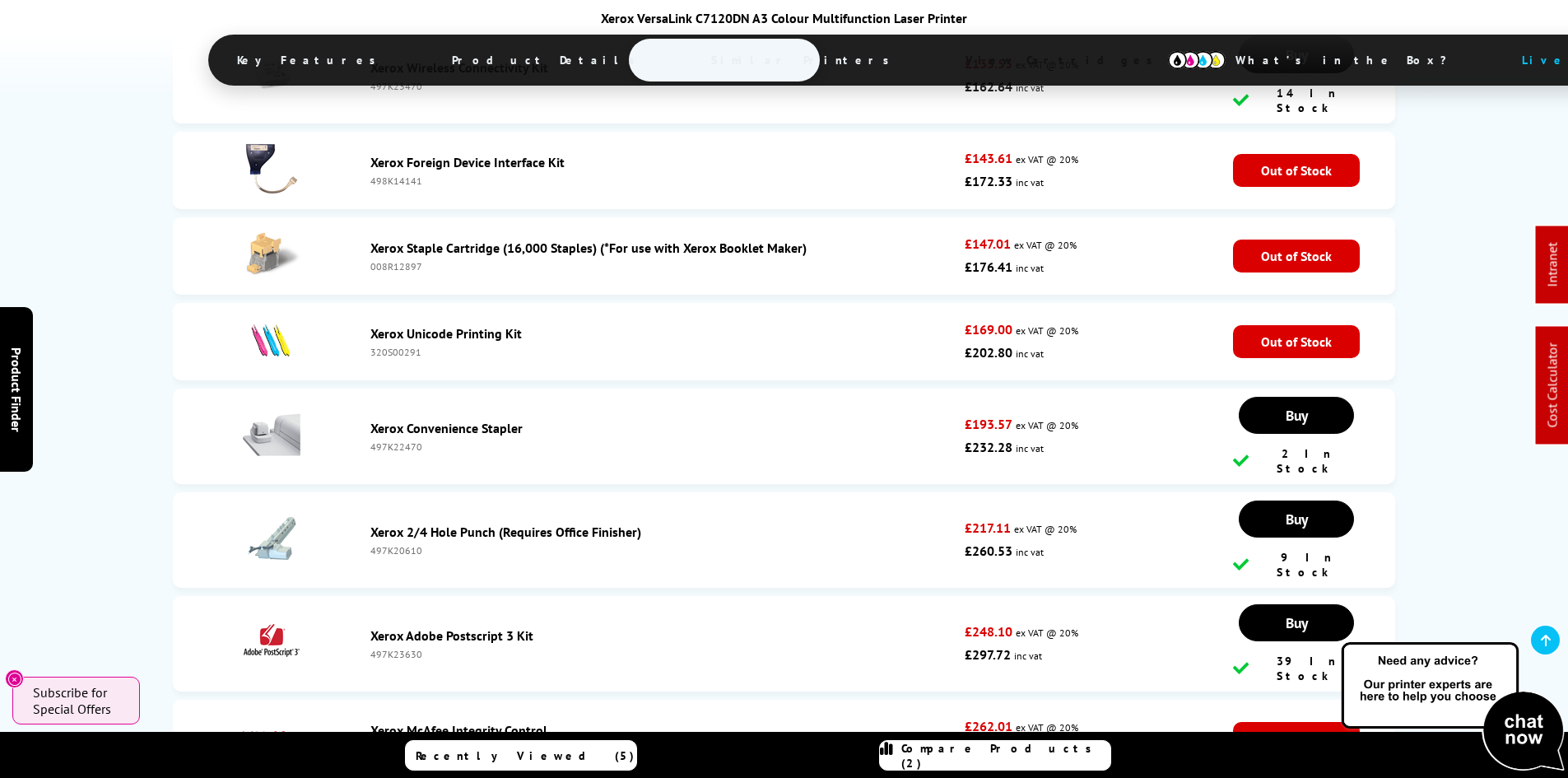
click at [405, 647] on div "497K23630" at bounding box center [663, 654] width 587 height 13
copy div "497K23630"
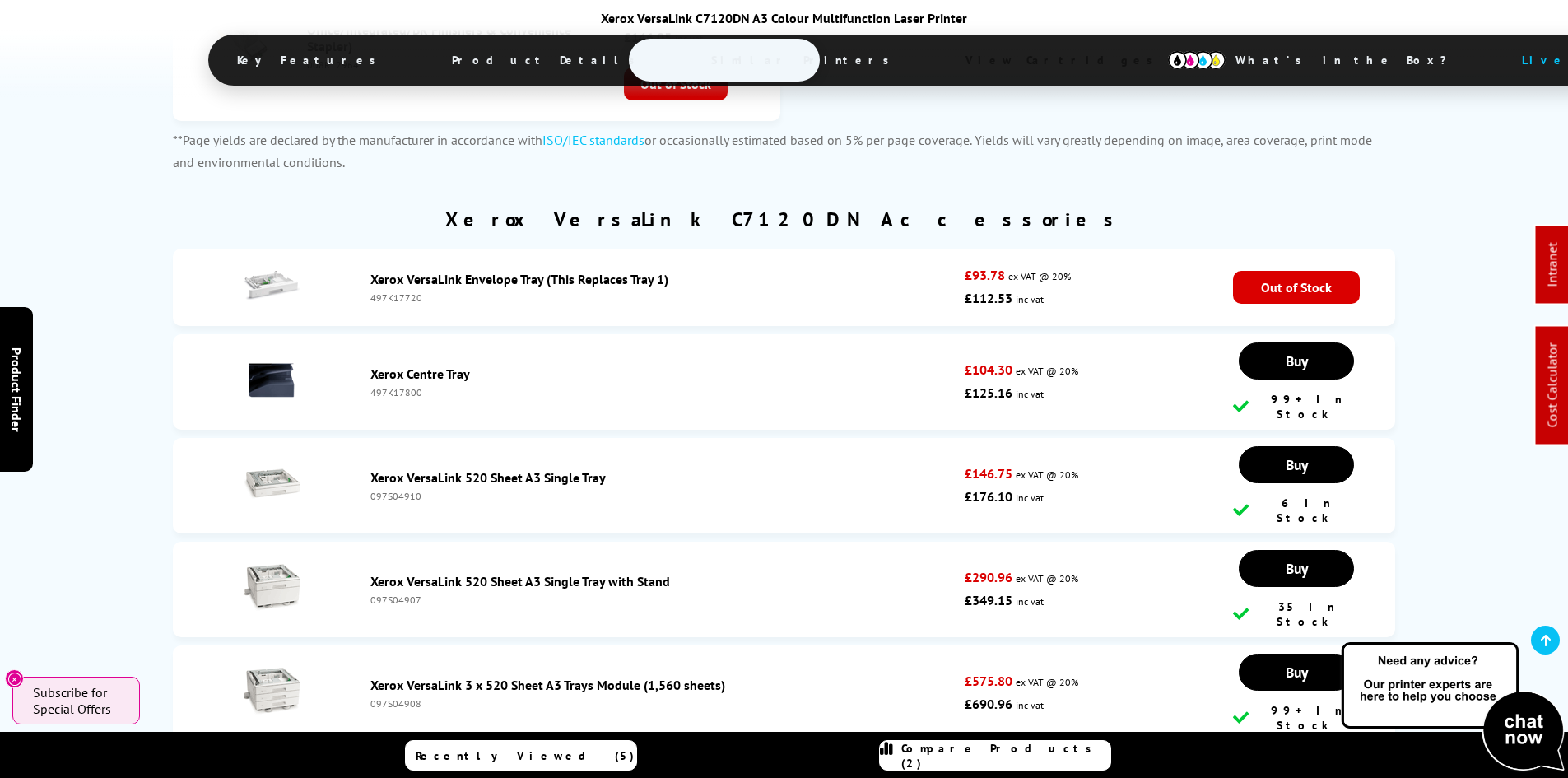
scroll to position [7974, 0]
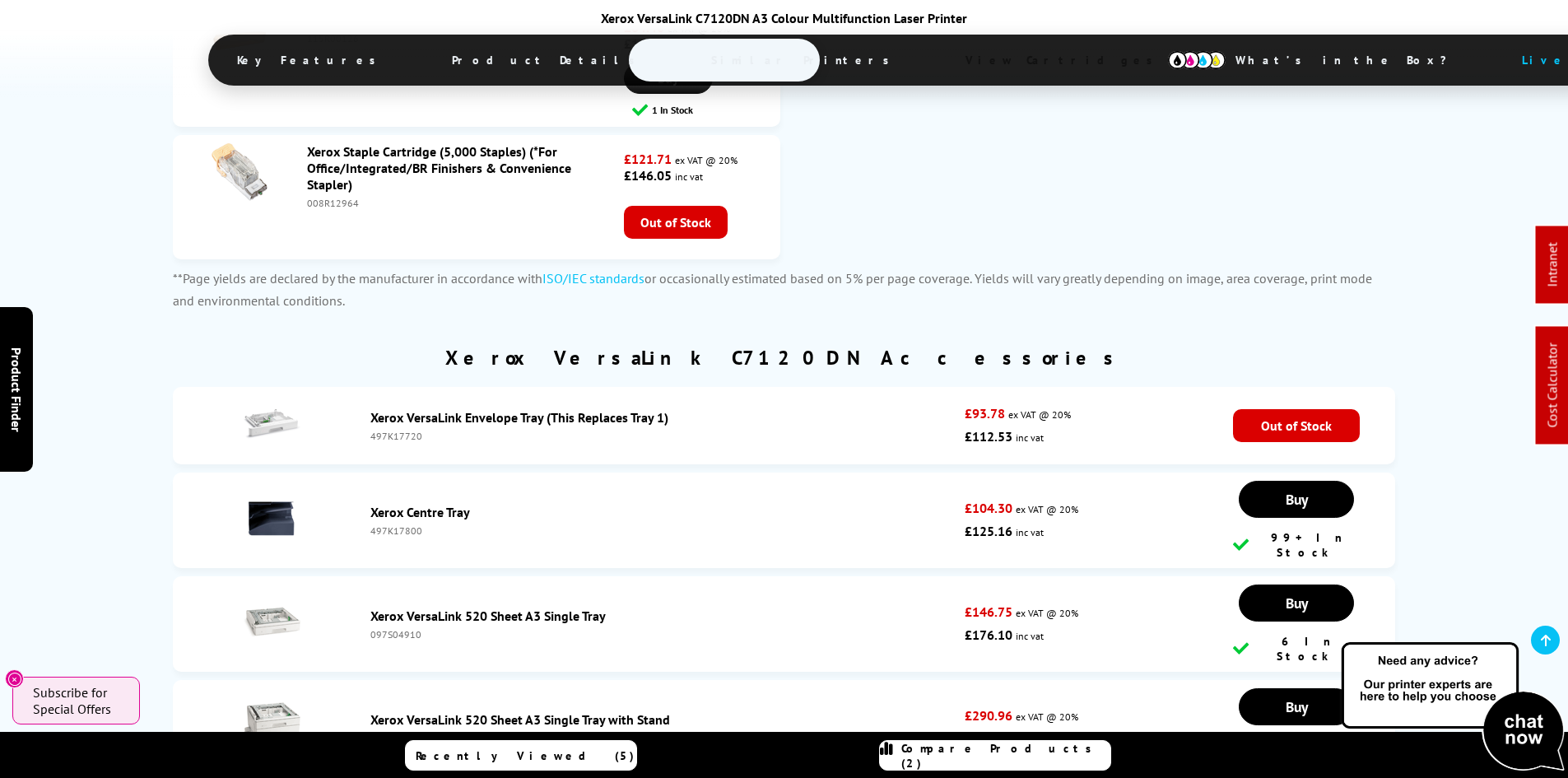
click at [401, 629] on div "097S04910" at bounding box center [663, 635] width 587 height 13
copy div "097S04910"
click at [410, 732] on div "097S04907" at bounding box center [663, 738] width 587 height 13
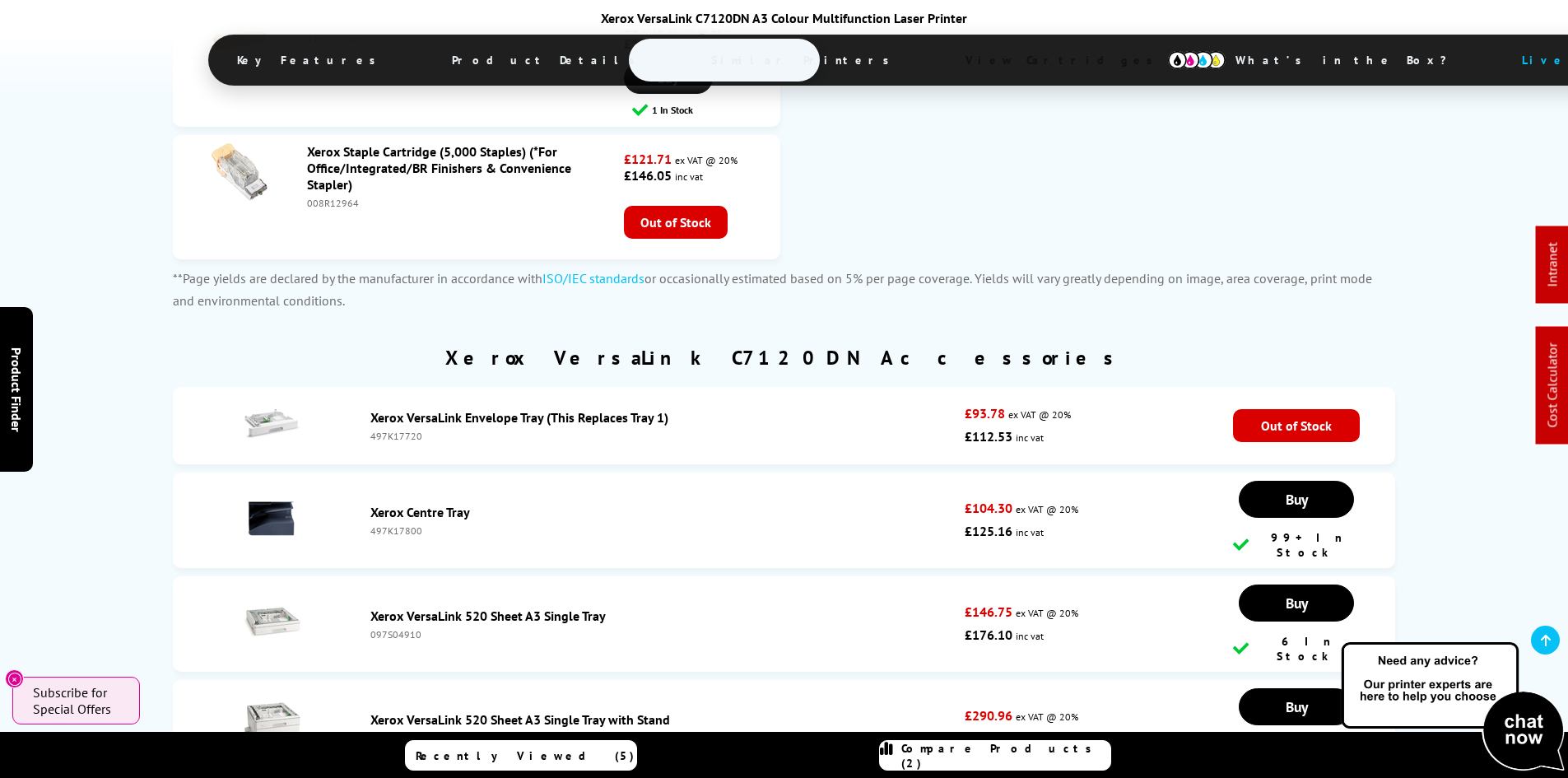
copy div "097S04907"
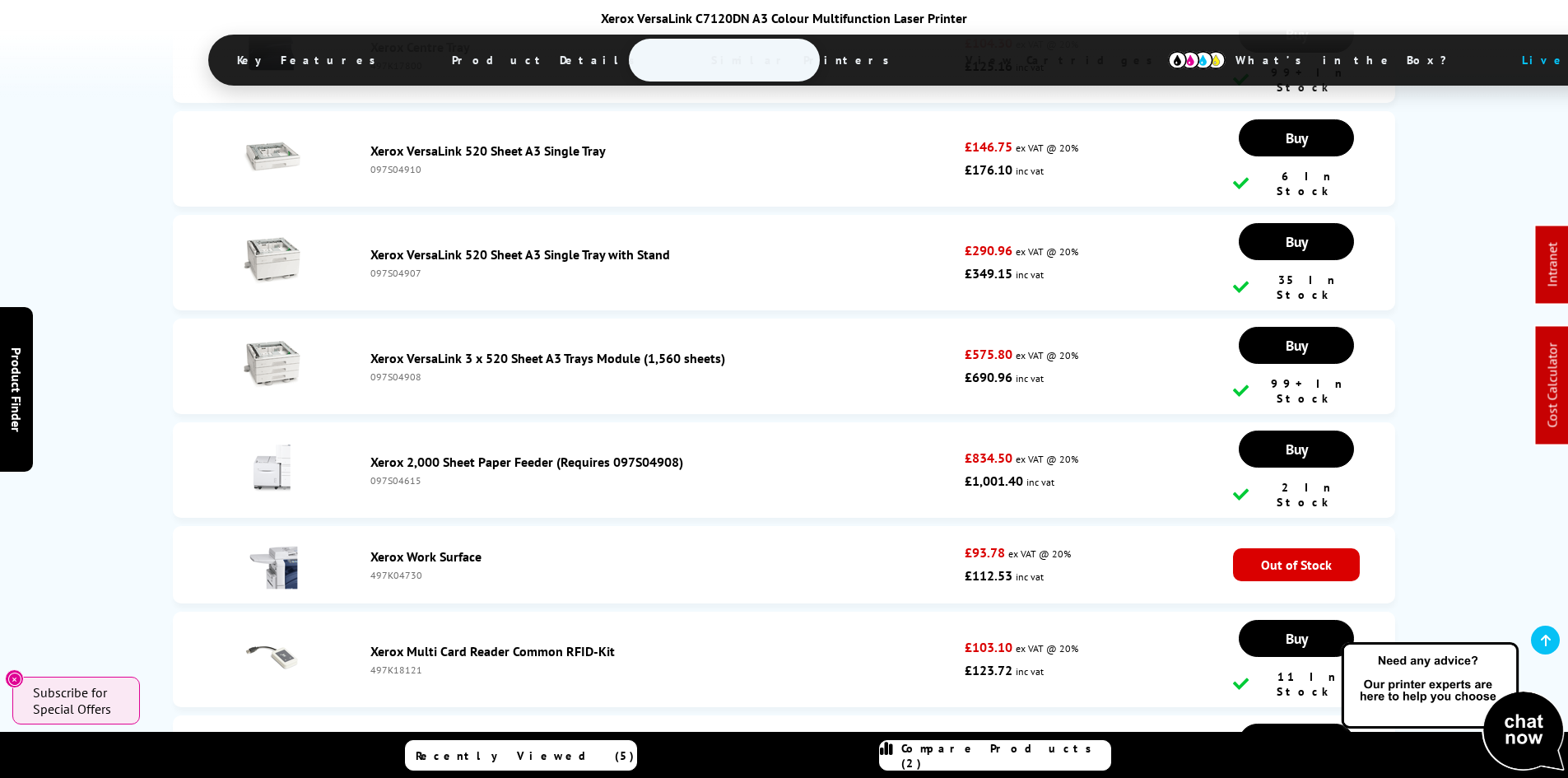
drag, startPoint x: 125, startPoint y: 481, endPoint x: 133, endPoint y: 591, distance: 110.3
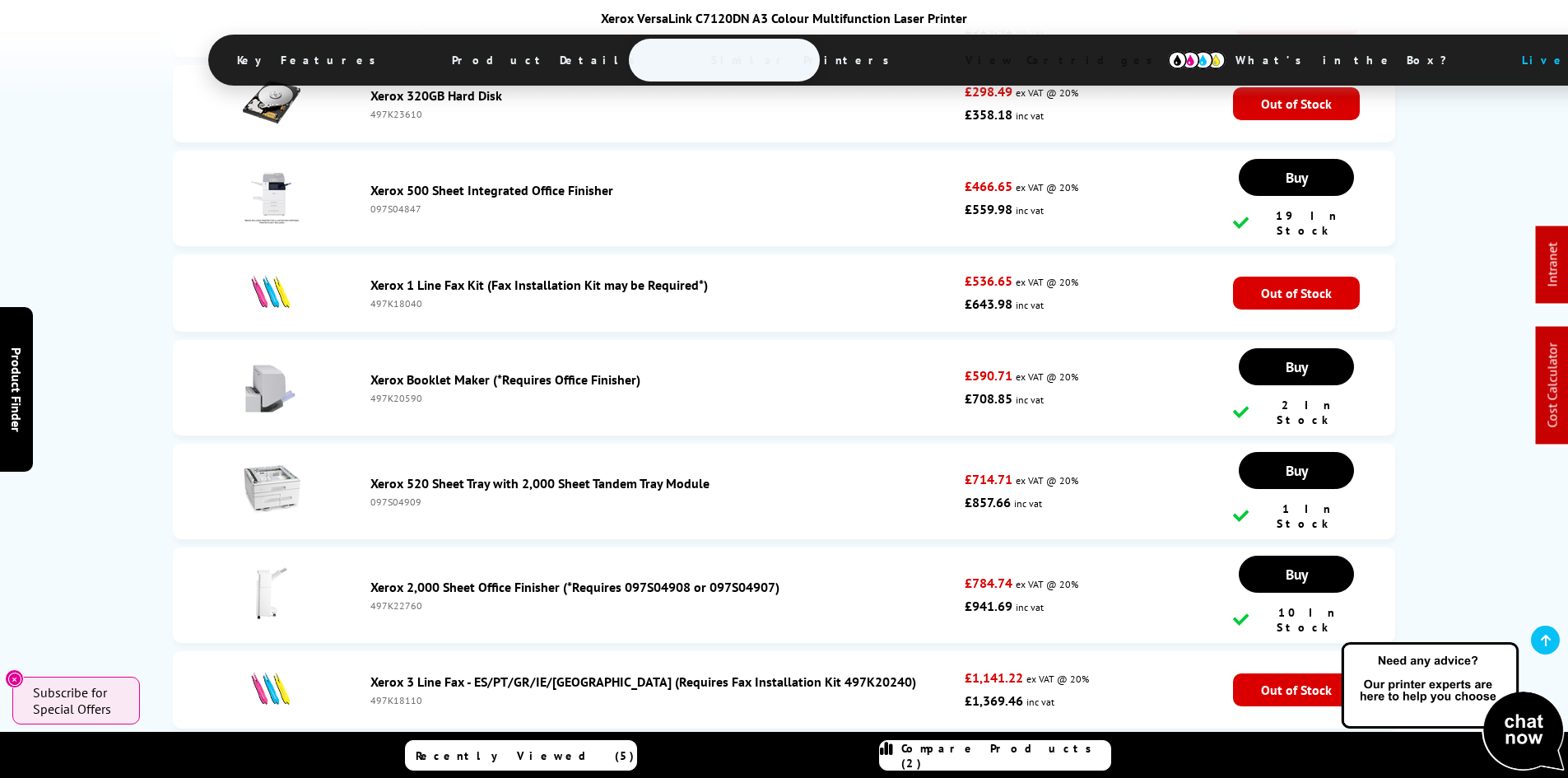
scroll to position [9857, 0]
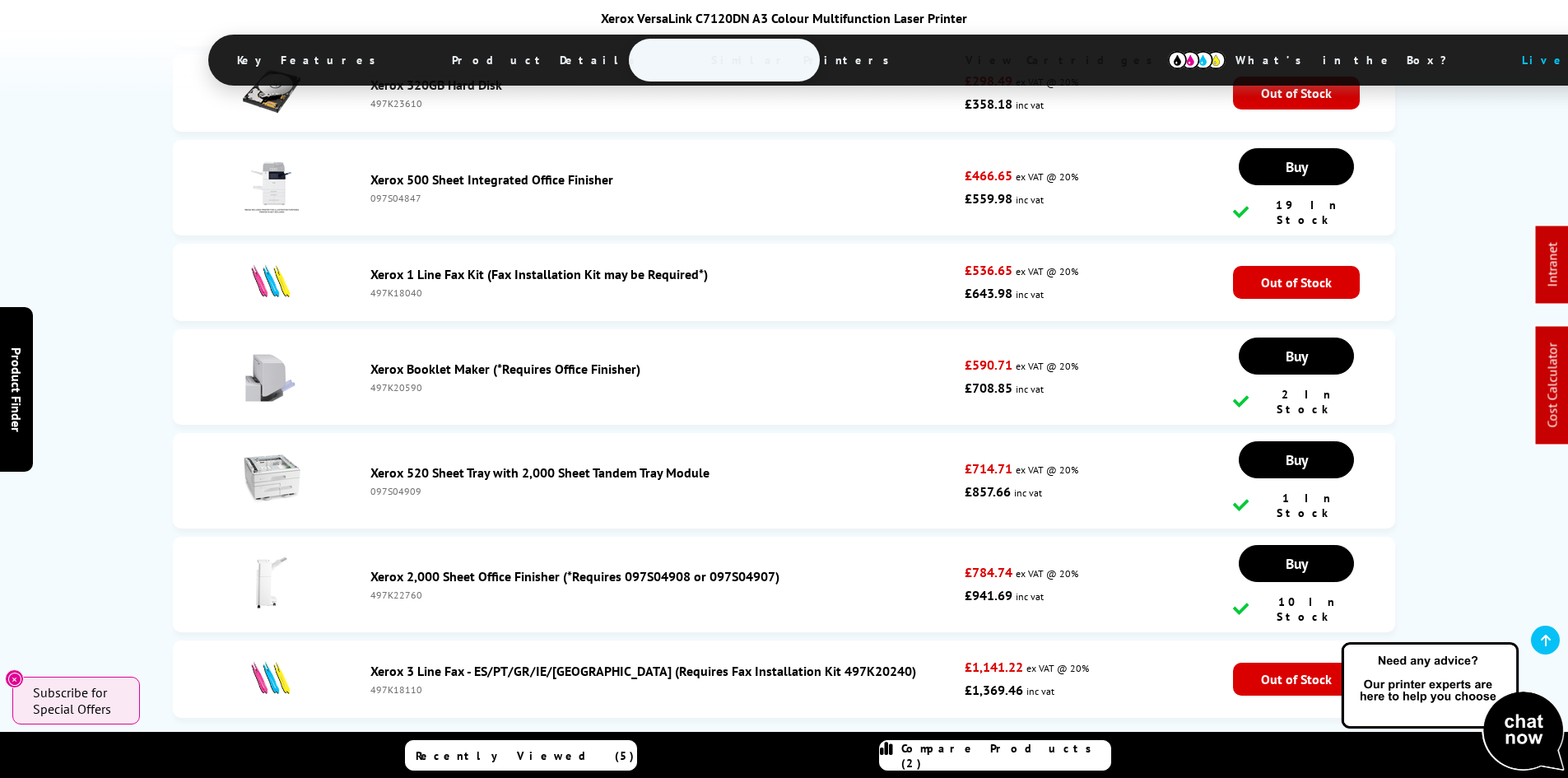
copy div "C7120SP3"
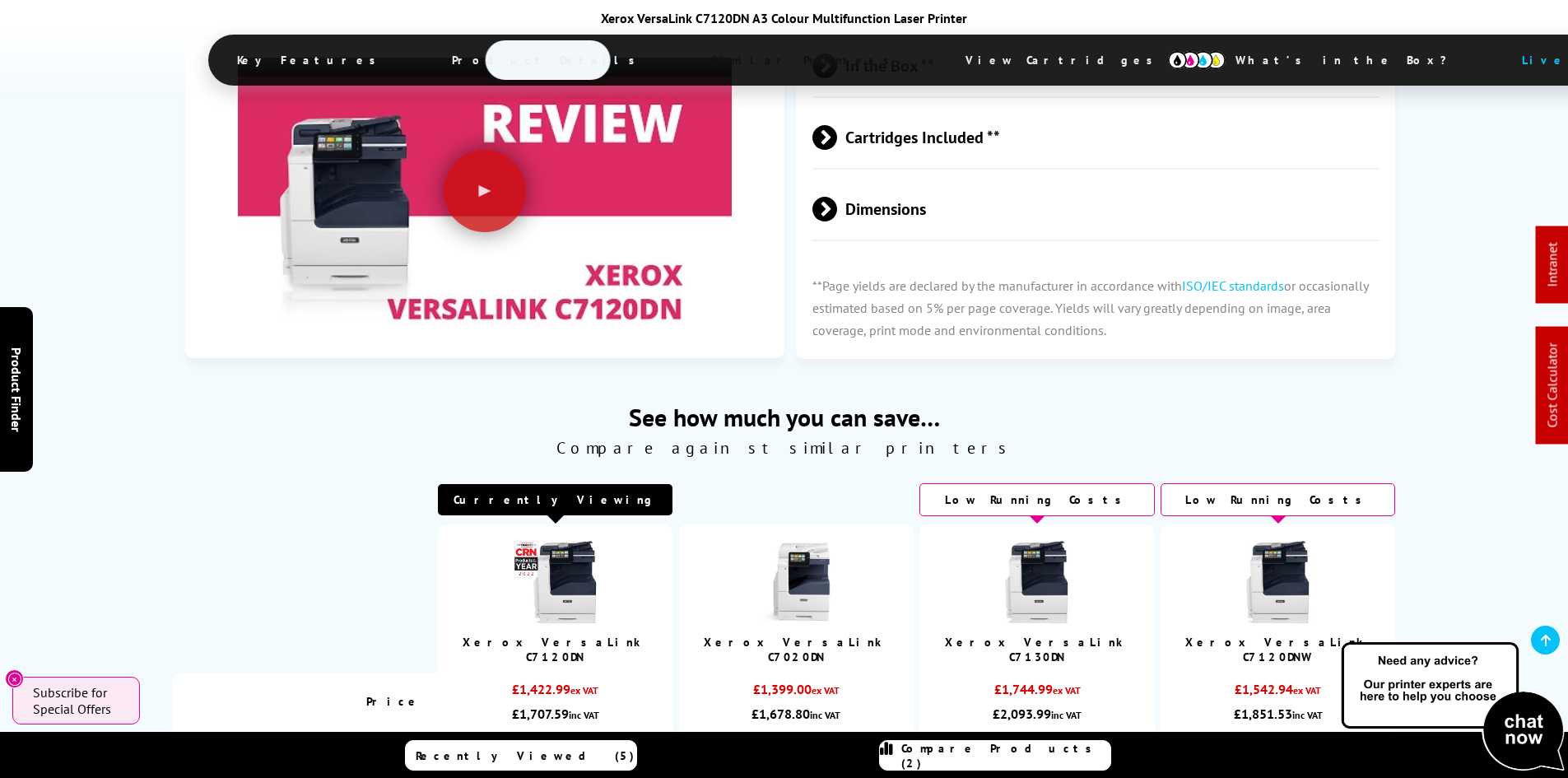
drag, startPoint x: 139, startPoint y: 451, endPoint x: 104, endPoint y: 219, distance: 234.6
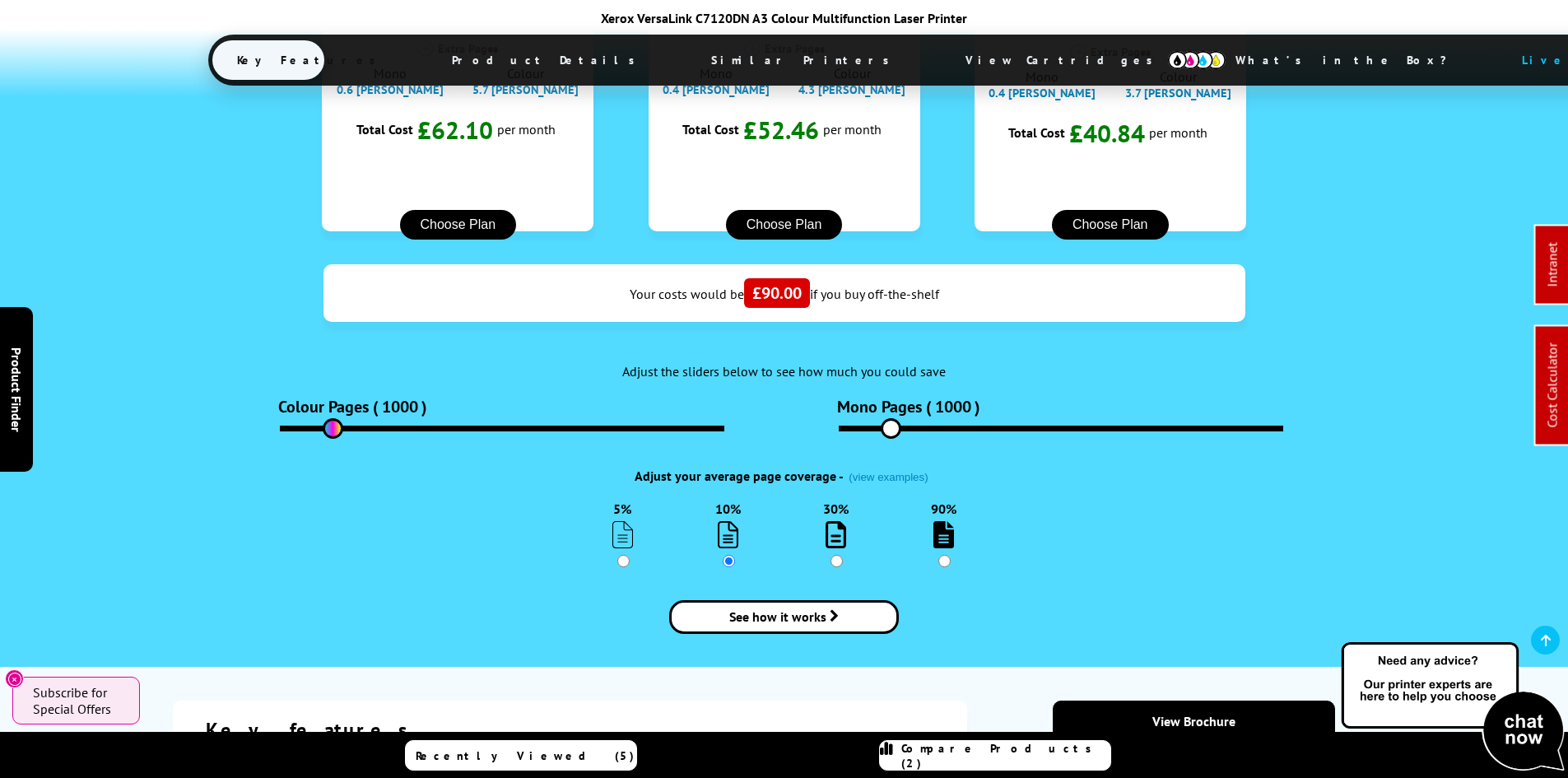
scroll to position [298, 0]
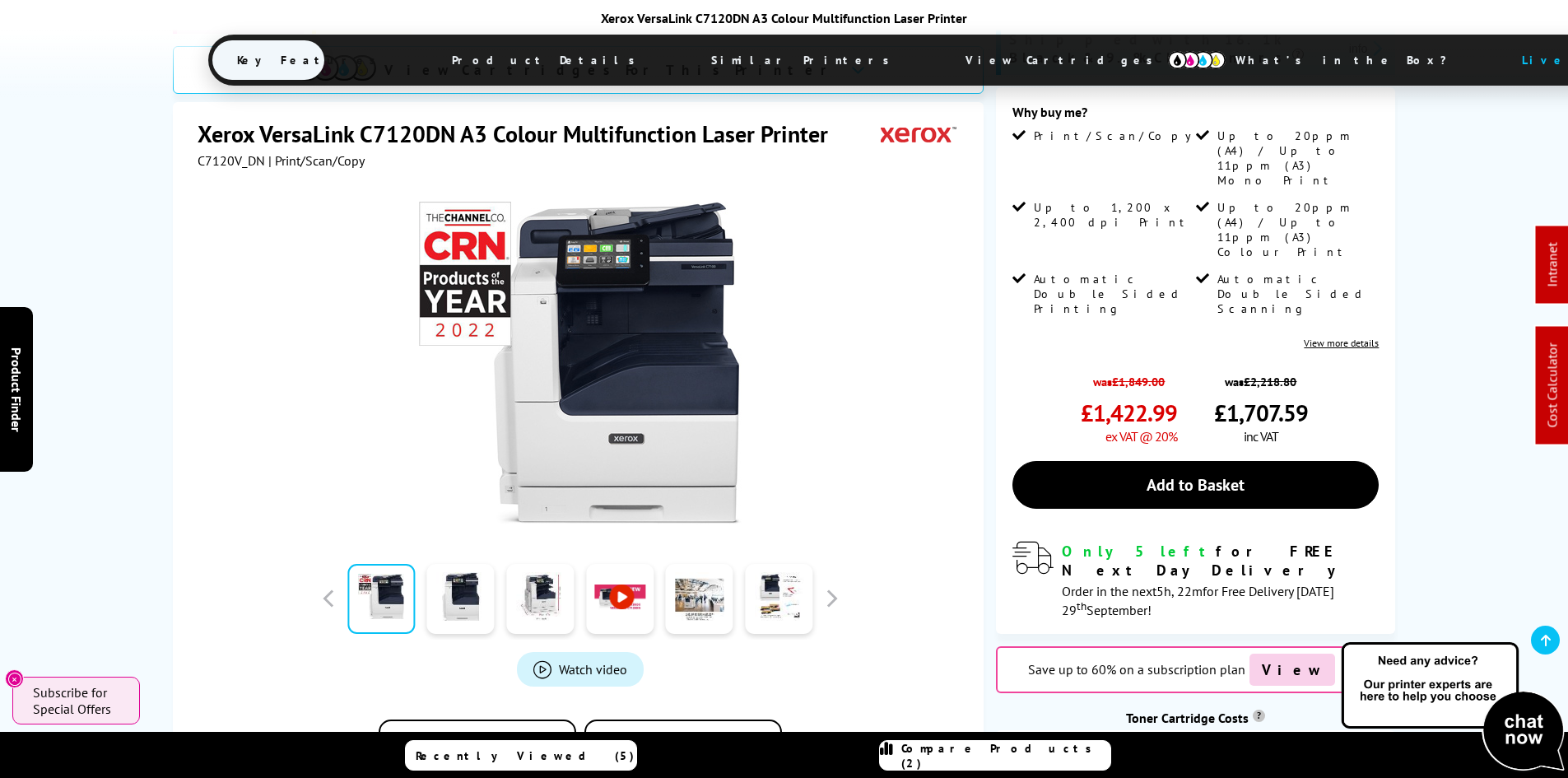
drag, startPoint x: 139, startPoint y: 386, endPoint x: 136, endPoint y: 232, distance: 154.0
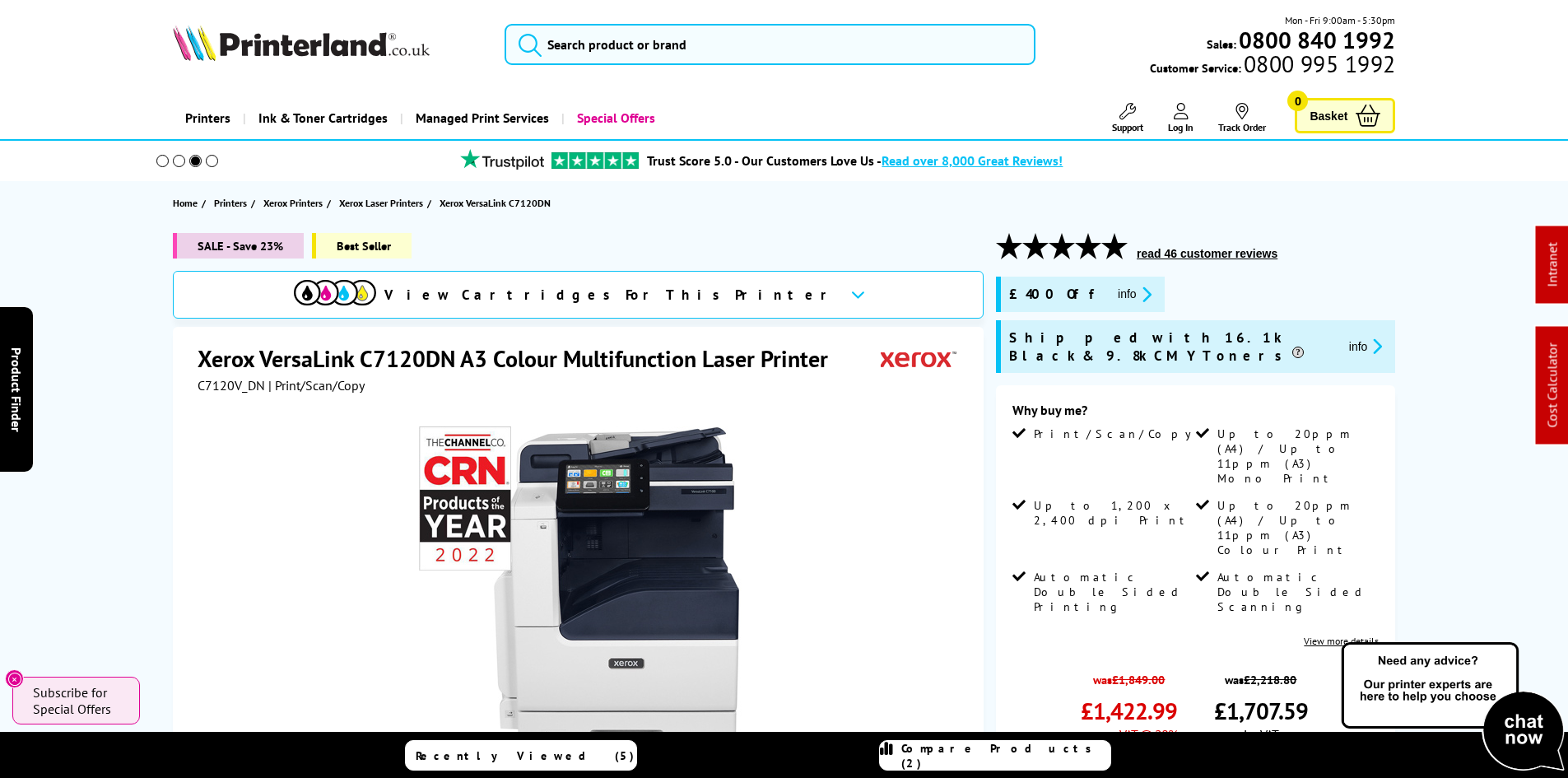
click at [129, 530] on div "SALE - Save 23% Best Seller View Cartridges For This Printer Xerox VersaLink C7…" at bounding box center [784, 700] width 1317 height 934
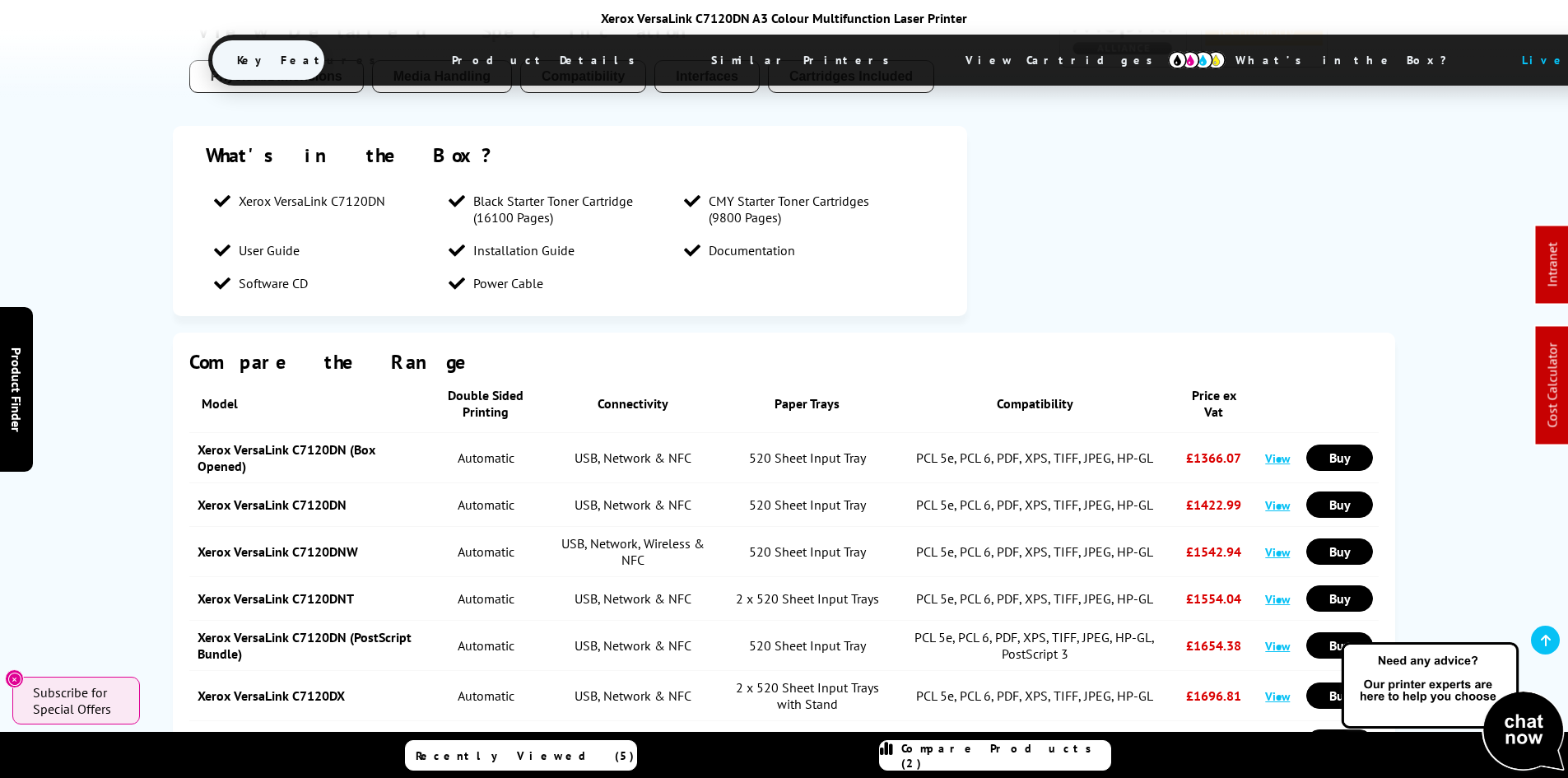
scroll to position [2963, 0]
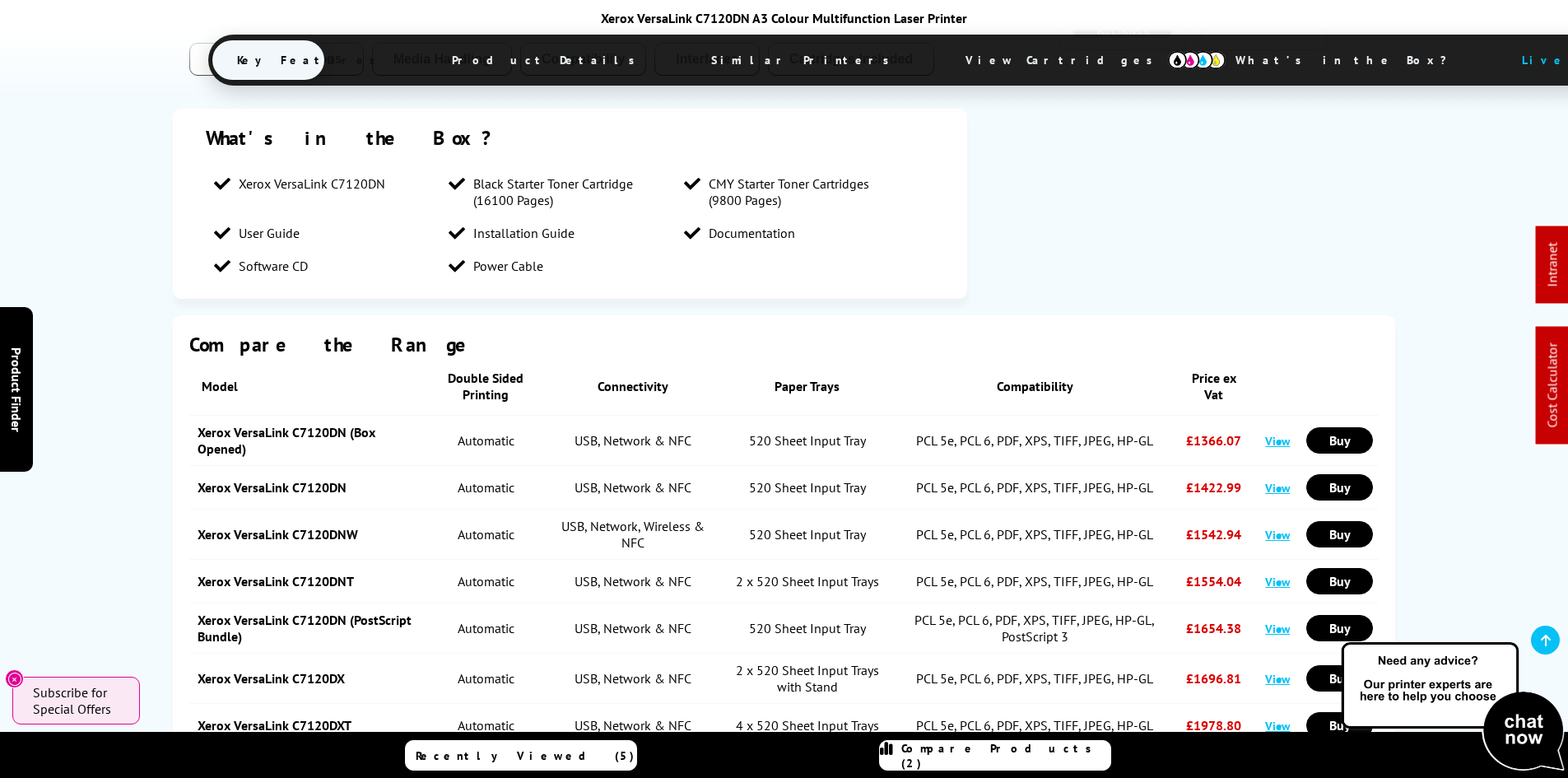
click at [1270, 574] on link "View" at bounding box center [1276, 581] width 24 height 15
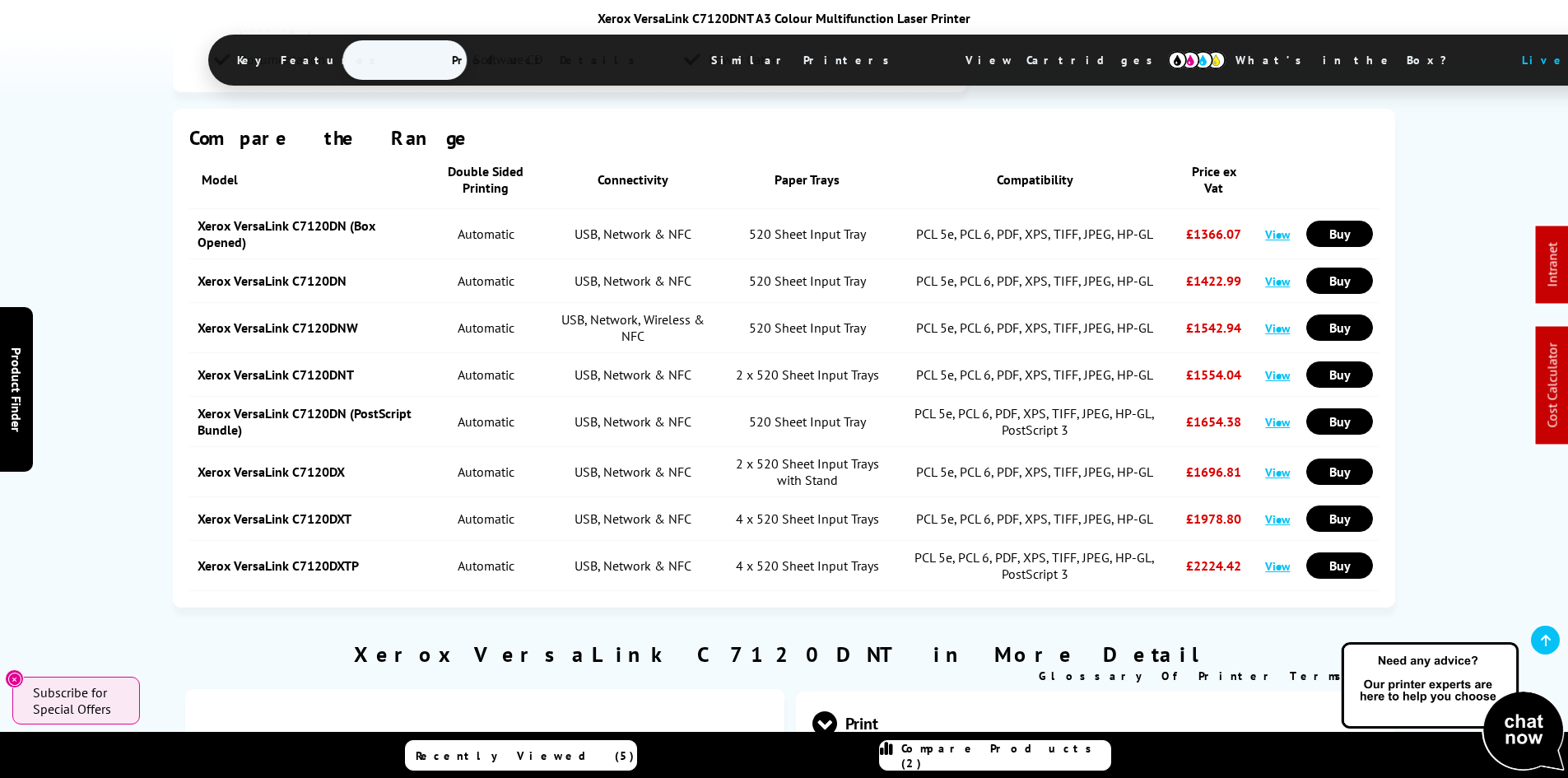
scroll to position [1564, 0]
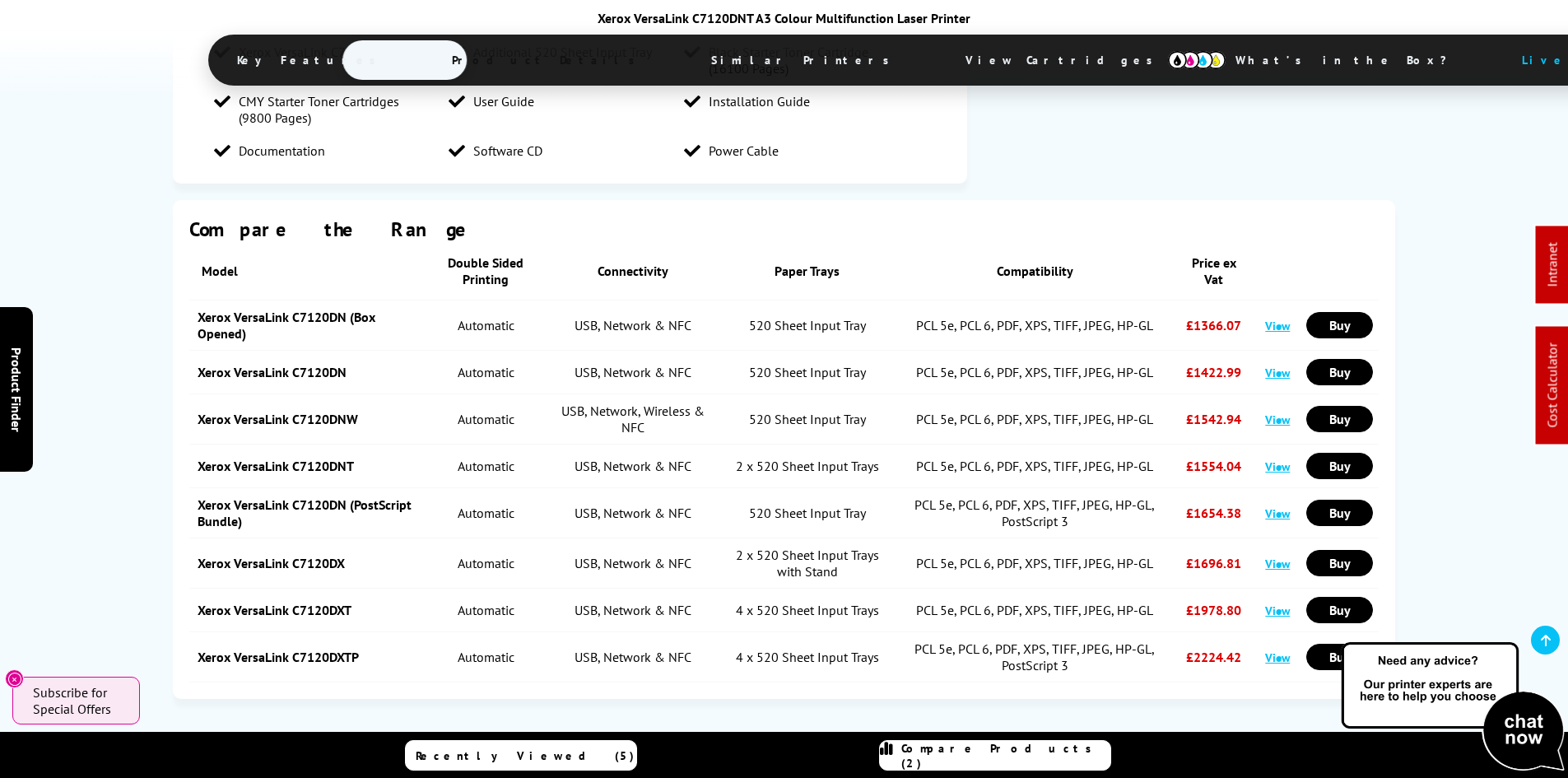
click at [1269, 556] on link "View" at bounding box center [1276, 563] width 24 height 15
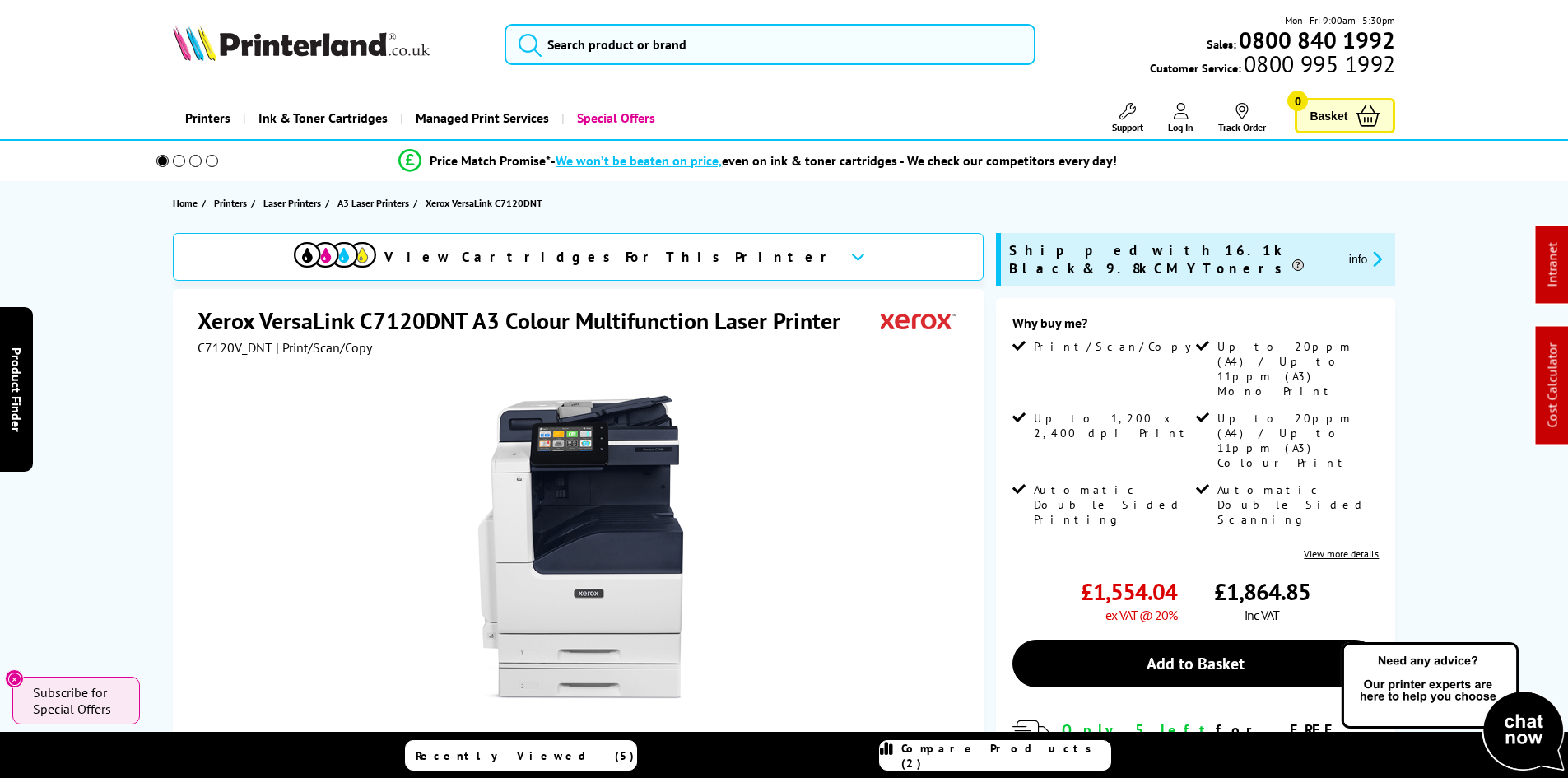
click at [238, 353] on span "C7120V_DNT" at bounding box center [234, 348] width 75 height 16
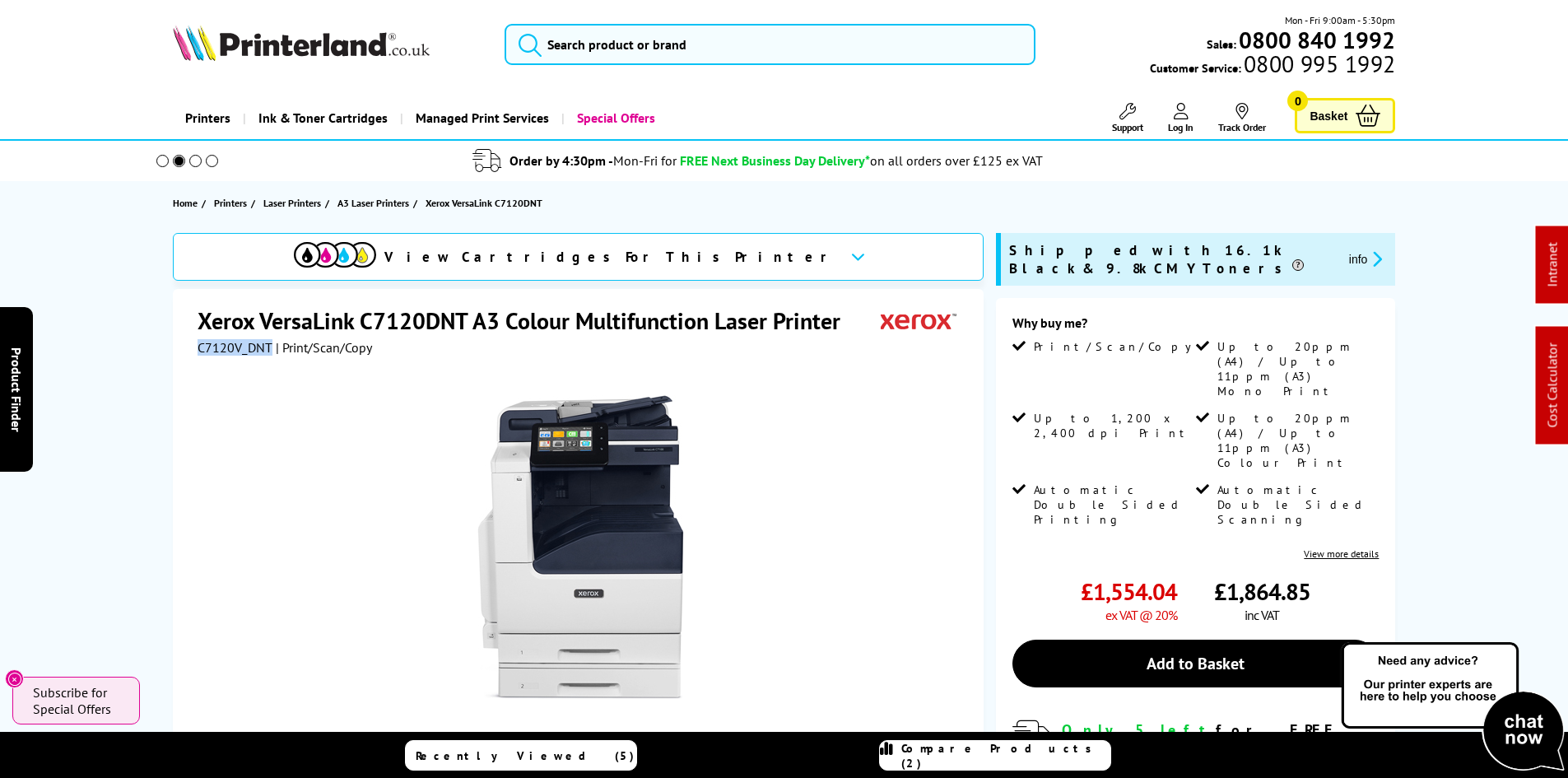
copy span "C7120V_DNT"
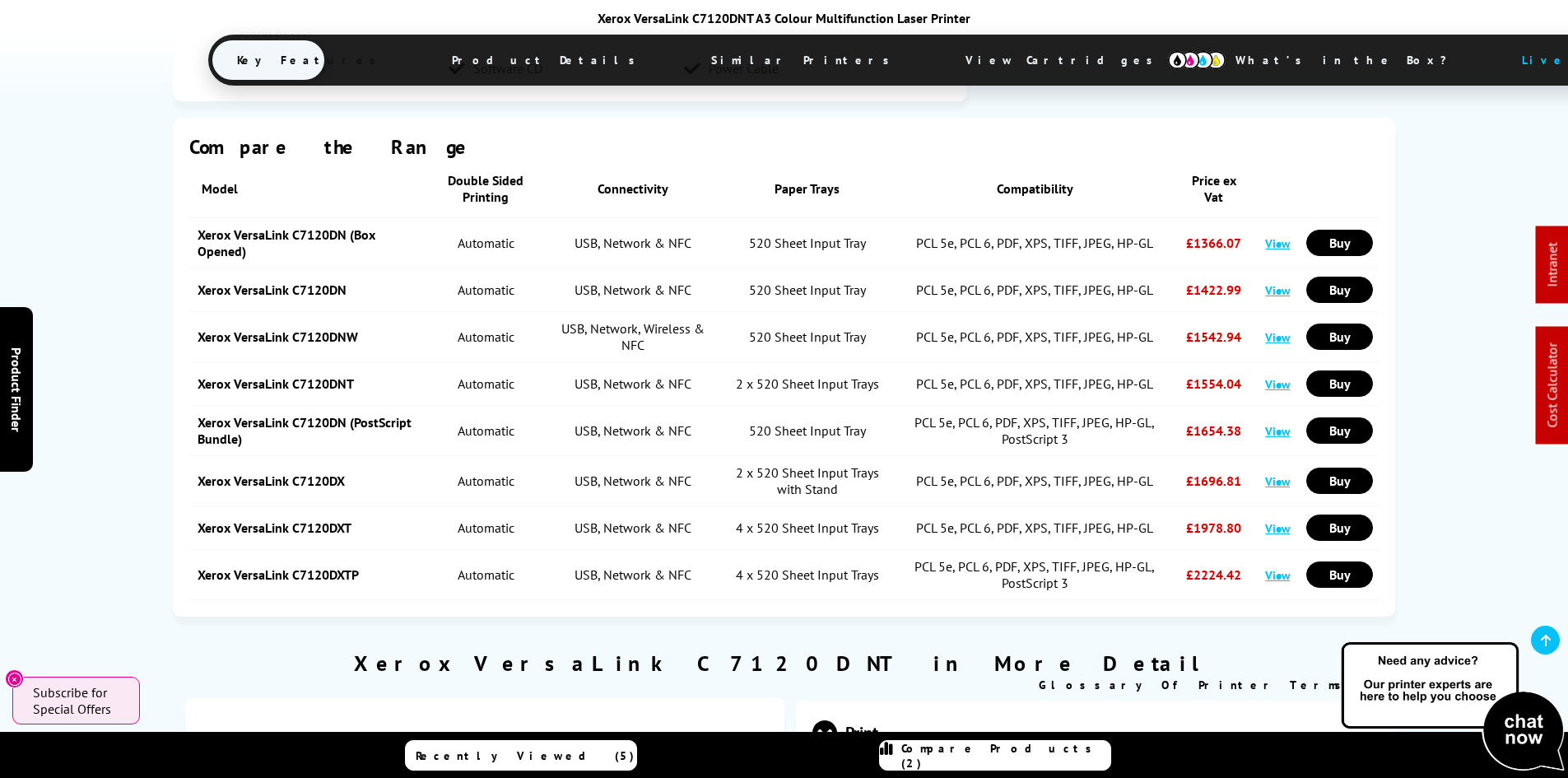
drag, startPoint x: 823, startPoint y: 60, endPoint x: 748, endPoint y: 158, distance: 123.4
click at [941, 60] on span "View Cartridges" at bounding box center [1067, 60] width 252 height 43
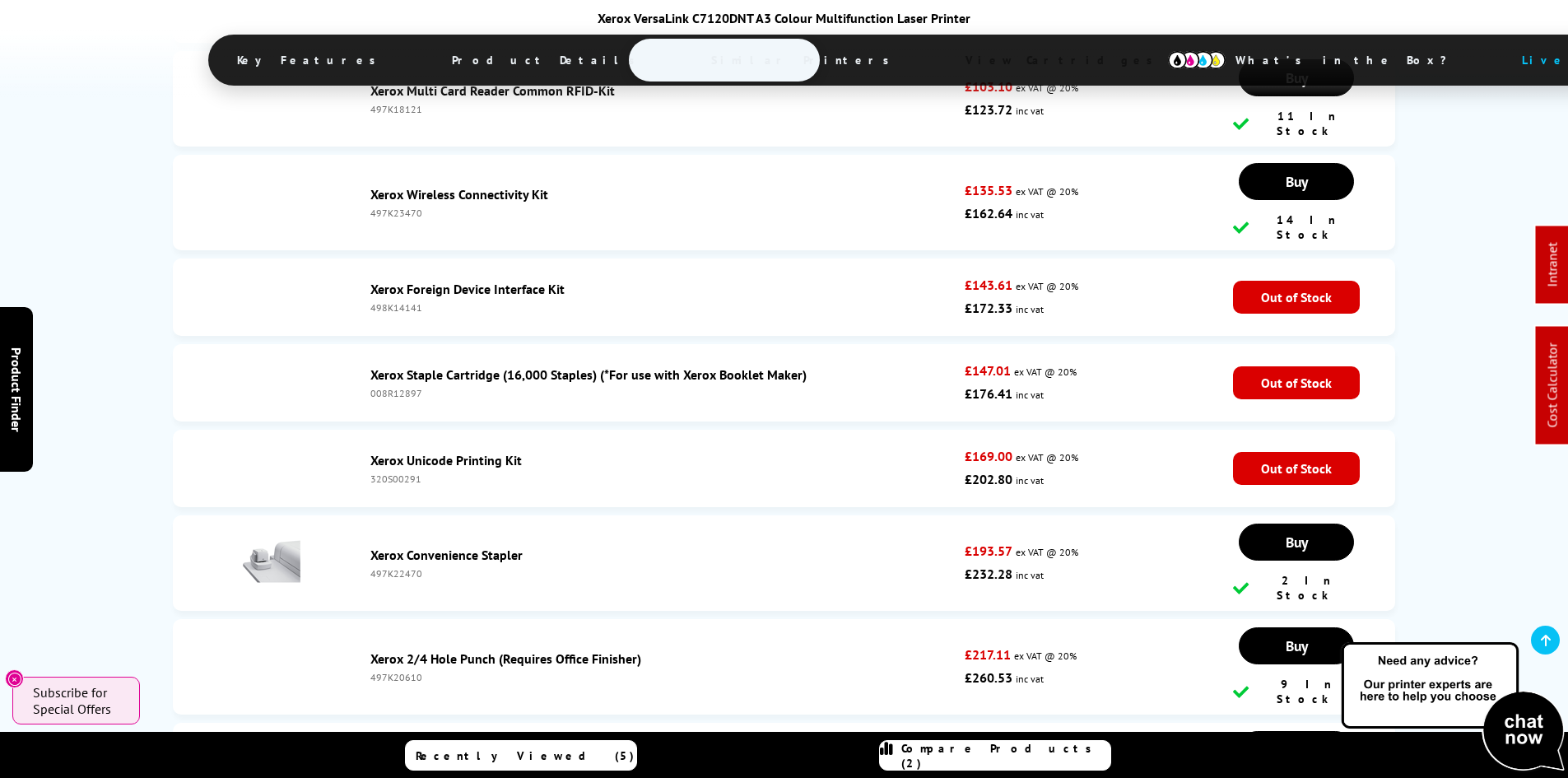
scroll to position [7381, 0]
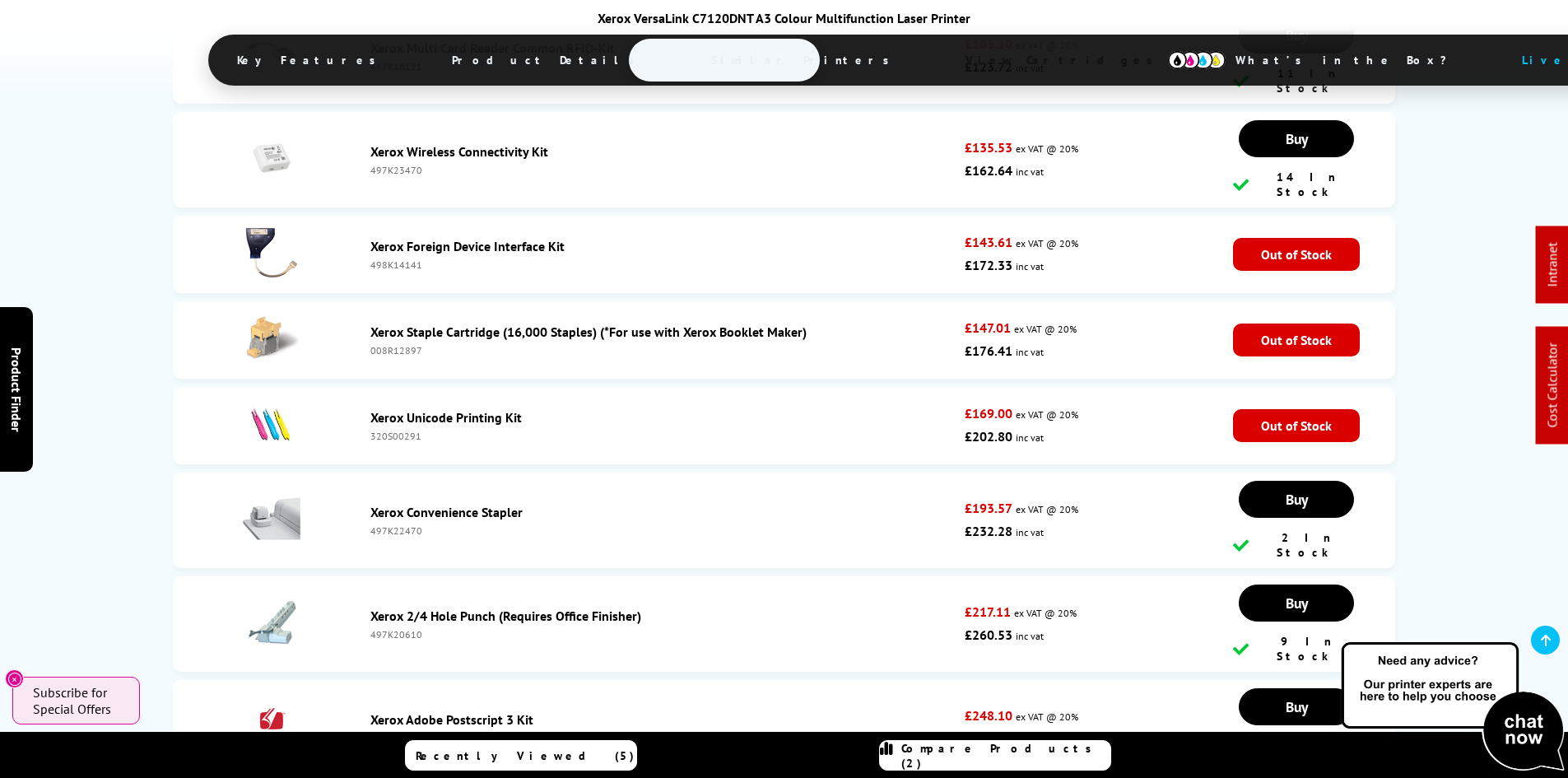
click at [402, 732] on div "497K23630" at bounding box center [663, 738] width 587 height 13
copy div "497K23630"
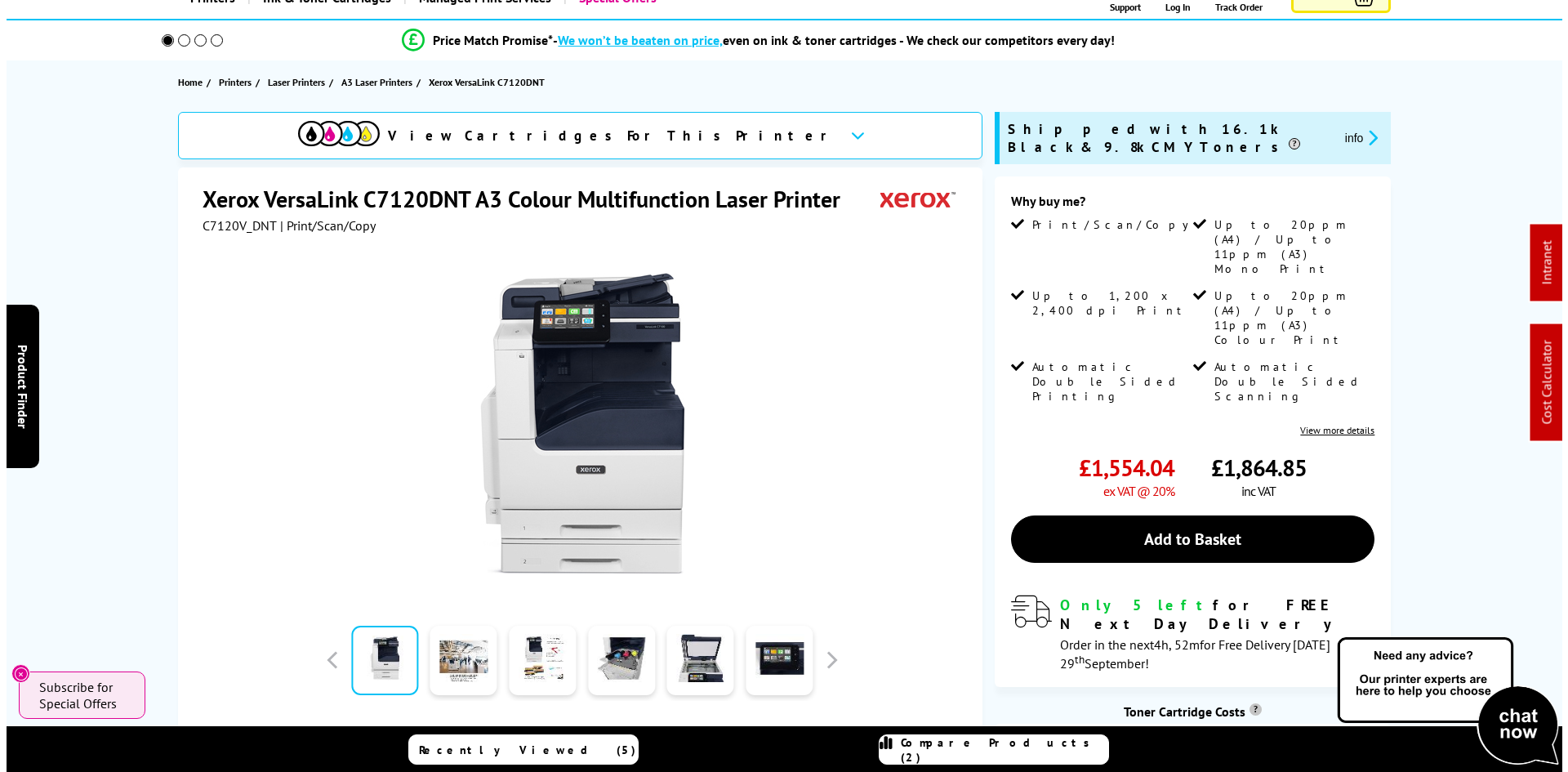
scroll to position [0, 0]
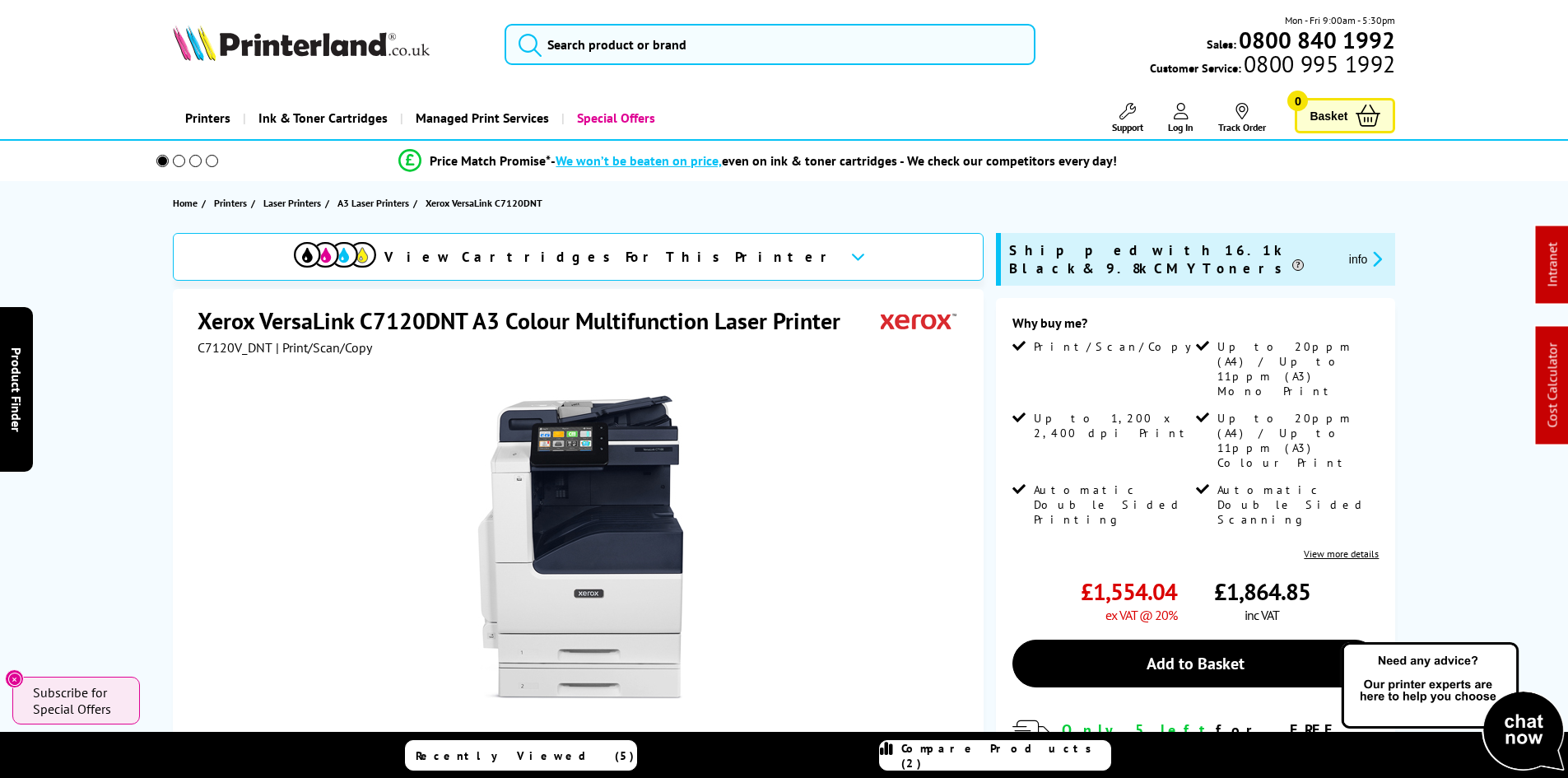
drag, startPoint x: 106, startPoint y: 484, endPoint x: 128, endPoint y: 293, distance: 192.3
click at [580, 53] on input "search" at bounding box center [770, 45] width 531 height 41
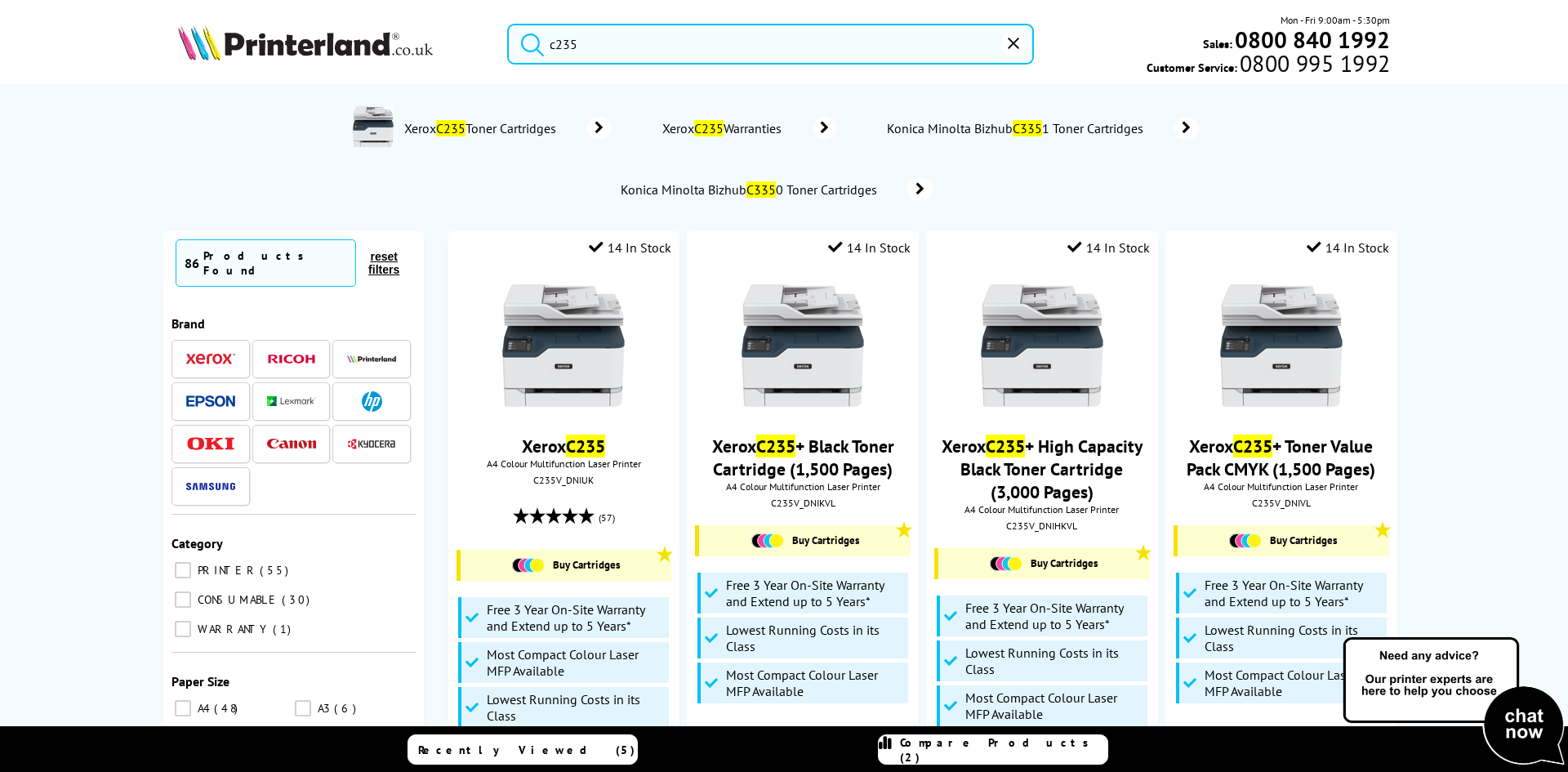
type input "c235"
click at [508, 24] on button "submit" at bounding box center [529, 42] width 41 height 36
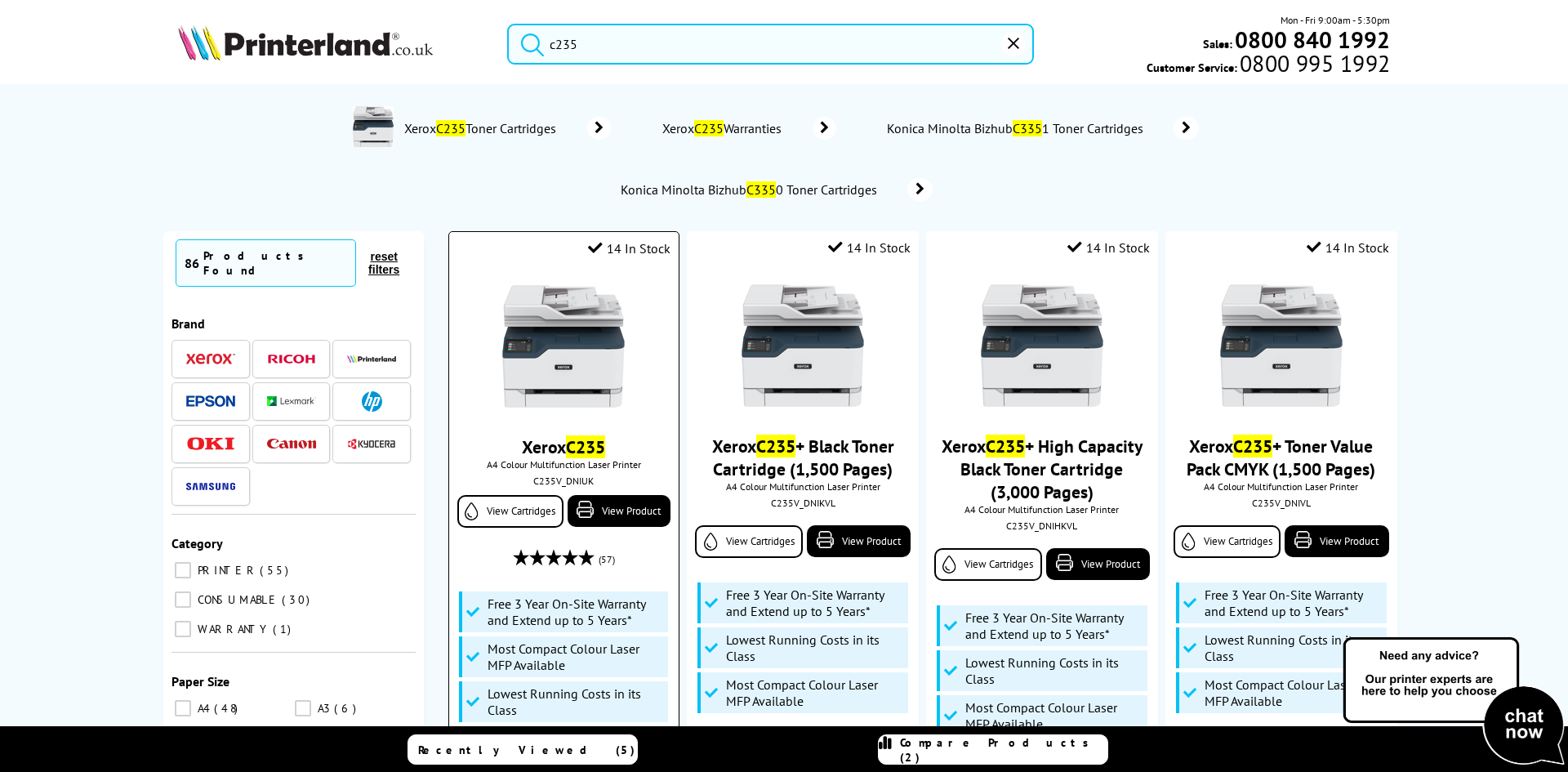
click at [561, 381] on img at bounding box center [563, 346] width 122 height 122
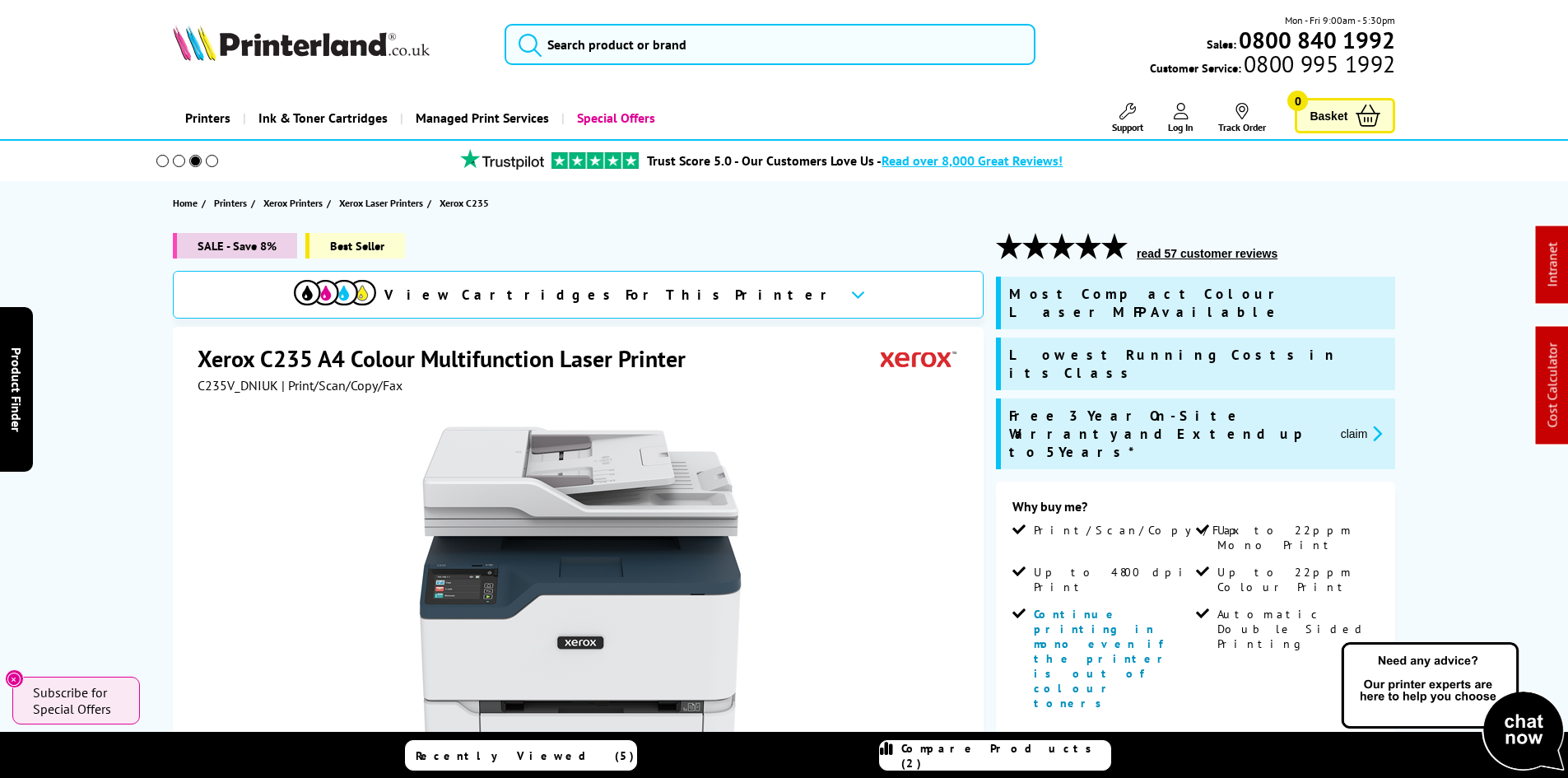
click at [218, 393] on span "C235V_DNIUK" at bounding box center [238, 385] width 81 height 16
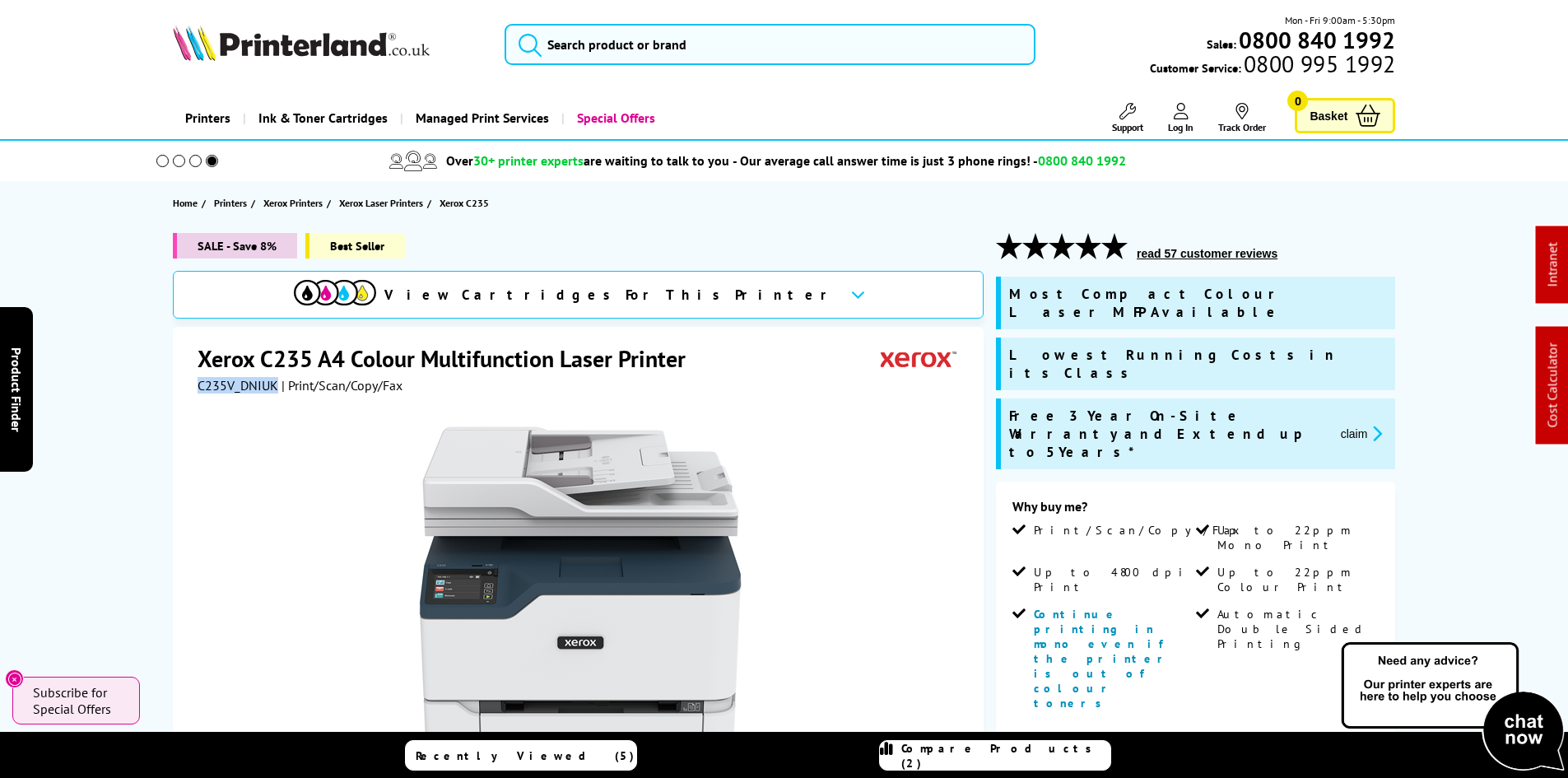
copy span "C235V_DNIUK"
drag, startPoint x: 1370, startPoint y: 388, endPoint x: 1338, endPoint y: 391, distance: 32.1
click at [1367, 425] on icon "promo-description" at bounding box center [1374, 433] width 14 height 17
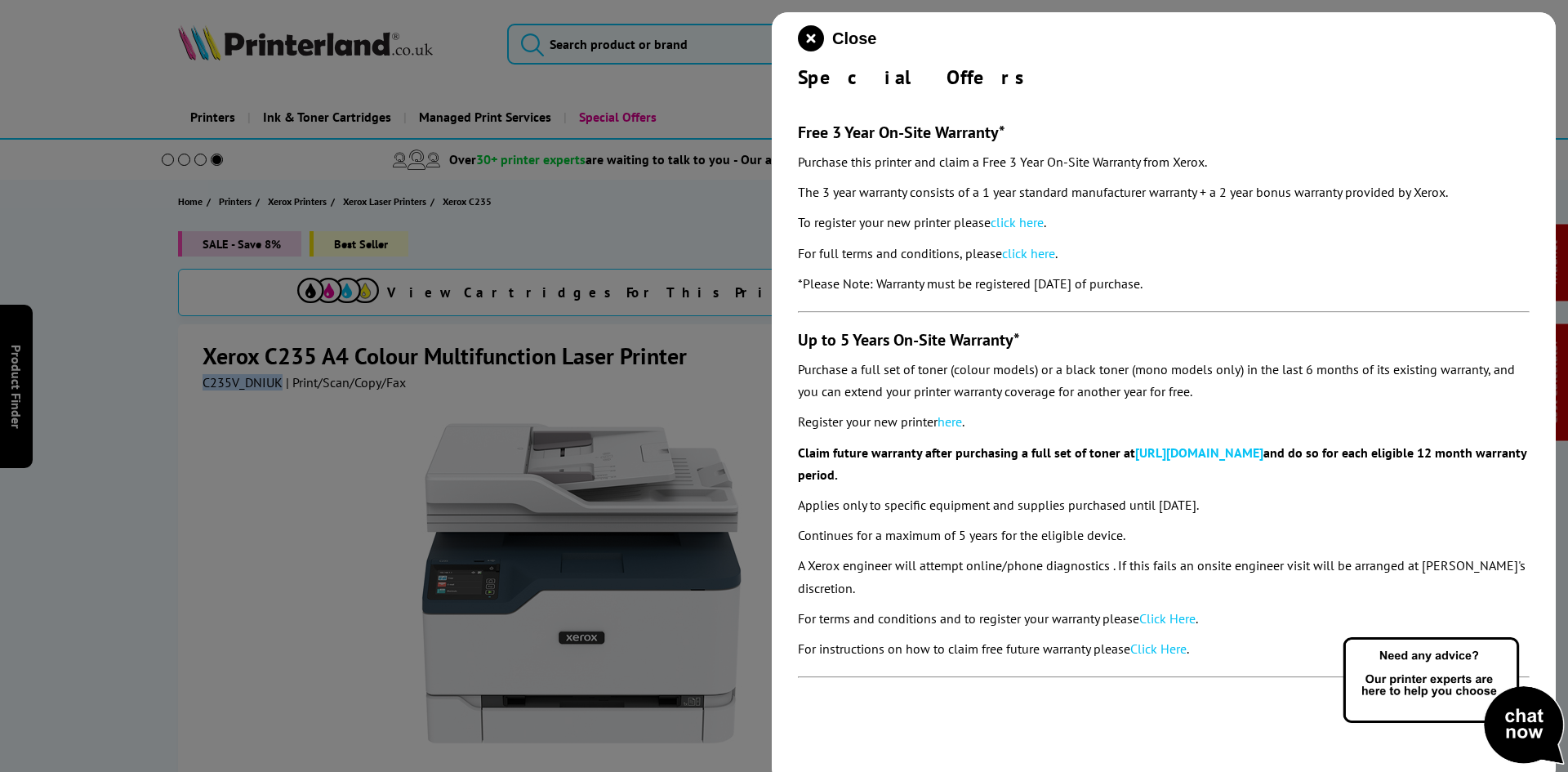
drag, startPoint x: 801, startPoint y: 78, endPoint x: 1242, endPoint y: 274, distance: 482.6
click at [1242, 274] on div "Close Special Offers Free 3 Year On-Site Warranty* Purchase this printer and cl…" at bounding box center [1164, 399] width 784 height 772
copy div "Special Offers Free 3 Year On-Site Warranty* Purchase this printer and claim a …"
drag, startPoint x: 814, startPoint y: 34, endPoint x: 715, endPoint y: 171, distance: 169.0
click at [814, 34] on icon "close modal" at bounding box center [810, 38] width 26 height 26
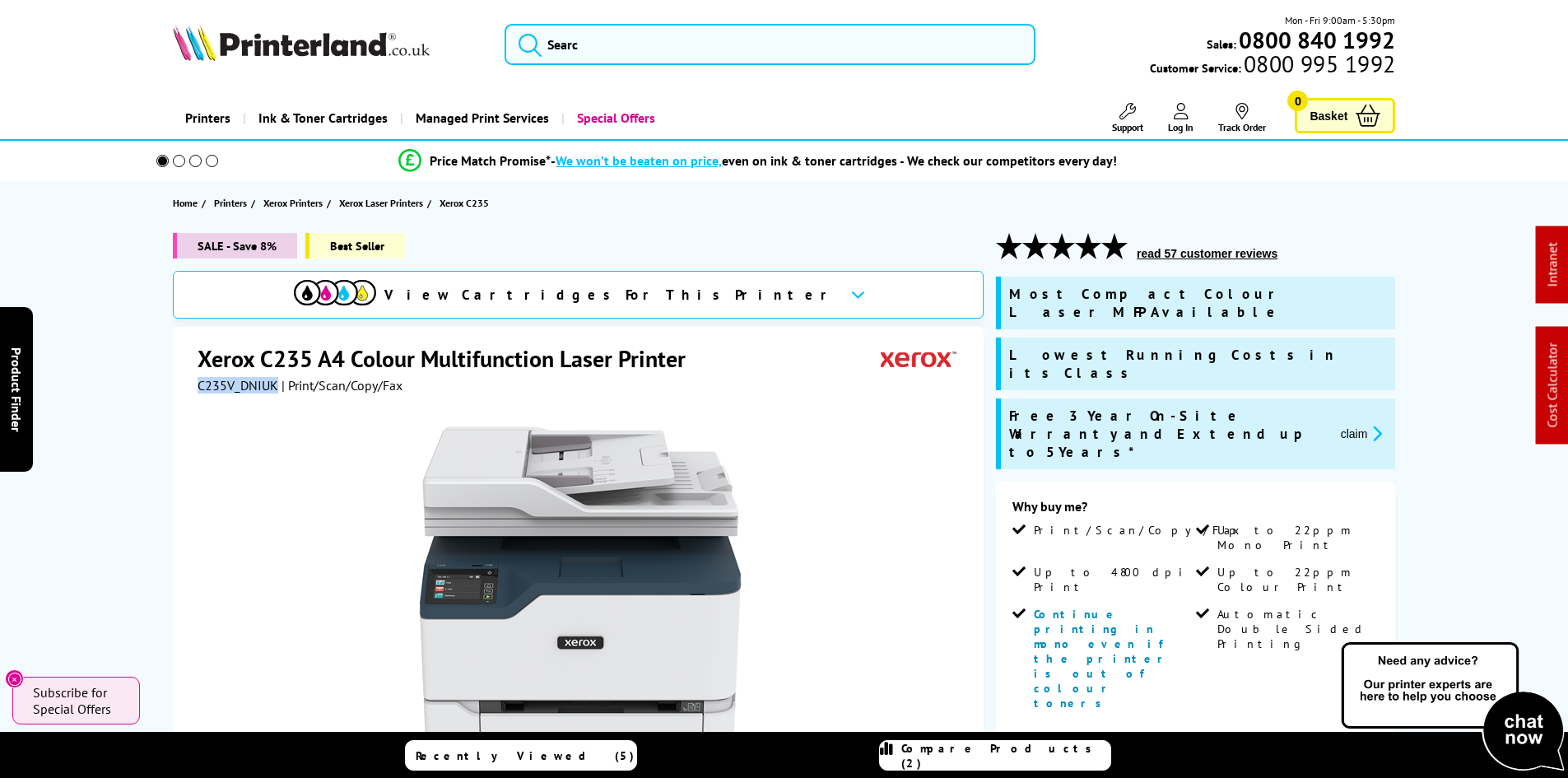
drag, startPoint x: 1353, startPoint y: 387, endPoint x: 1345, endPoint y: 388, distance: 8.1
click at [1353, 424] on button "claim" at bounding box center [1362, 433] width 52 height 19
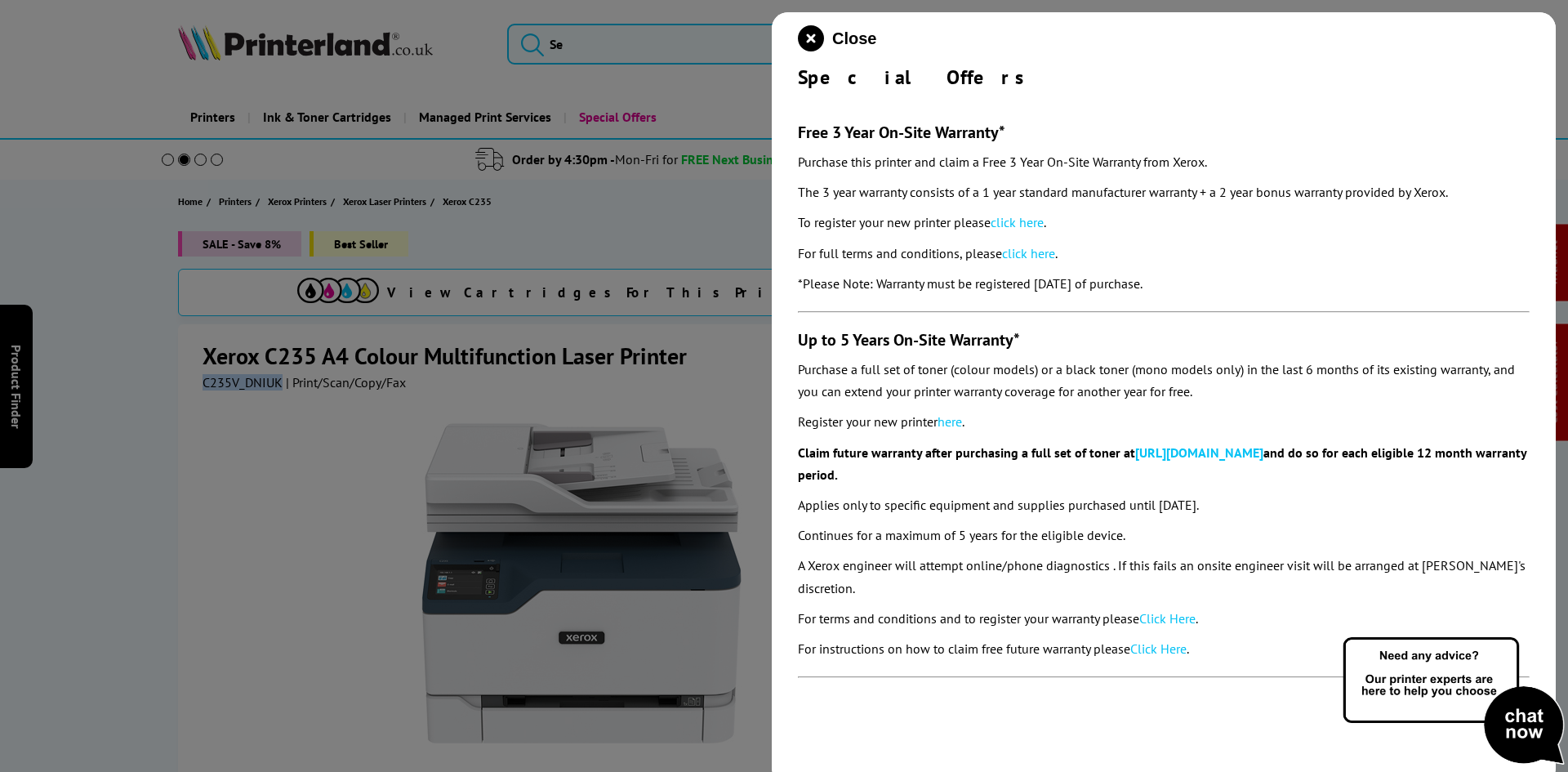
copy div "Special Offers Free 3 Year On-Site Warranty* Purchase this printer and claim a …"
click at [819, 36] on icon "close modal" at bounding box center [810, 38] width 26 height 26
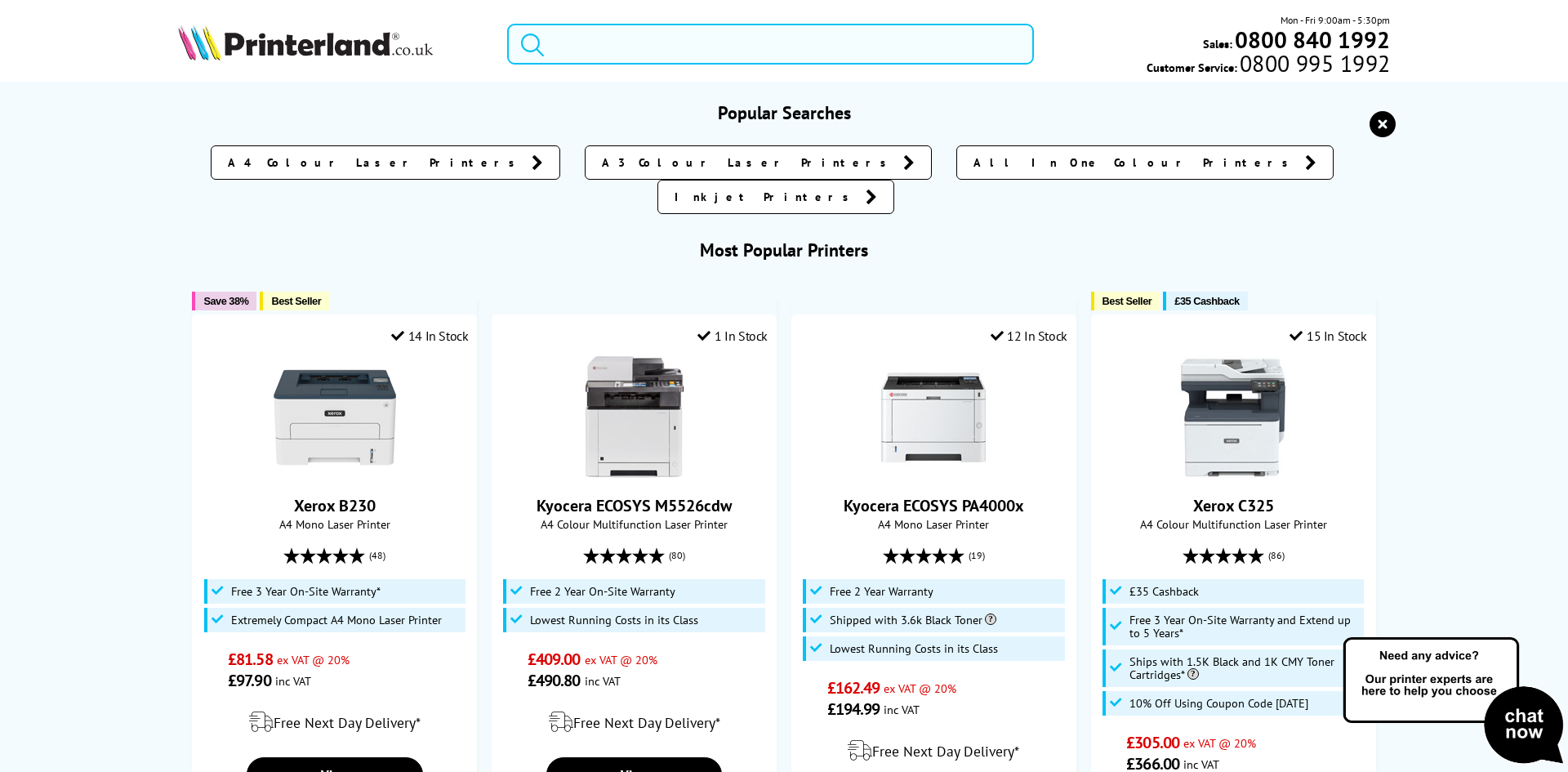
paste input "106R03500"
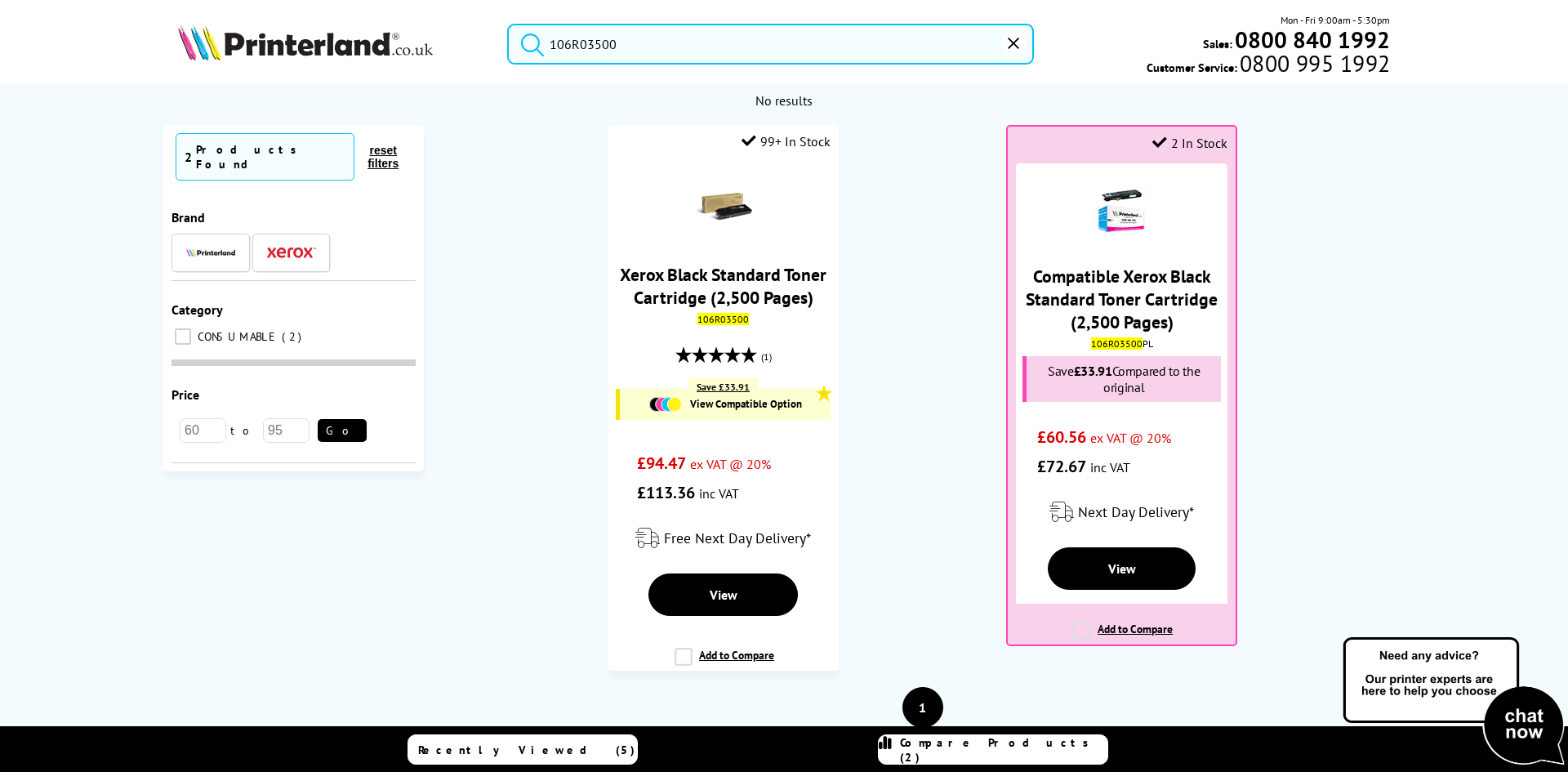
type input "106R03500"
click at [933, 410] on ol "99+ In Stock Xerox Black Standard Toner Cartridge (2,500 Pages) 106R03500 (1) S…" at bounding box center [923, 406] width 965 height 562
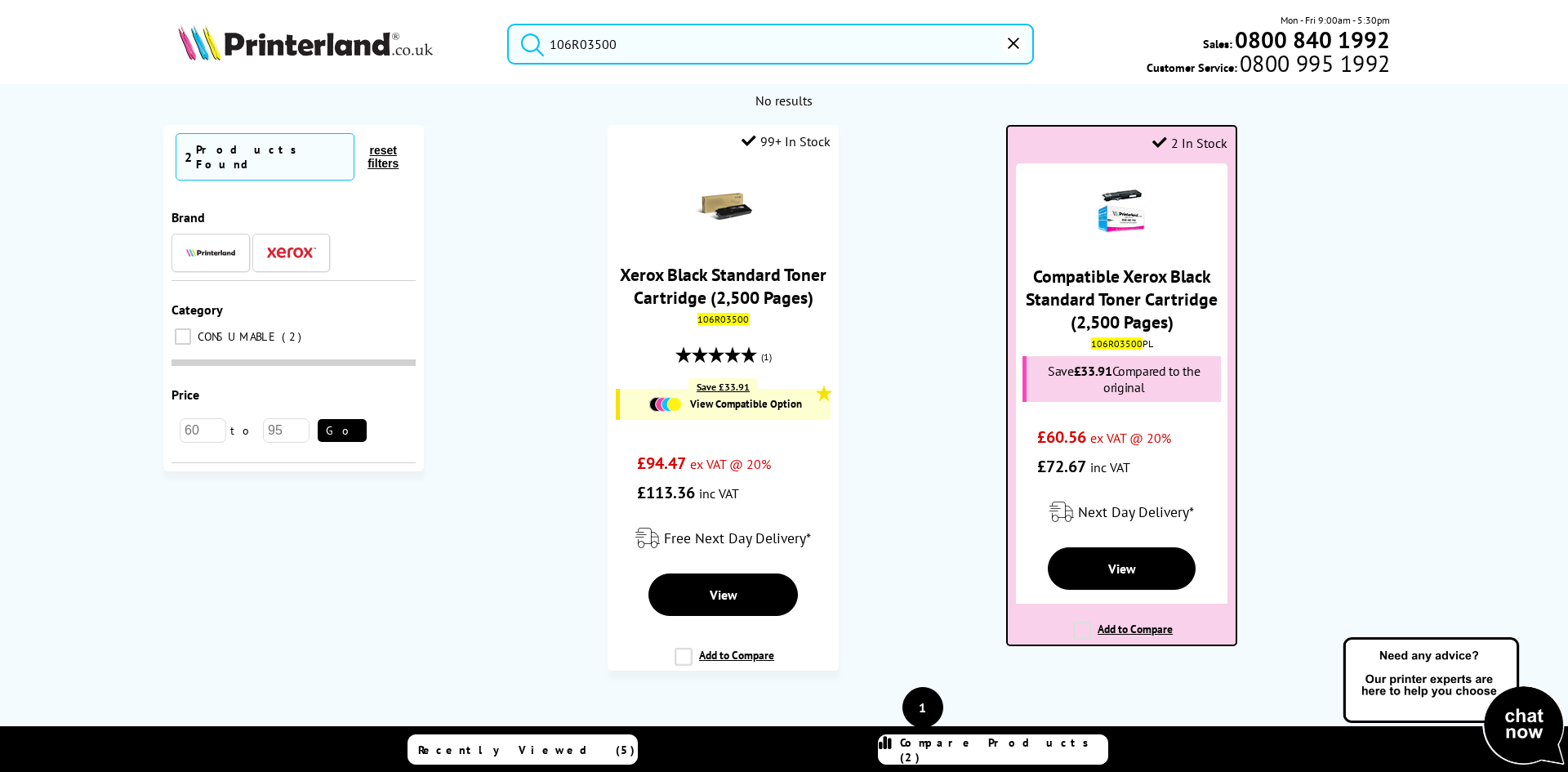
click at [1137, 340] on div "106R03500 PL" at bounding box center [1122, 344] width 204 height 13
click at [1136, 339] on div "106R03500 PL" at bounding box center [1122, 344] width 204 height 13
copy div "106R03500 PL"
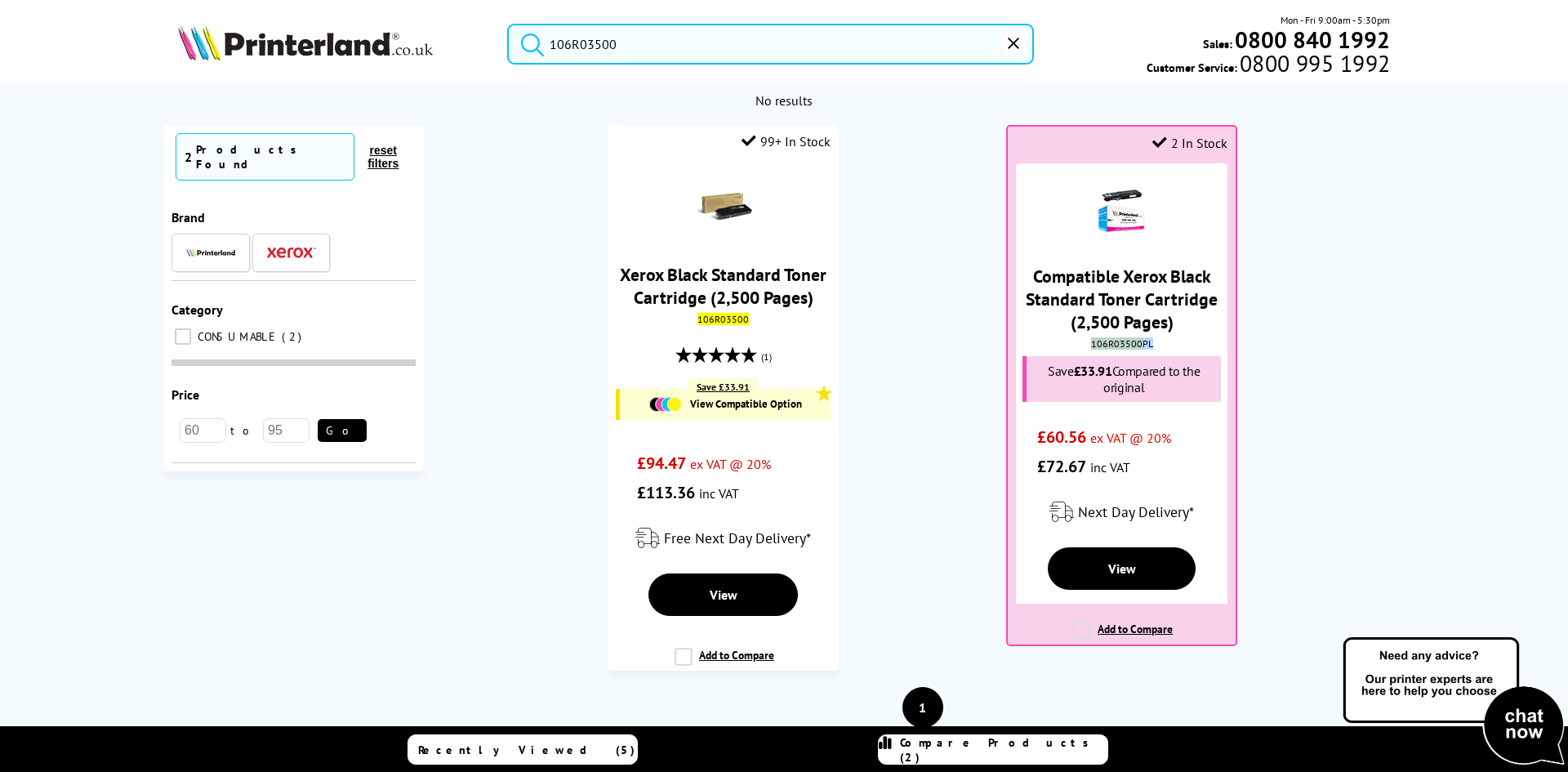
drag, startPoint x: 147, startPoint y: 272, endPoint x: 118, endPoint y: 273, distance: 29.0
click at [147, 272] on div "Currently Selected 2 Products Found reset filters Brand Category CONSUMABLE" at bounding box center [784, 447] width 1274 height 643
click at [262, 53] on img at bounding box center [305, 42] width 255 height 36
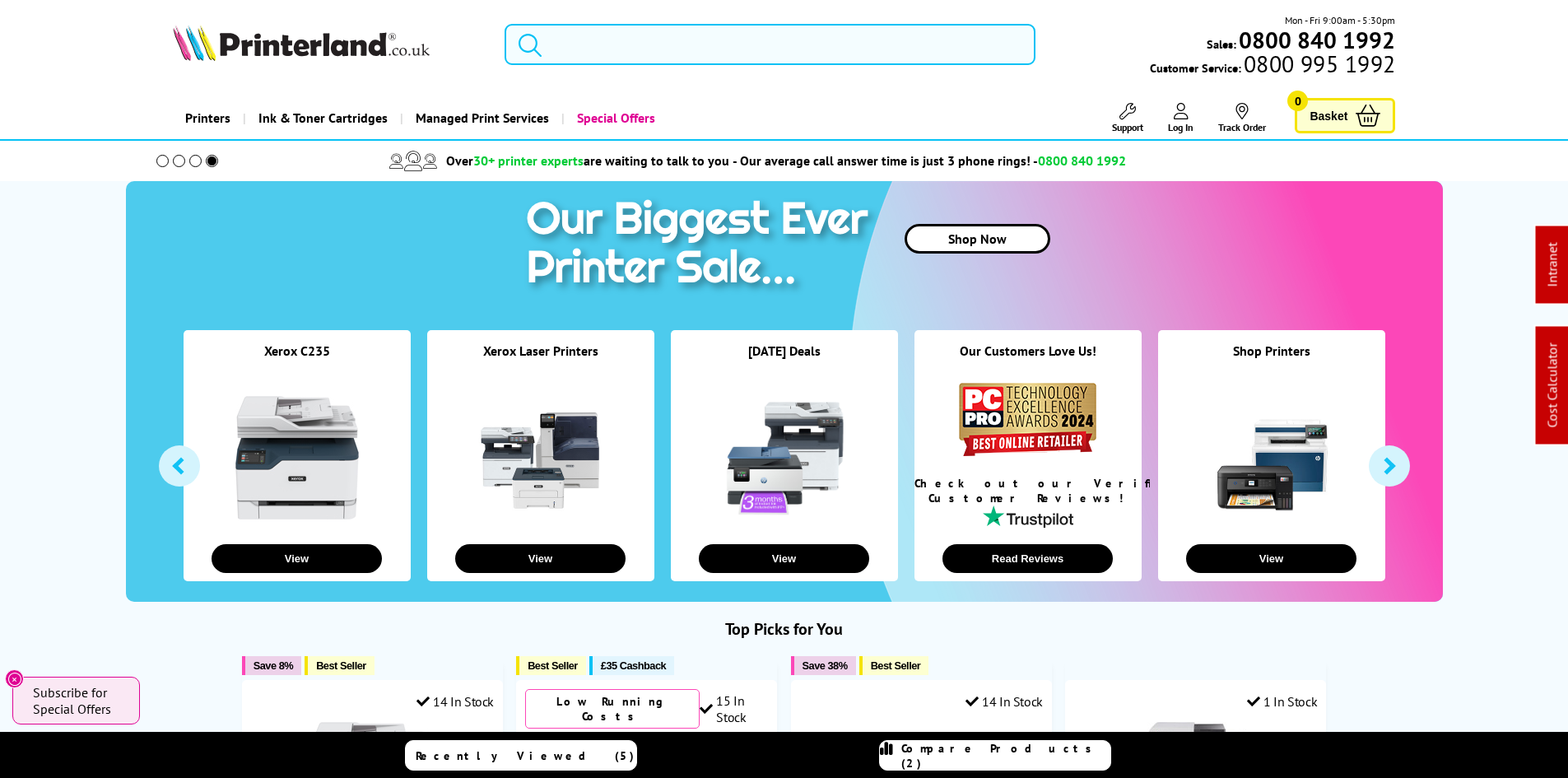
click at [598, 52] on input "search" at bounding box center [770, 45] width 531 height 41
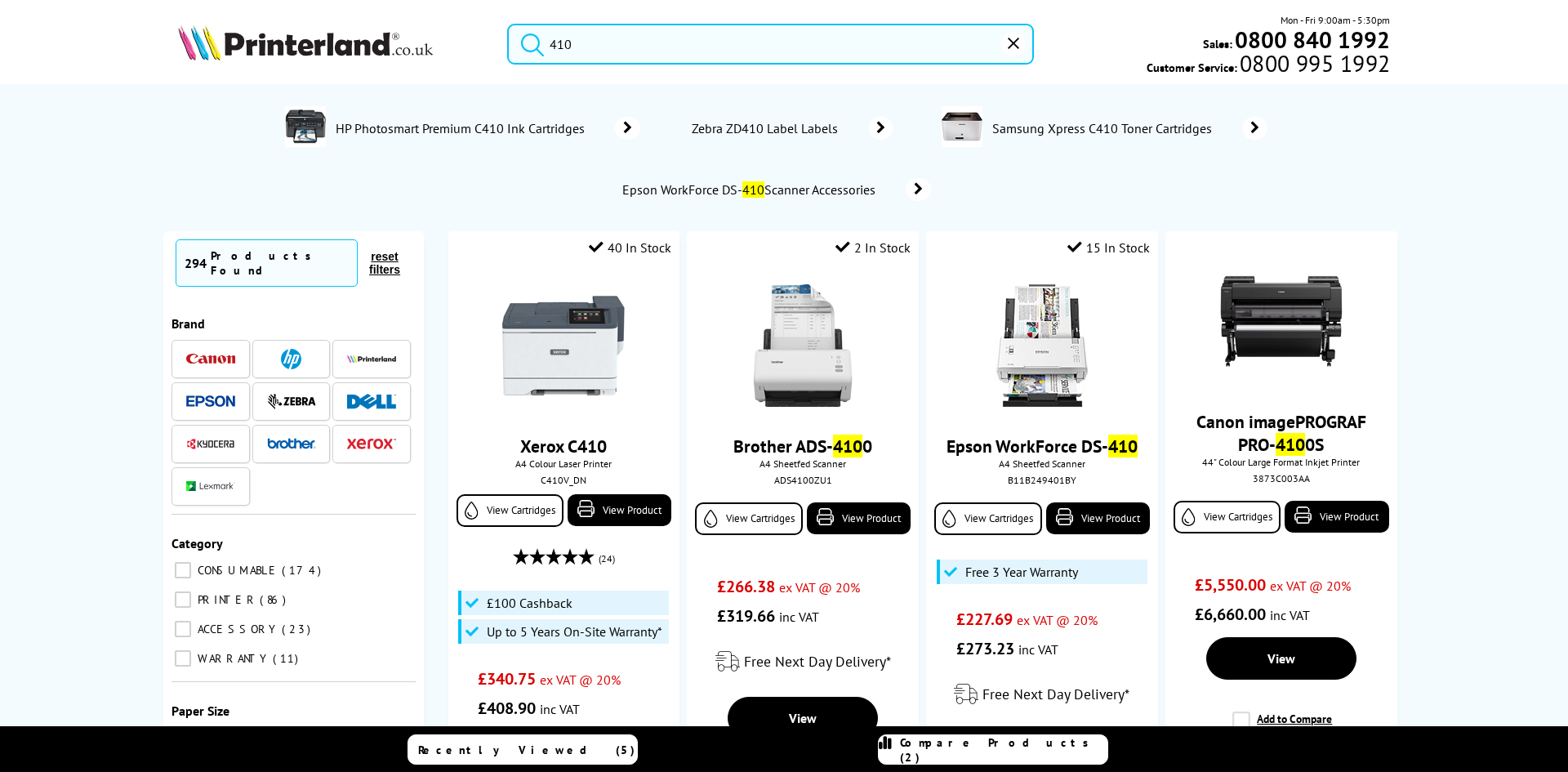
click at [602, 56] on input "410" at bounding box center [771, 45] width 527 height 41
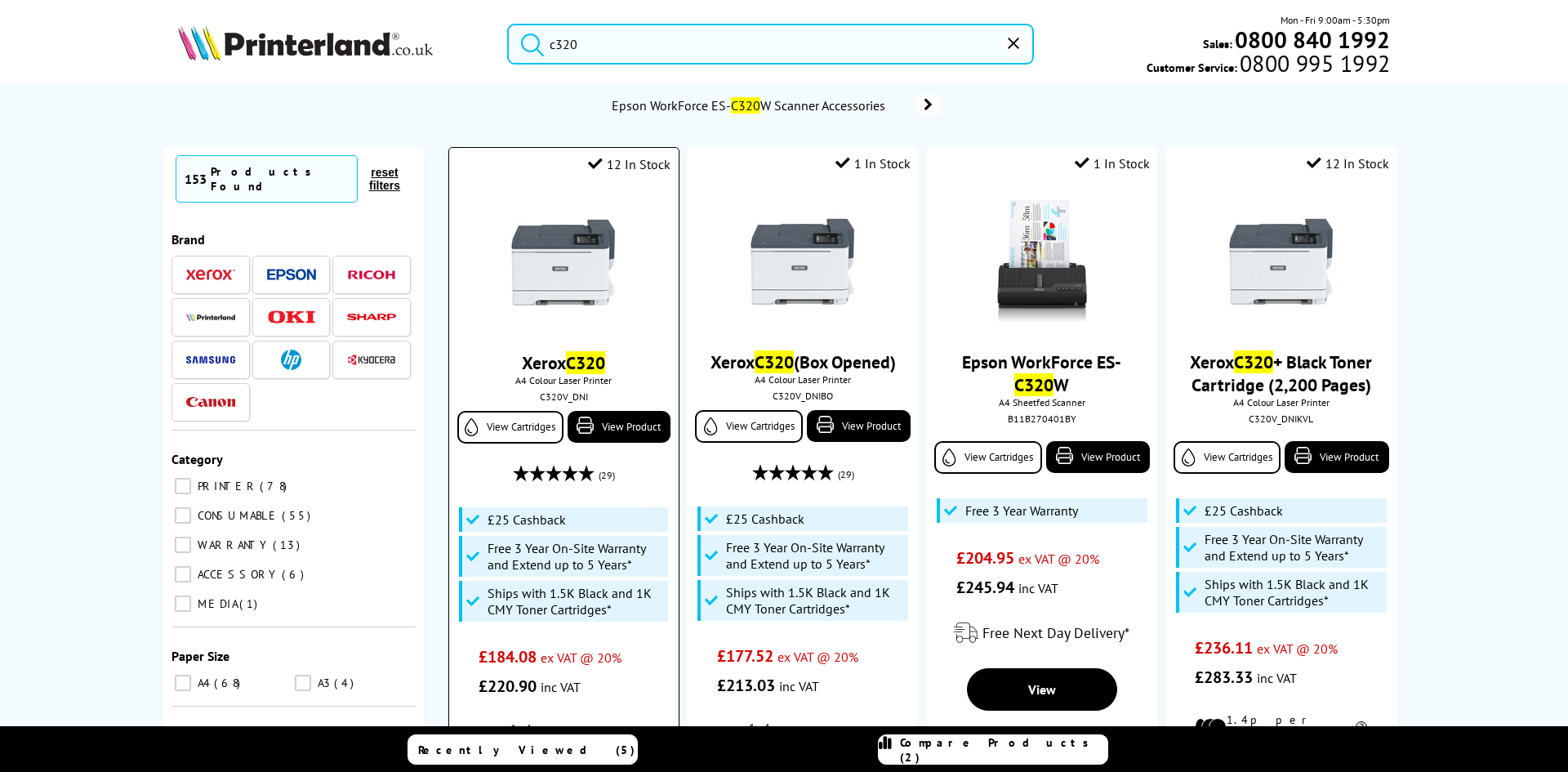
scroll to position [164, 0]
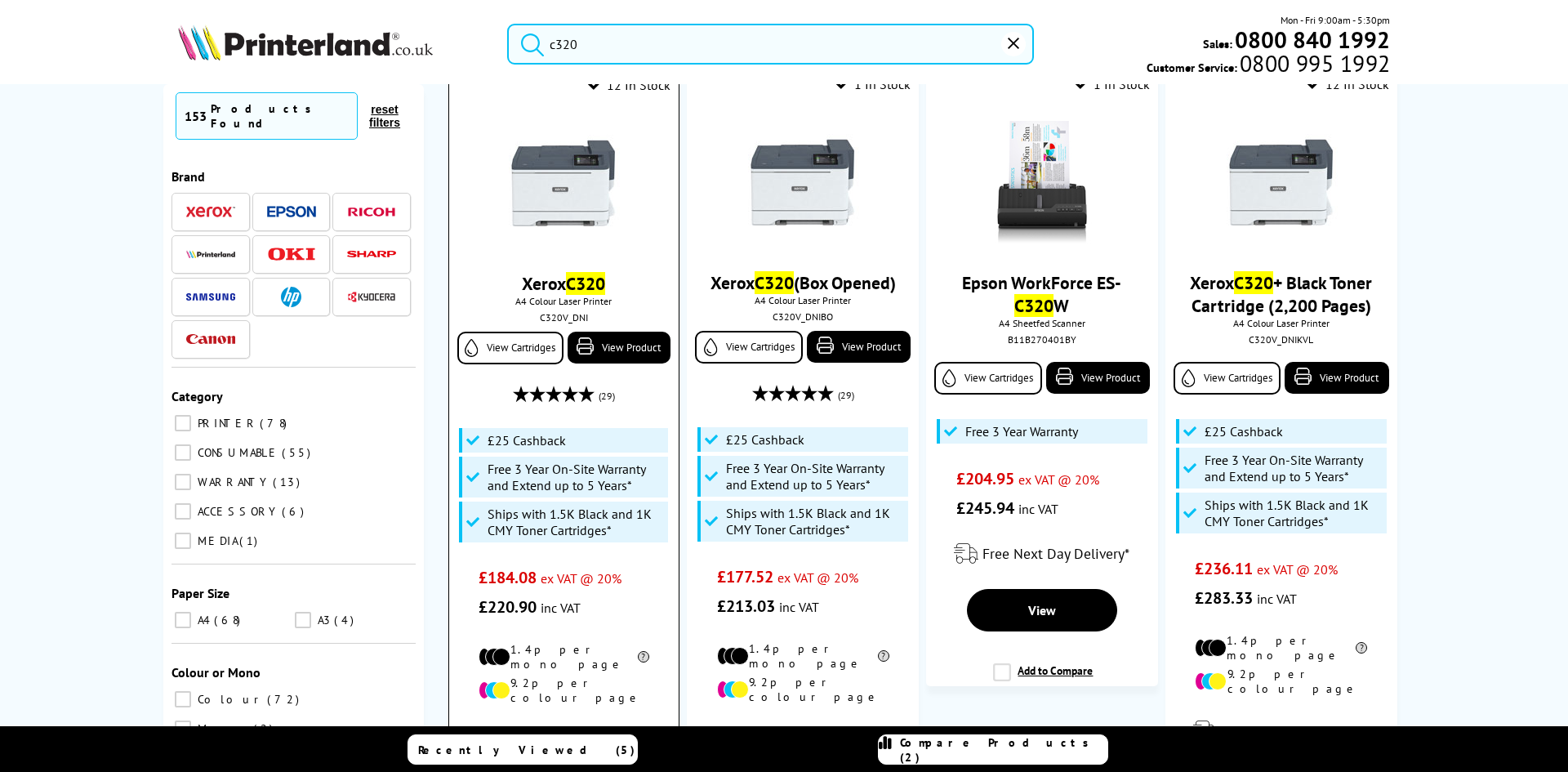
type input "c320"
click at [567, 214] on img at bounding box center [563, 182] width 122 height 122
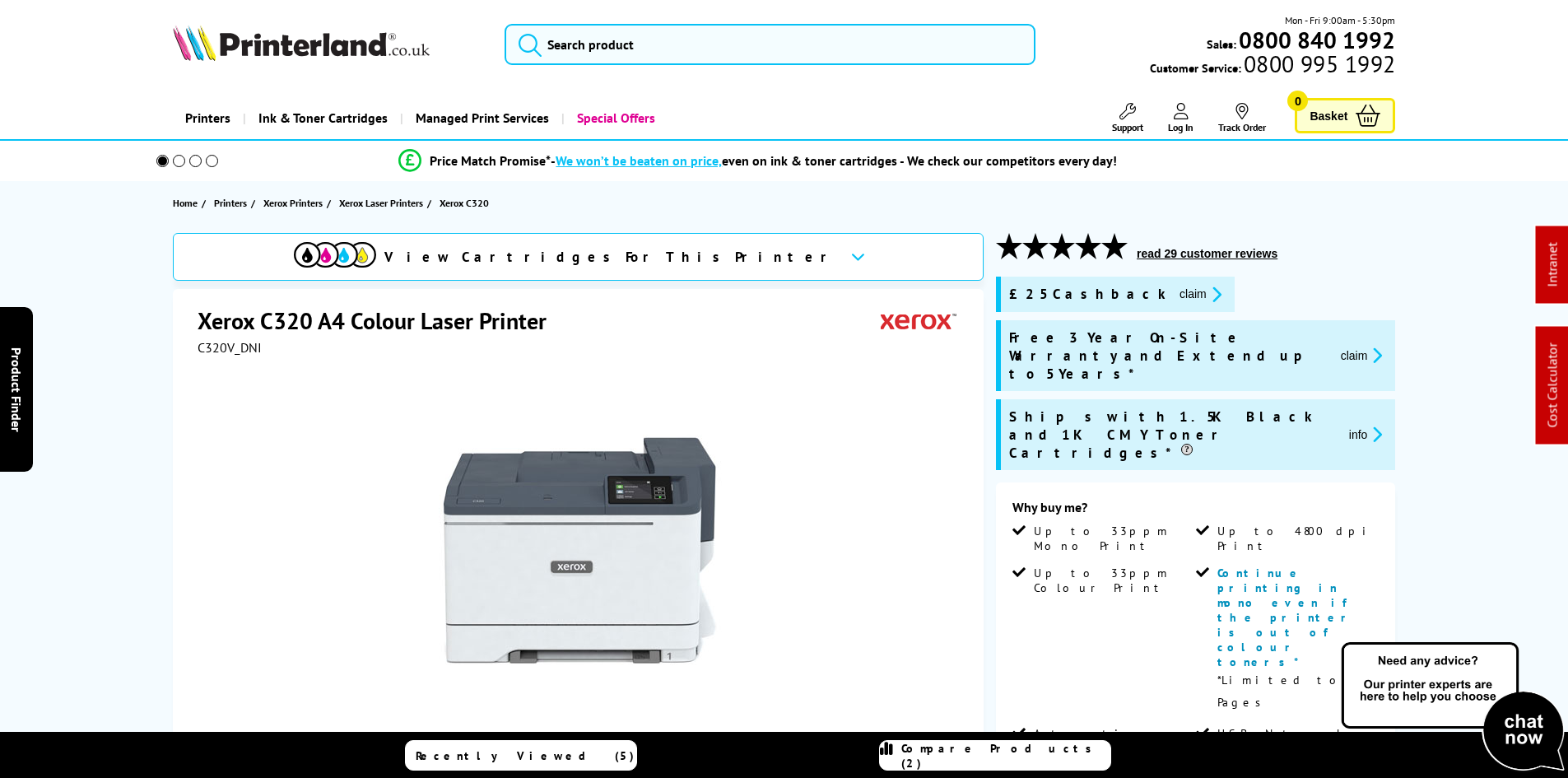
click at [126, 369] on div "View Cartridges For This Printer Xerox C320 A4 Colour Laser Printer C320V_DNI" at bounding box center [784, 762] width 1317 height 1058
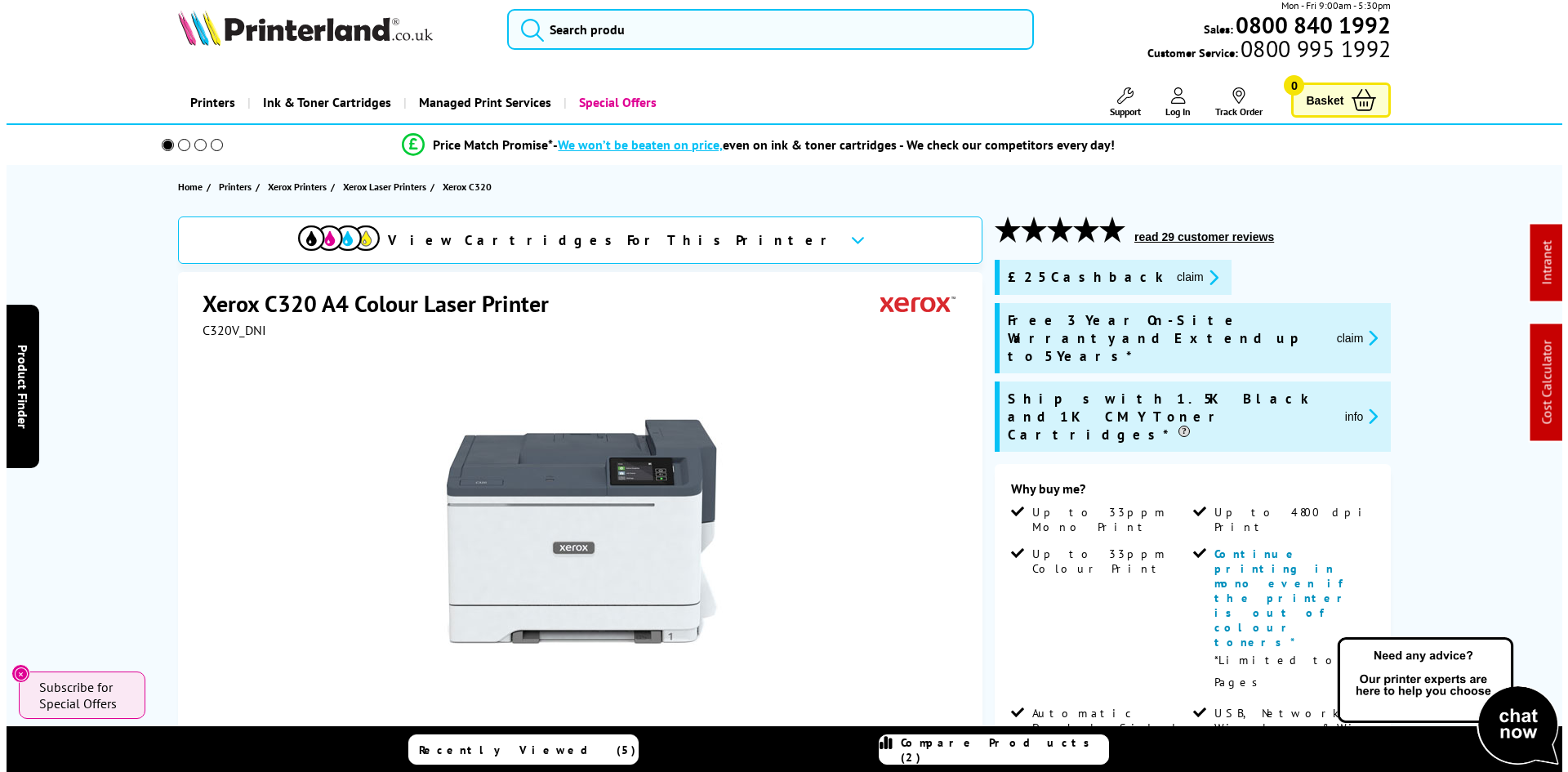
scroll to position [0, 0]
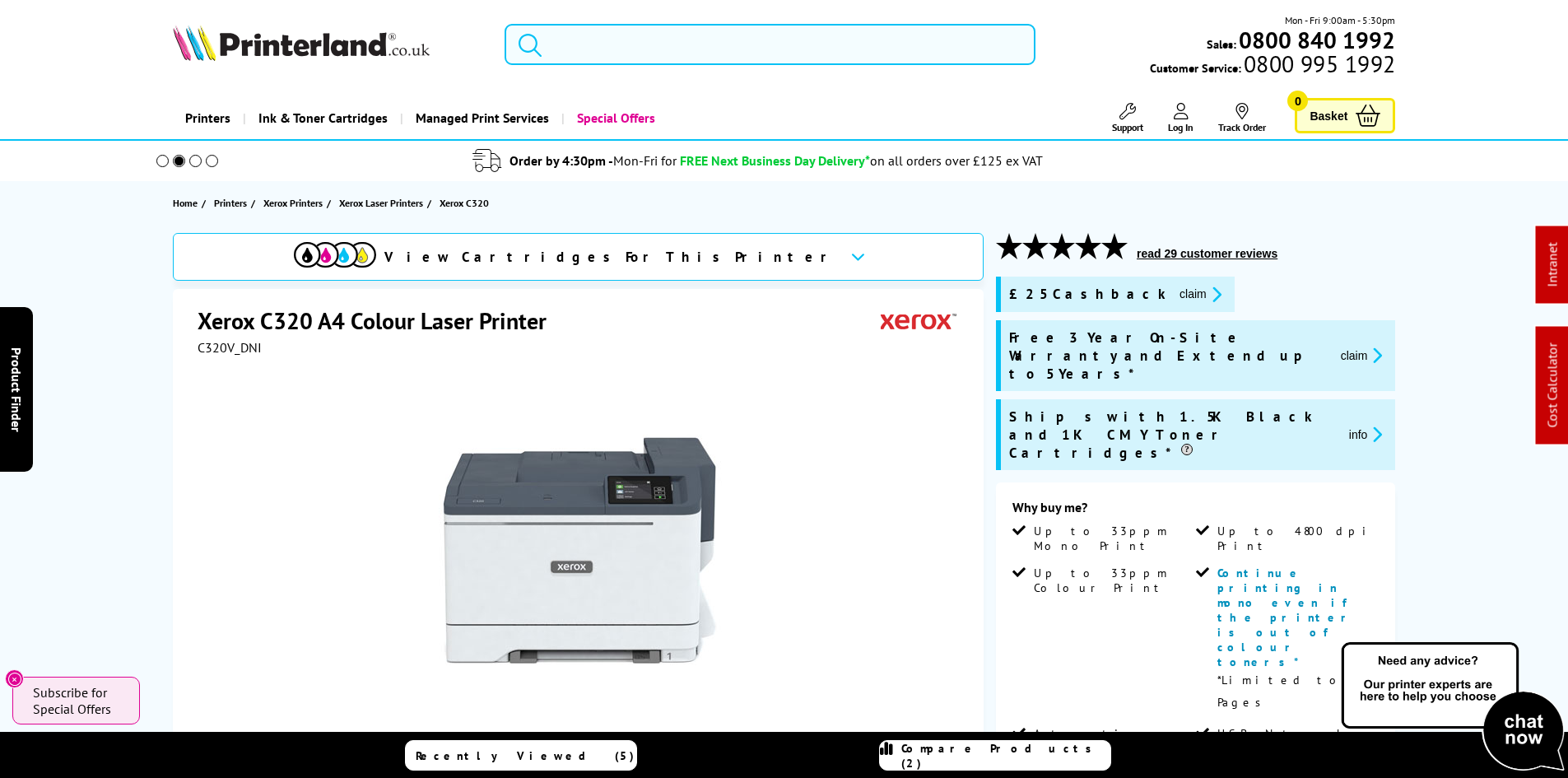
click at [595, 56] on input "search" at bounding box center [770, 45] width 531 height 41
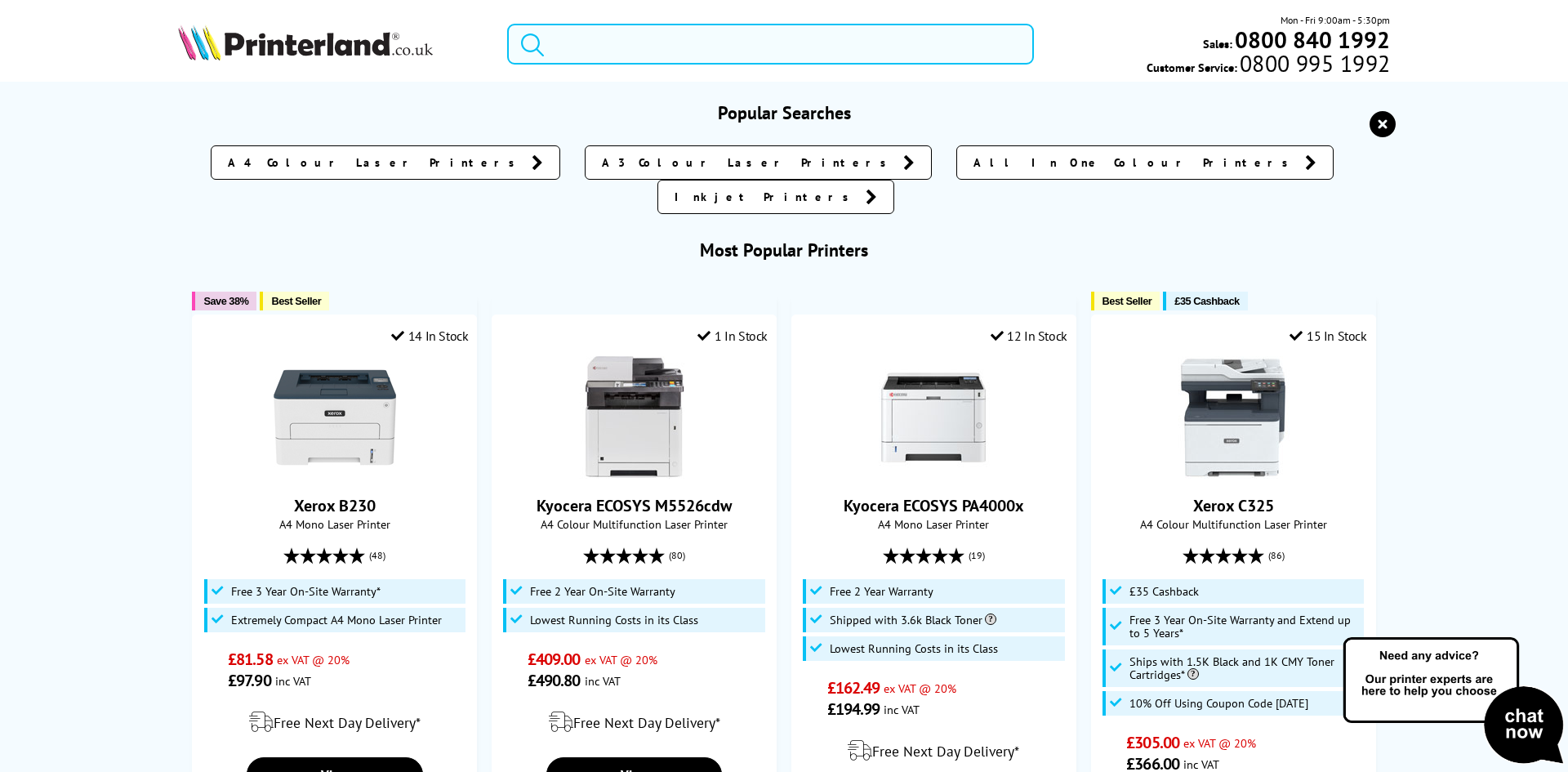
type input "8"
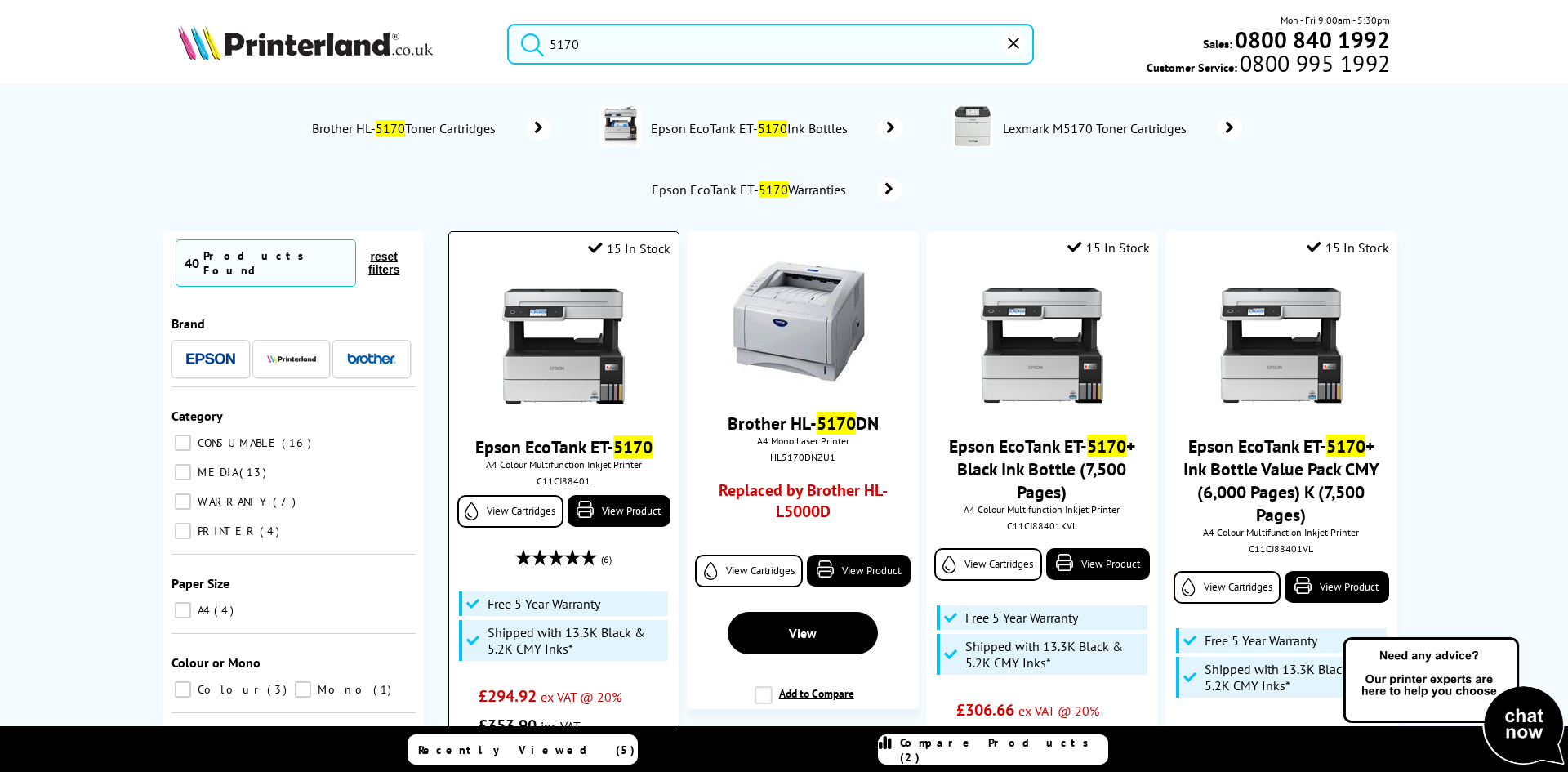
type input "5170"
click at [513, 308] on img at bounding box center [563, 346] width 122 height 122
